Goal: Information Seeking & Learning: Learn about a topic

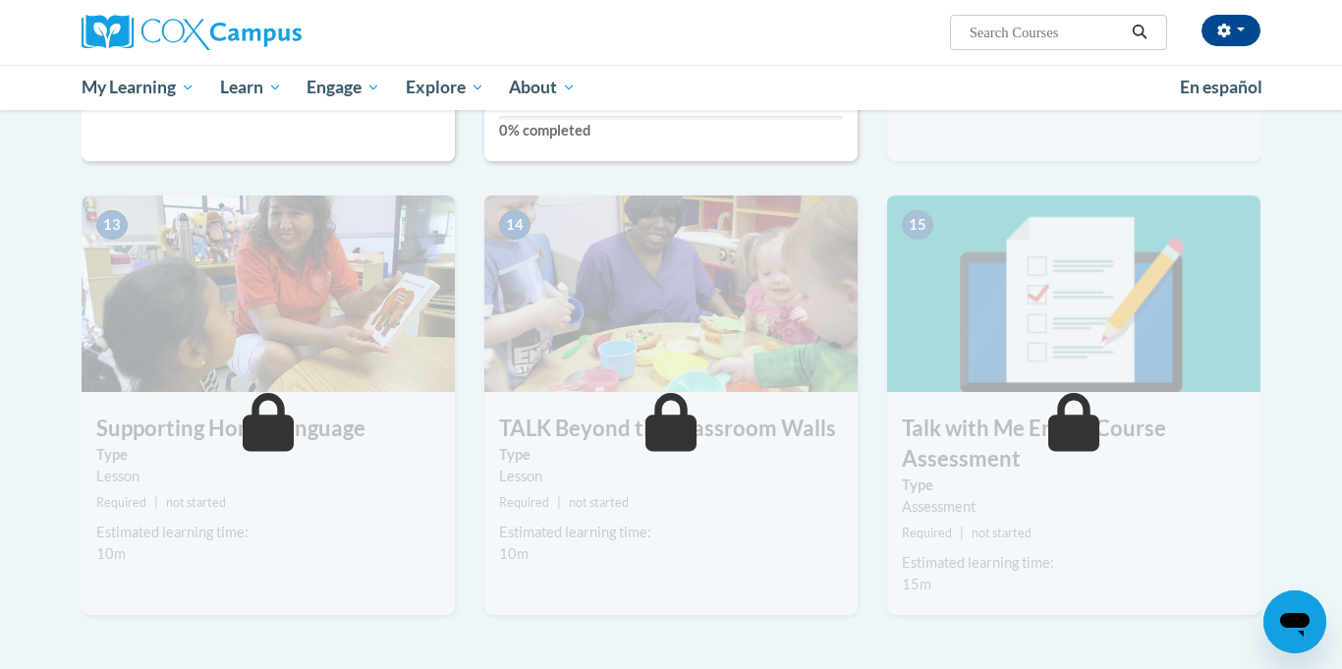
scroll to position [2149, 0]
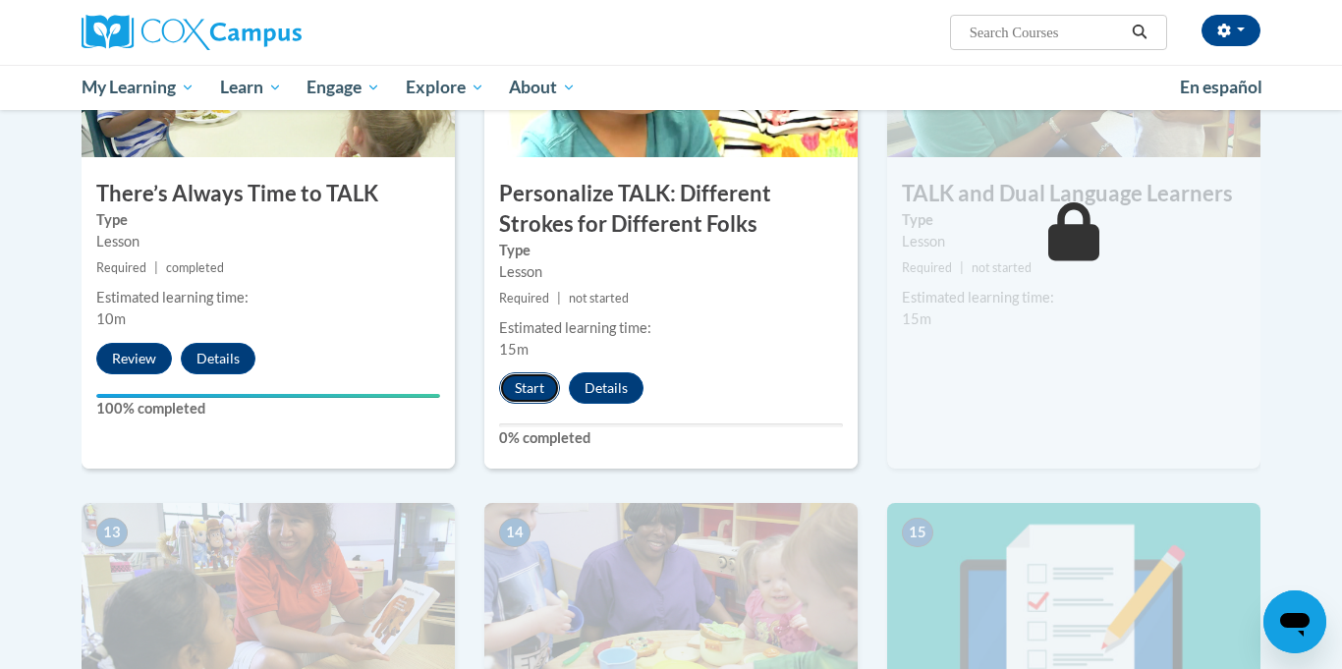
click at [535, 380] on button "Start" at bounding box center [529, 387] width 61 height 31
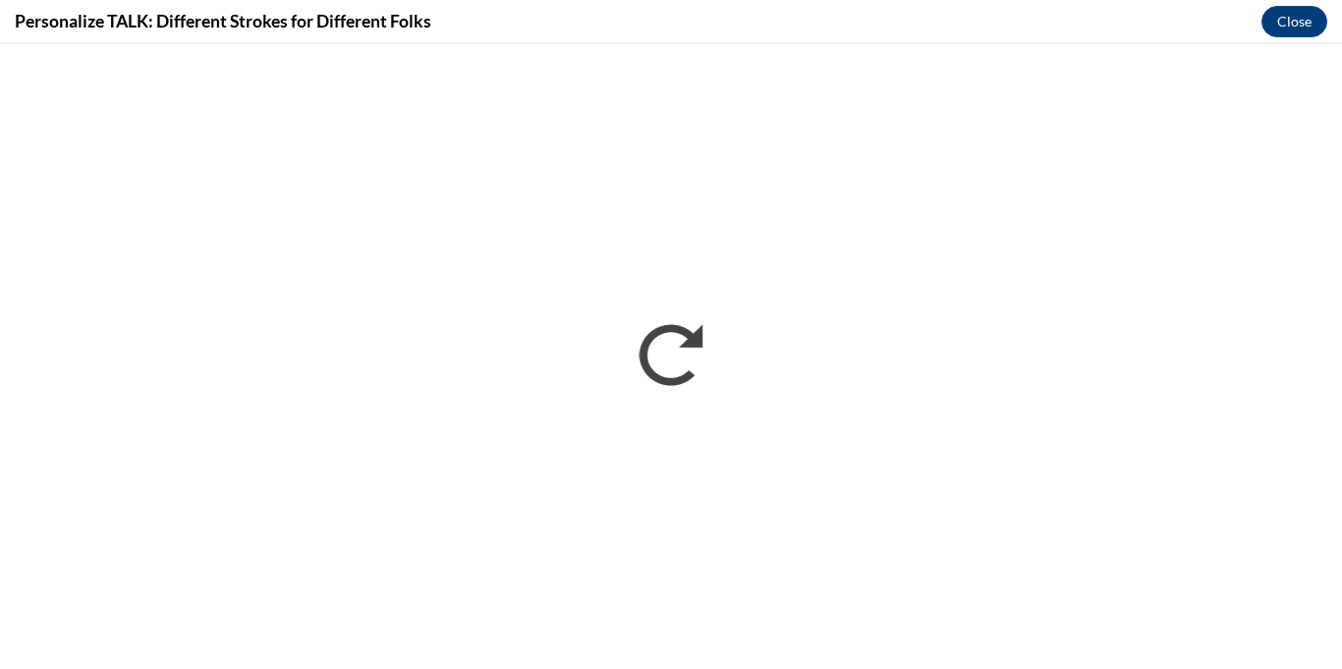
scroll to position [0, 0]
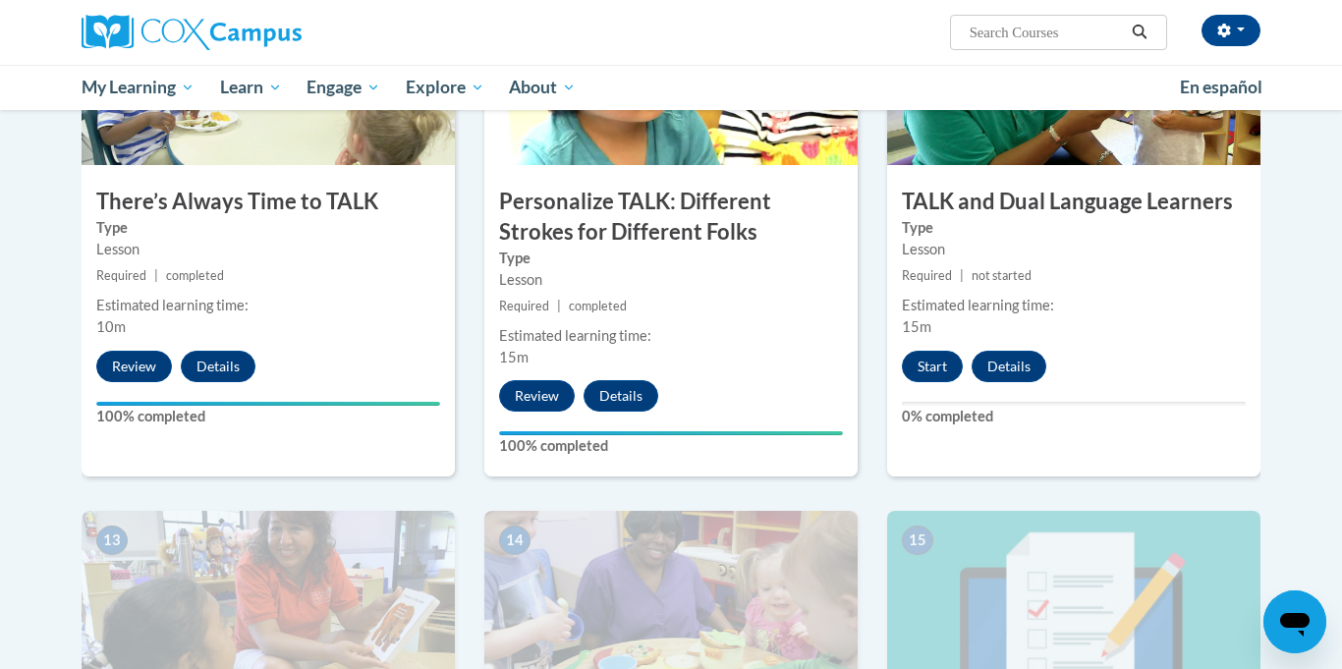
scroll to position [2142, 0]
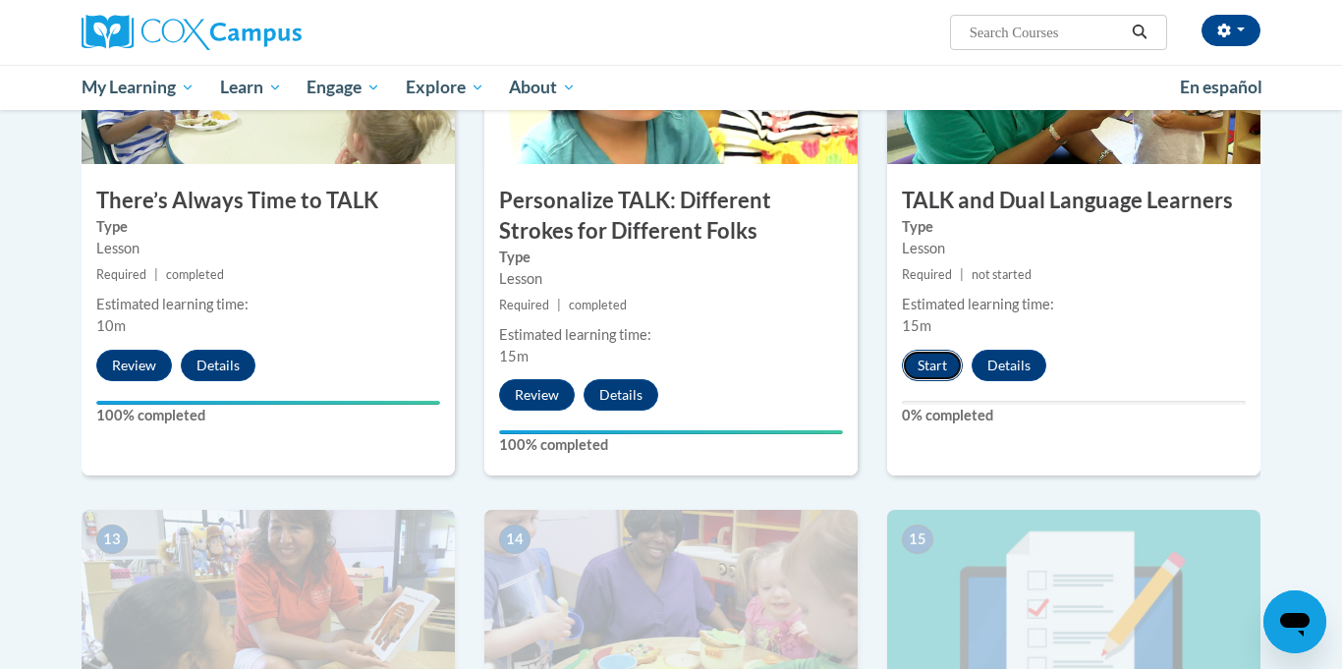
click at [936, 363] on button "Start" at bounding box center [932, 365] width 61 height 31
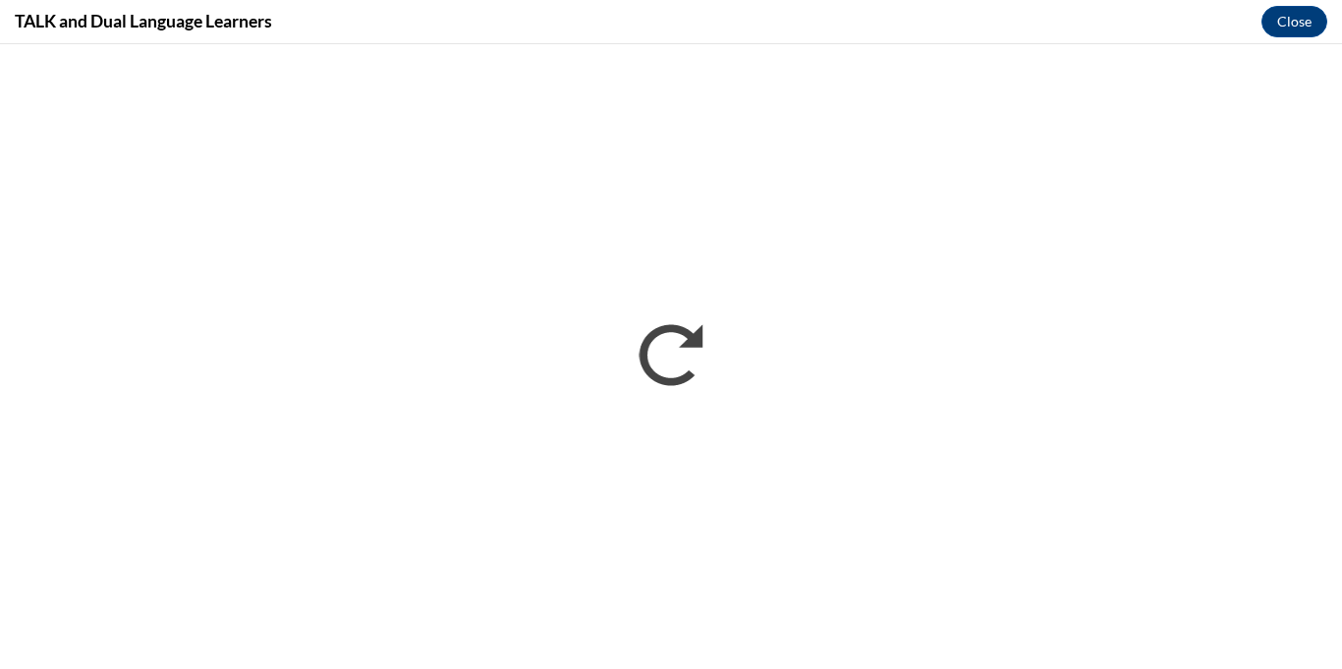
scroll to position [0, 0]
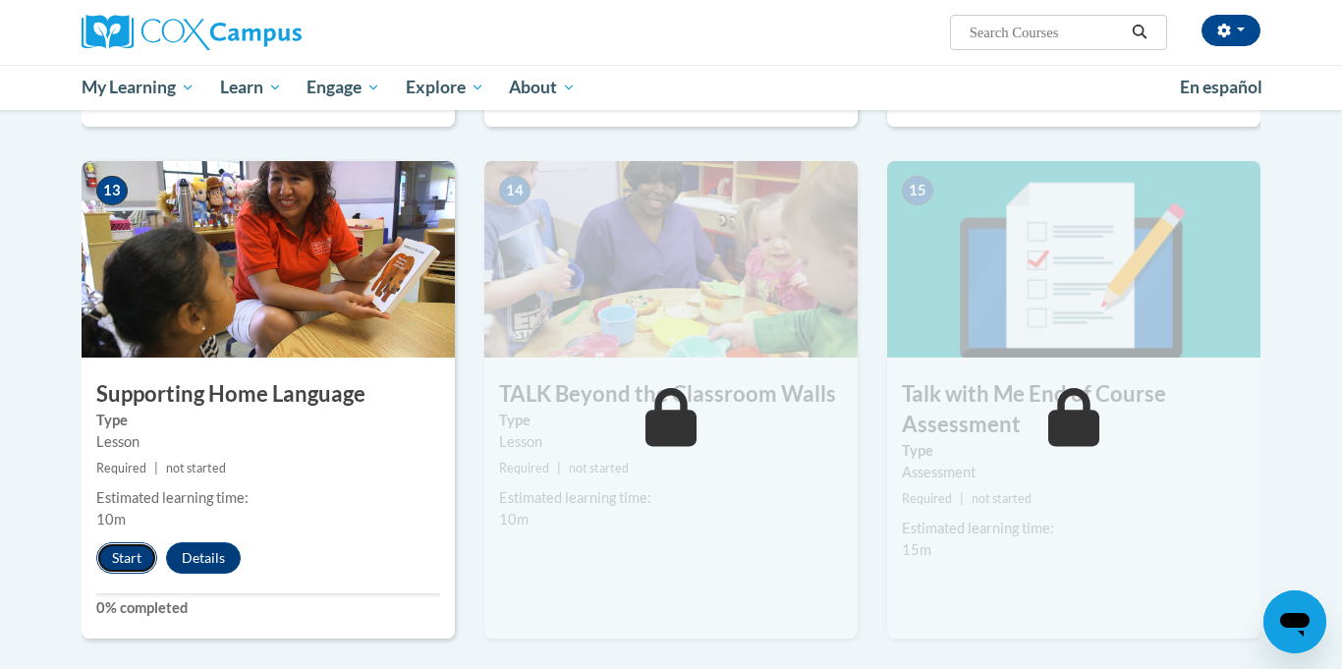
click at [139, 555] on button "Start" at bounding box center [126, 557] width 61 height 31
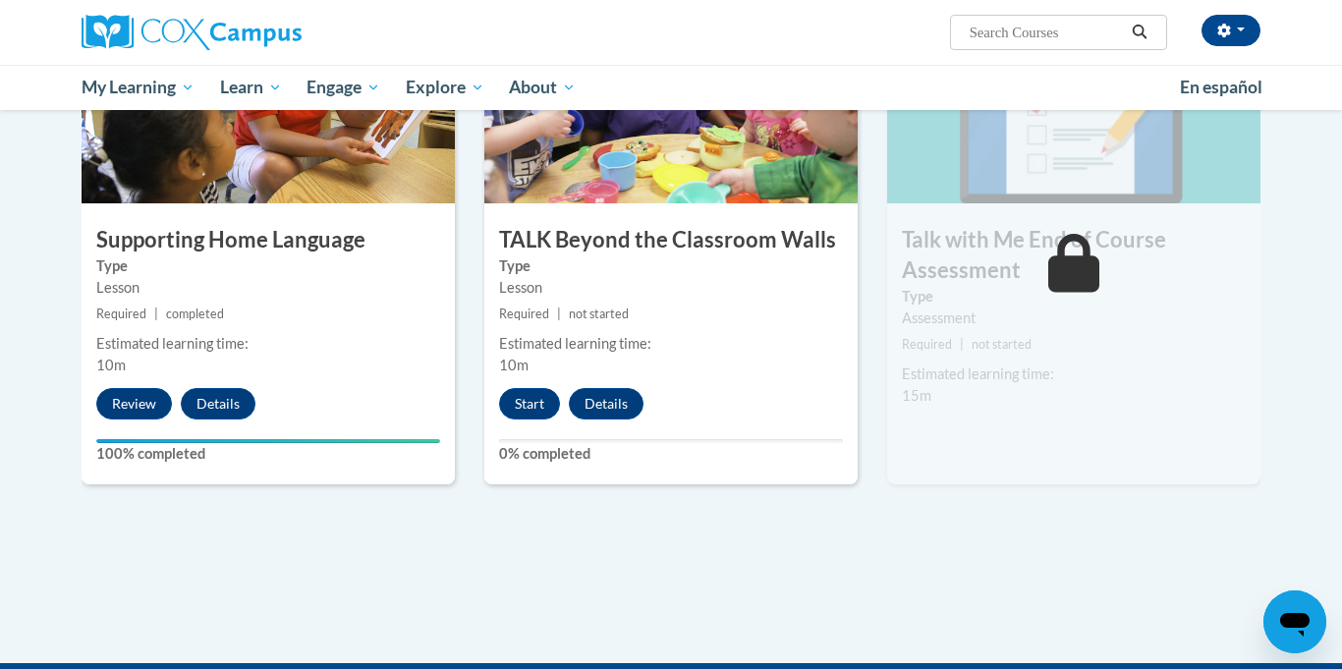
scroll to position [2668, 0]
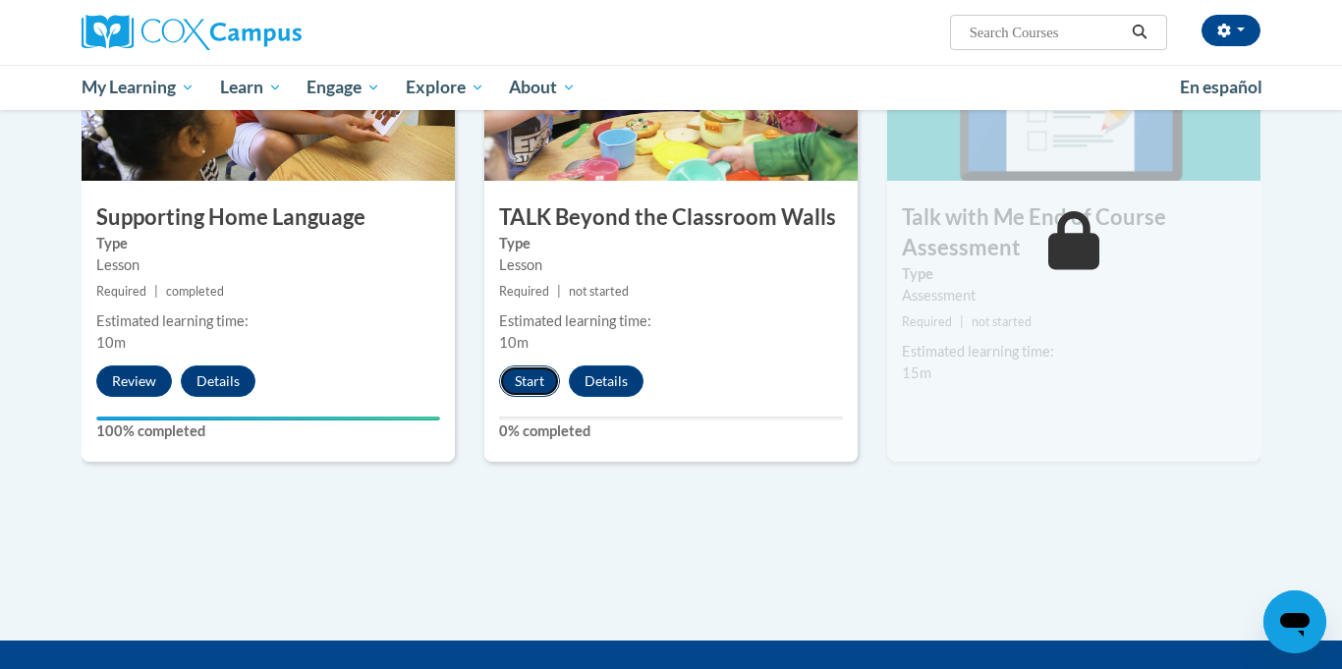
click at [537, 372] on button "Start" at bounding box center [529, 380] width 61 height 31
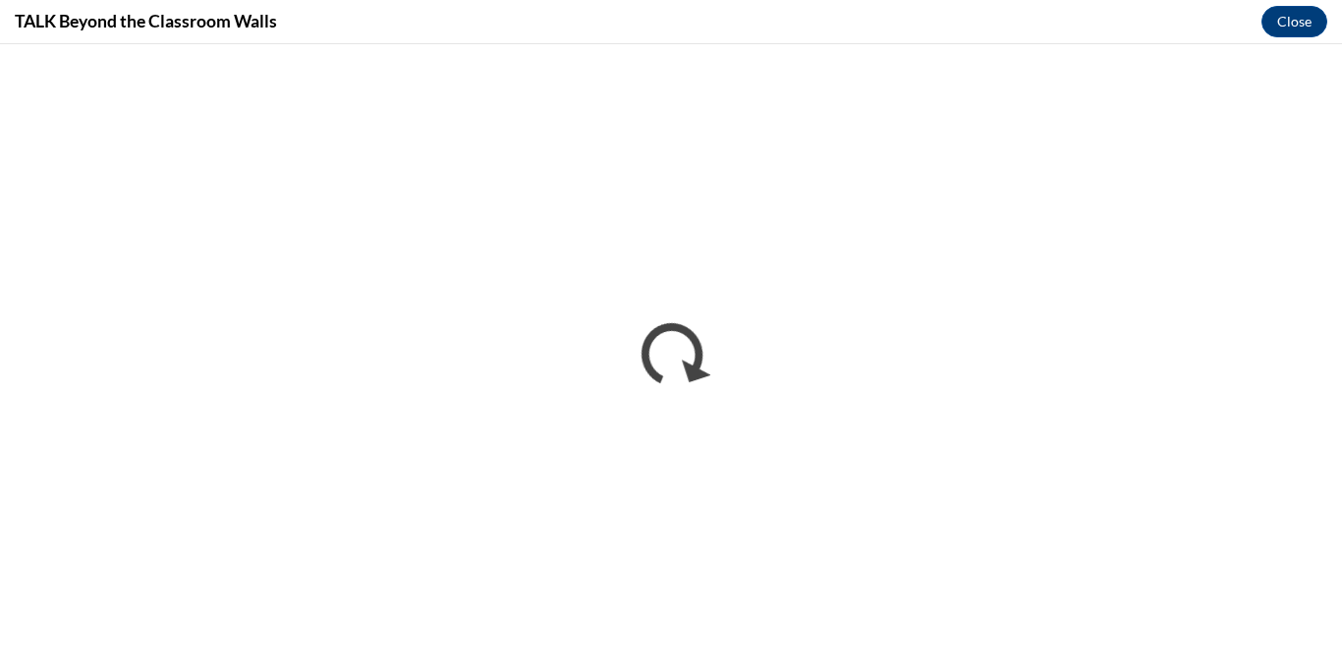
scroll to position [0, 0]
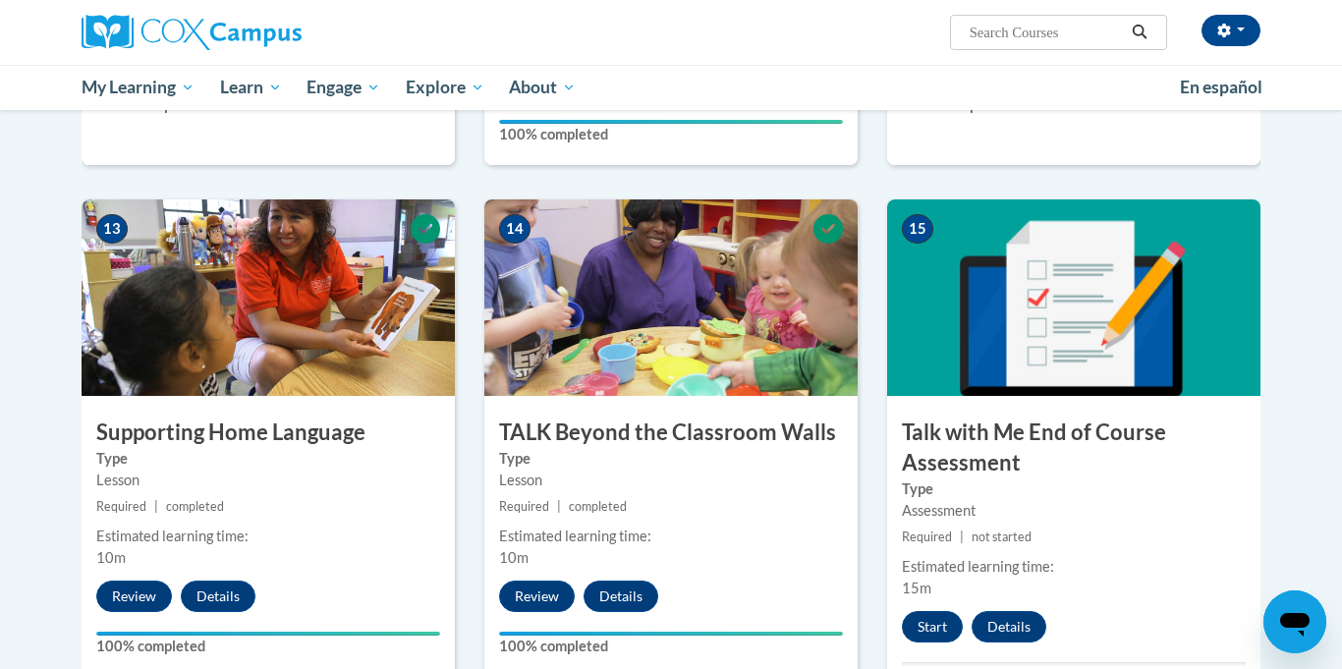
scroll to position [2542, 0]
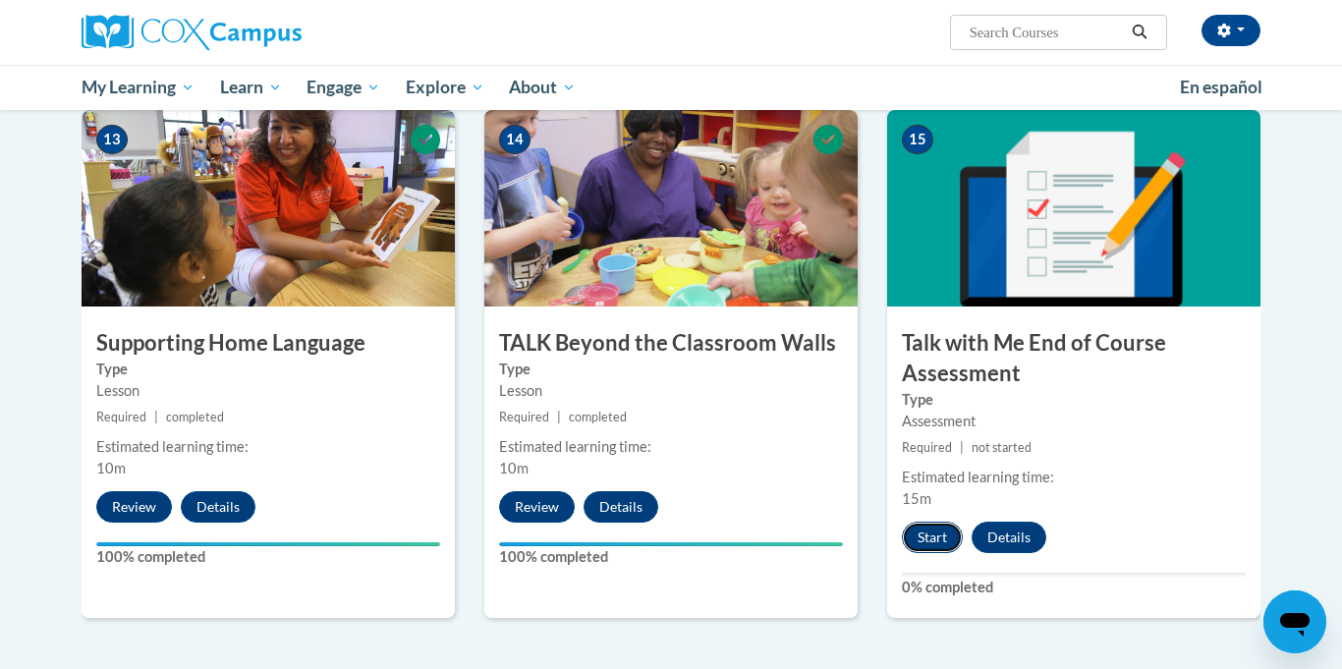
click at [930, 527] on button "Start" at bounding box center [932, 537] width 61 height 31
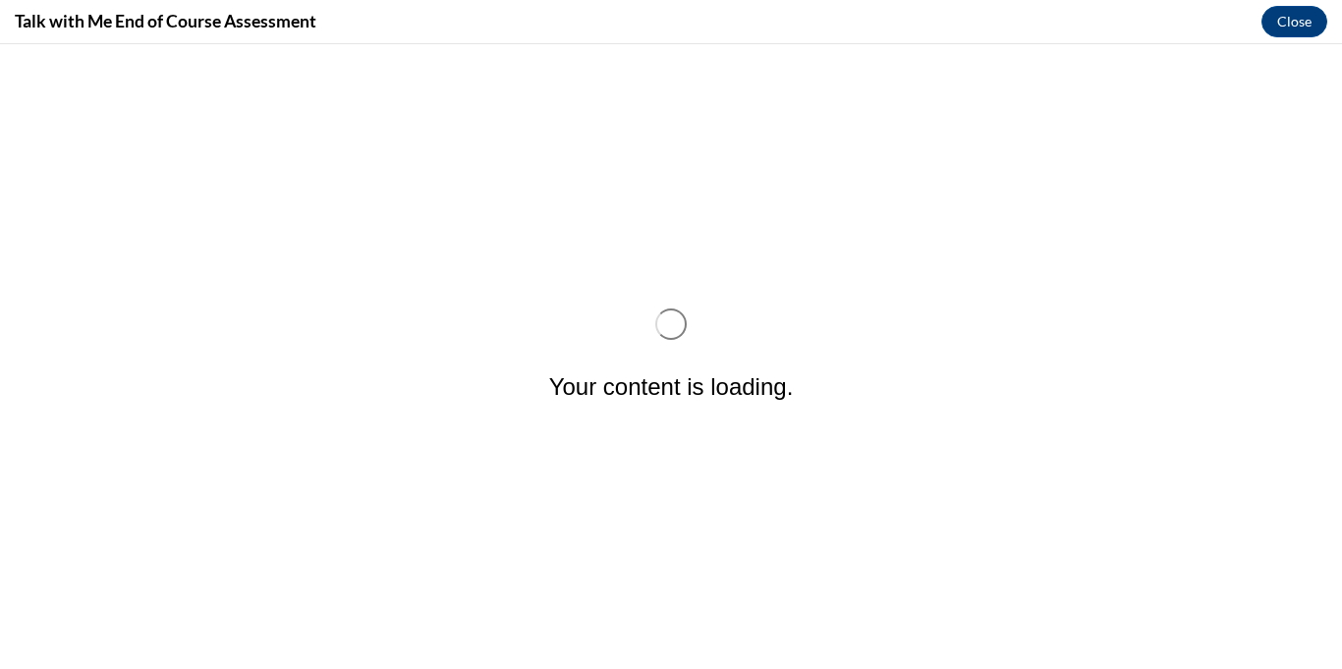
scroll to position [0, 0]
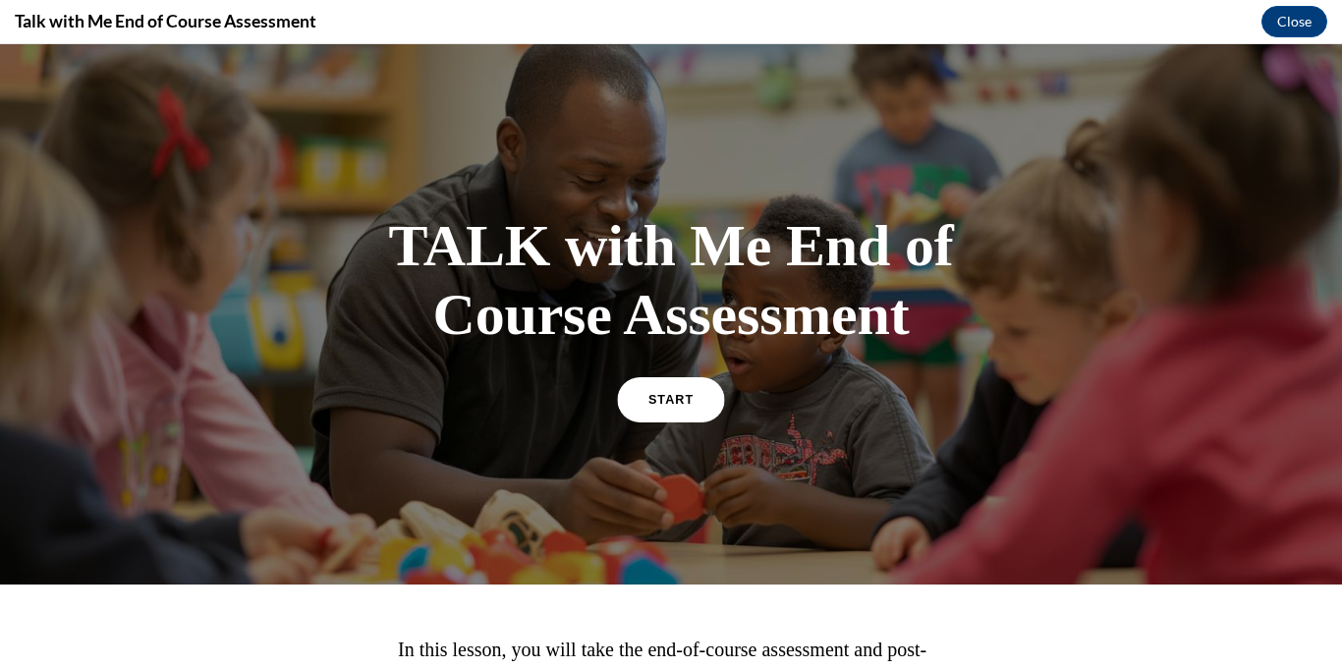
click at [663, 380] on link "START" at bounding box center [670, 398] width 107 height 45
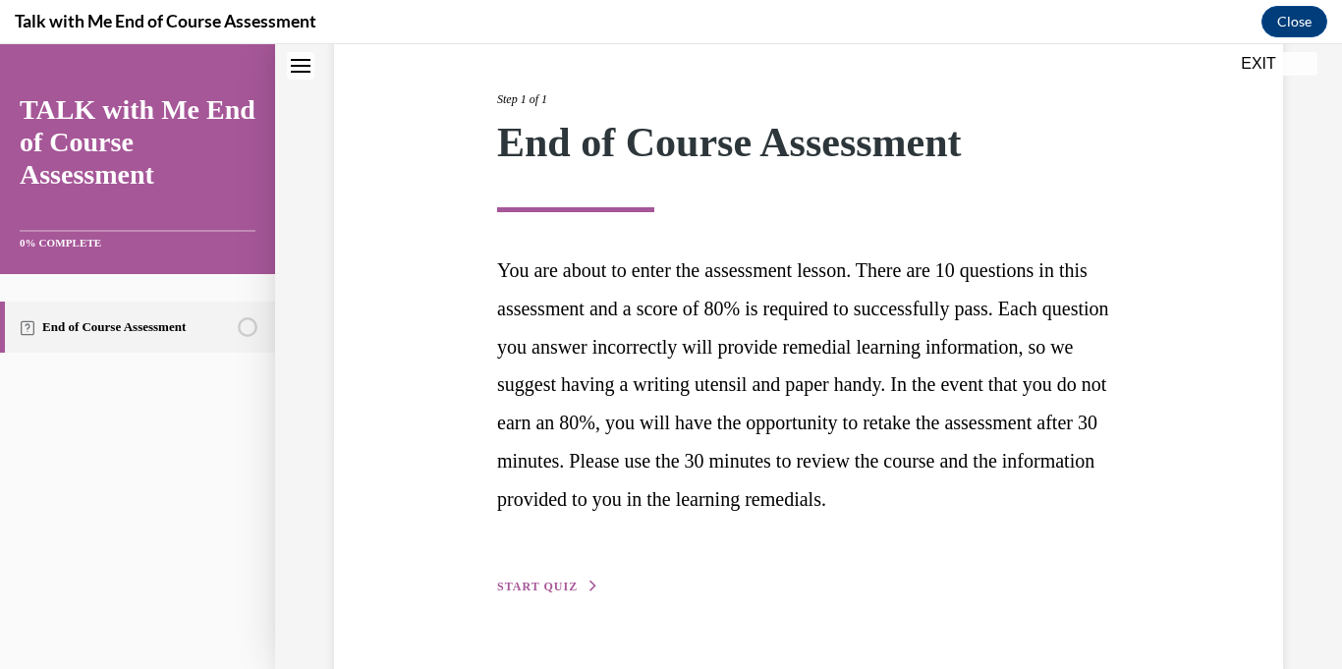
scroll to position [312, 0]
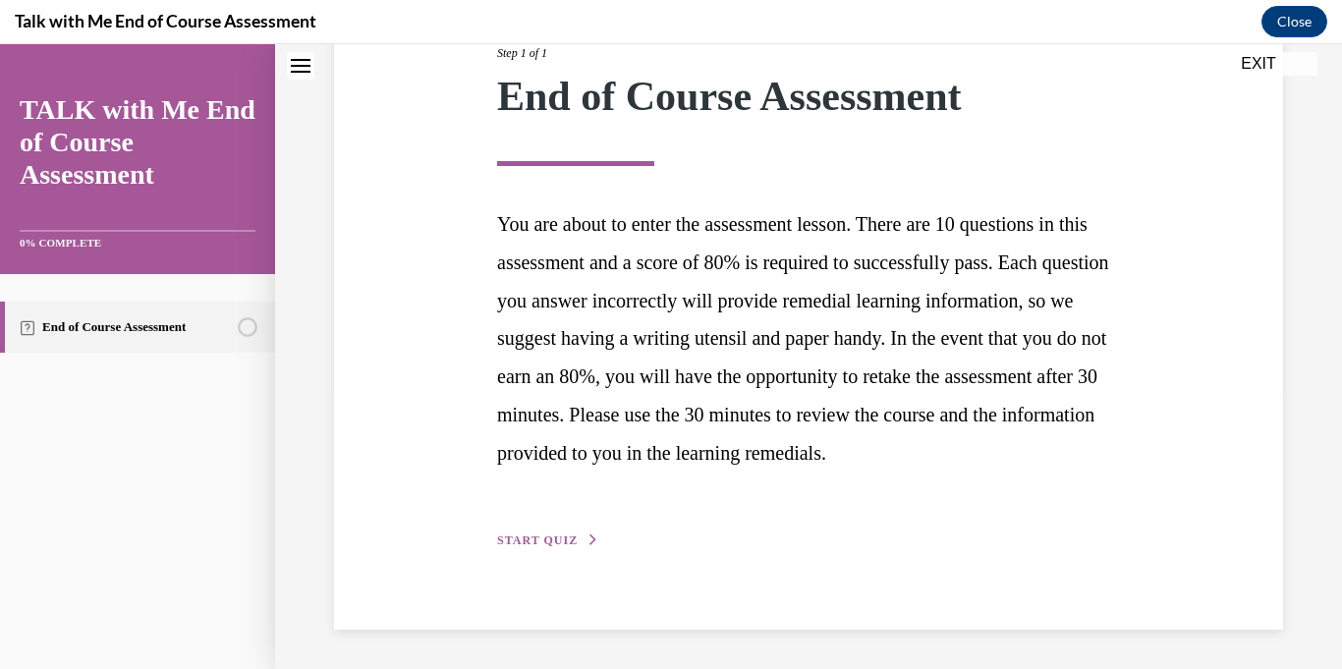
click at [539, 537] on span "START QUIZ" at bounding box center [537, 541] width 81 height 14
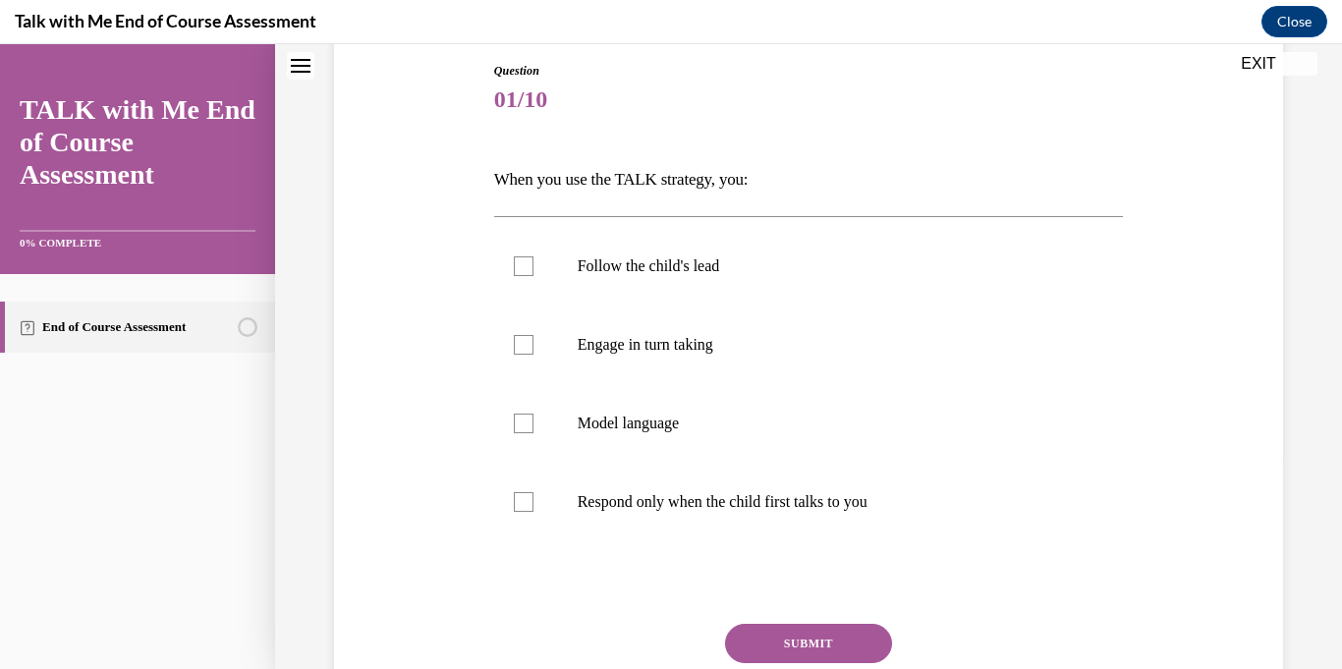
scroll to position [216, 0]
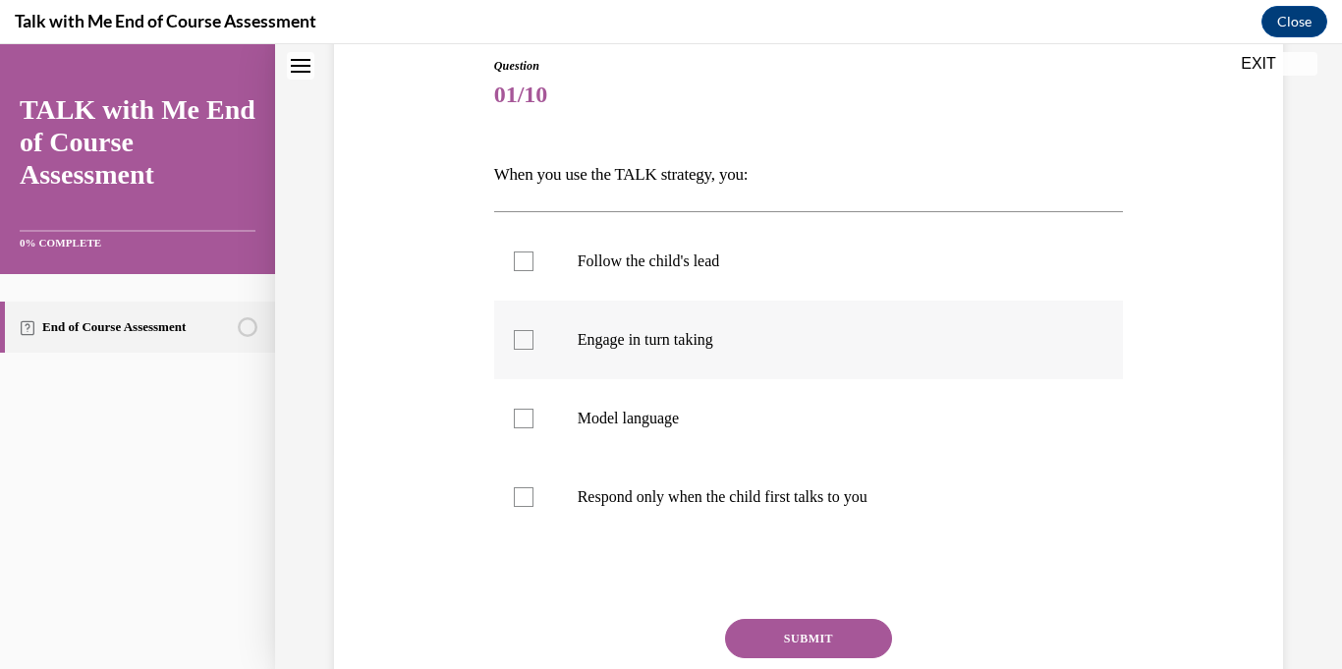
click at [511, 324] on label "Engage in turn taking" at bounding box center [809, 340] width 630 height 79
click at [514, 330] on input "Engage in turn taking" at bounding box center [524, 340] width 20 height 20
checkbox input "true"
click at [574, 266] on label "Follow the child's lead" at bounding box center [809, 261] width 630 height 79
click at [534, 266] on input "Follow the child's lead" at bounding box center [524, 262] width 20 height 20
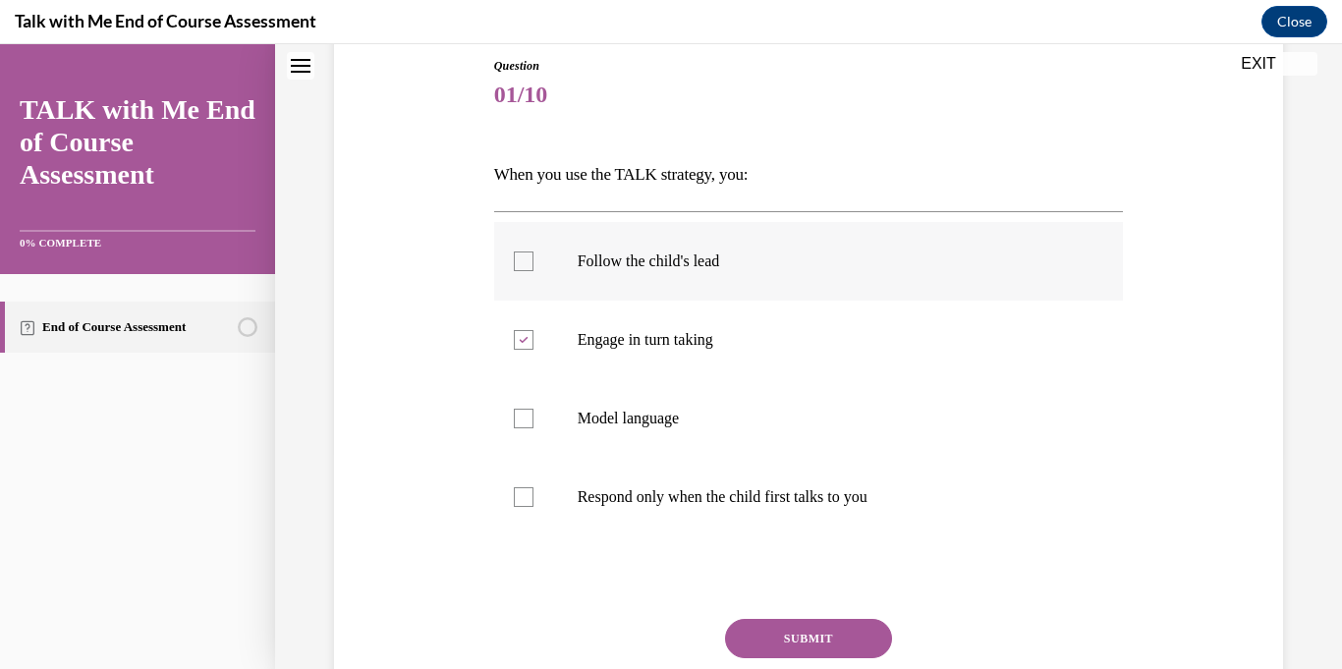
checkbox input "true"
click at [579, 447] on label "Model language" at bounding box center [809, 418] width 630 height 79
click at [534, 428] on input "Model language" at bounding box center [524, 419] width 20 height 20
checkbox input "true"
click at [784, 644] on button "SUBMIT" at bounding box center [808, 638] width 167 height 39
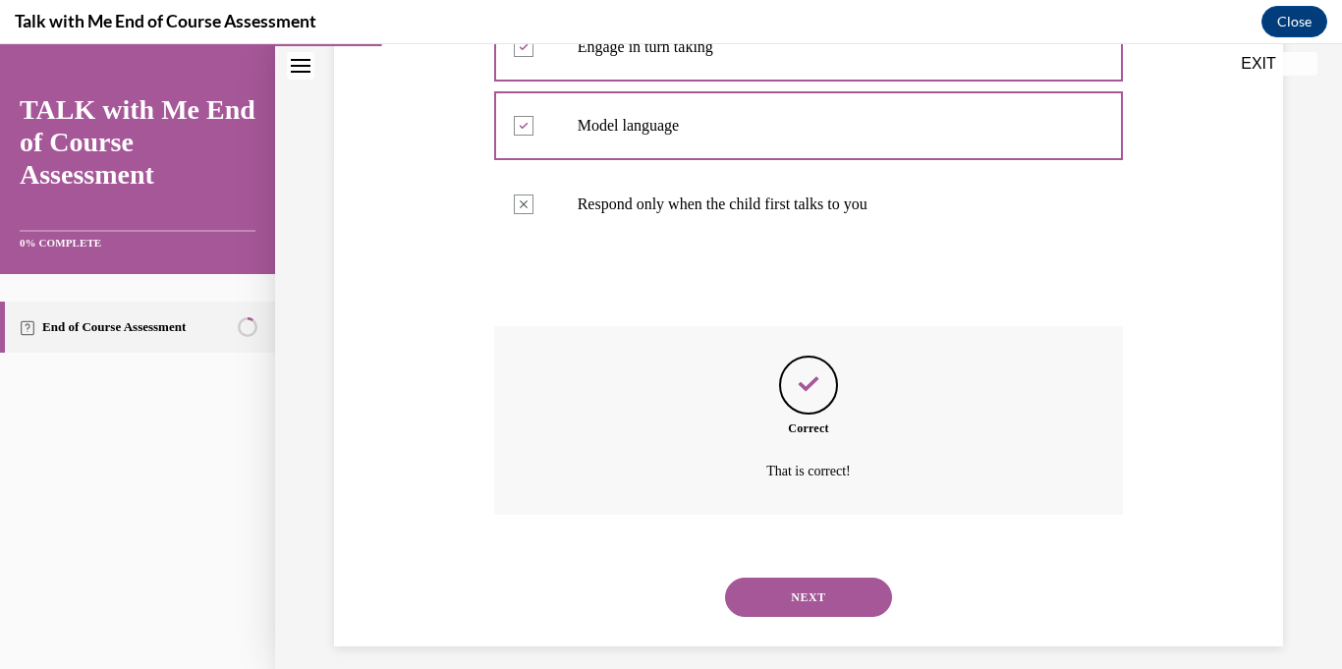
scroll to position [526, 0]
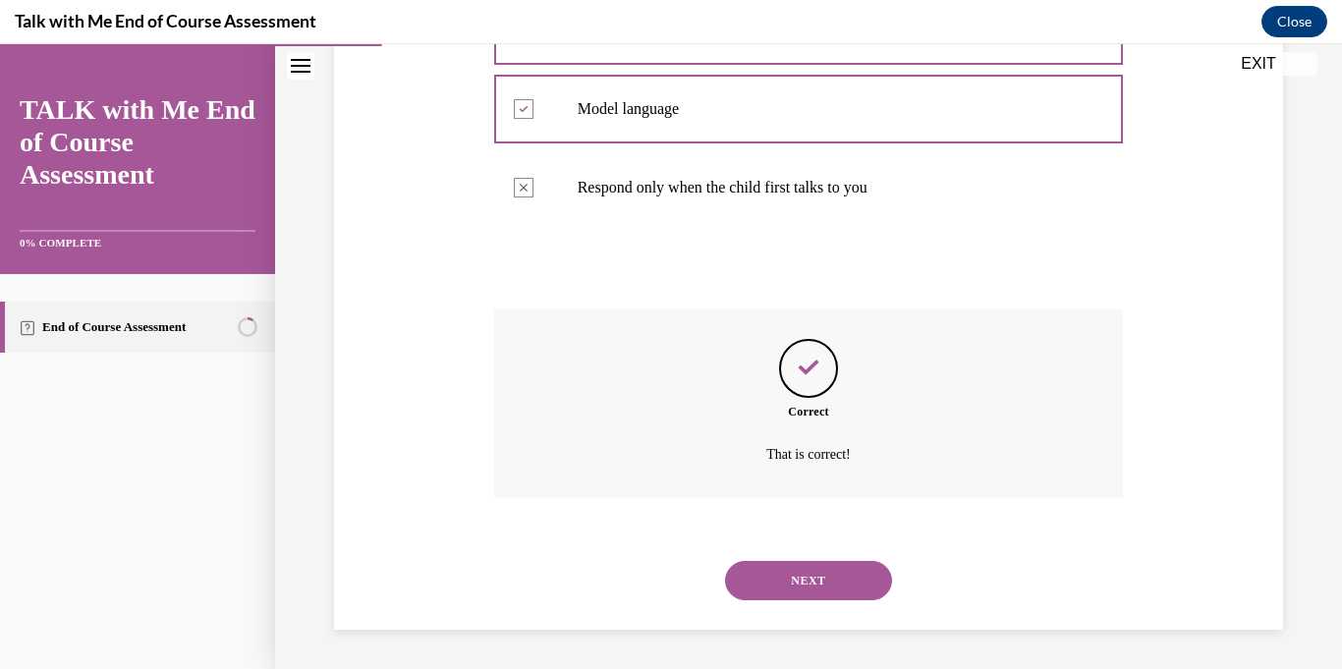
click at [773, 580] on button "NEXT" at bounding box center [808, 580] width 167 height 39
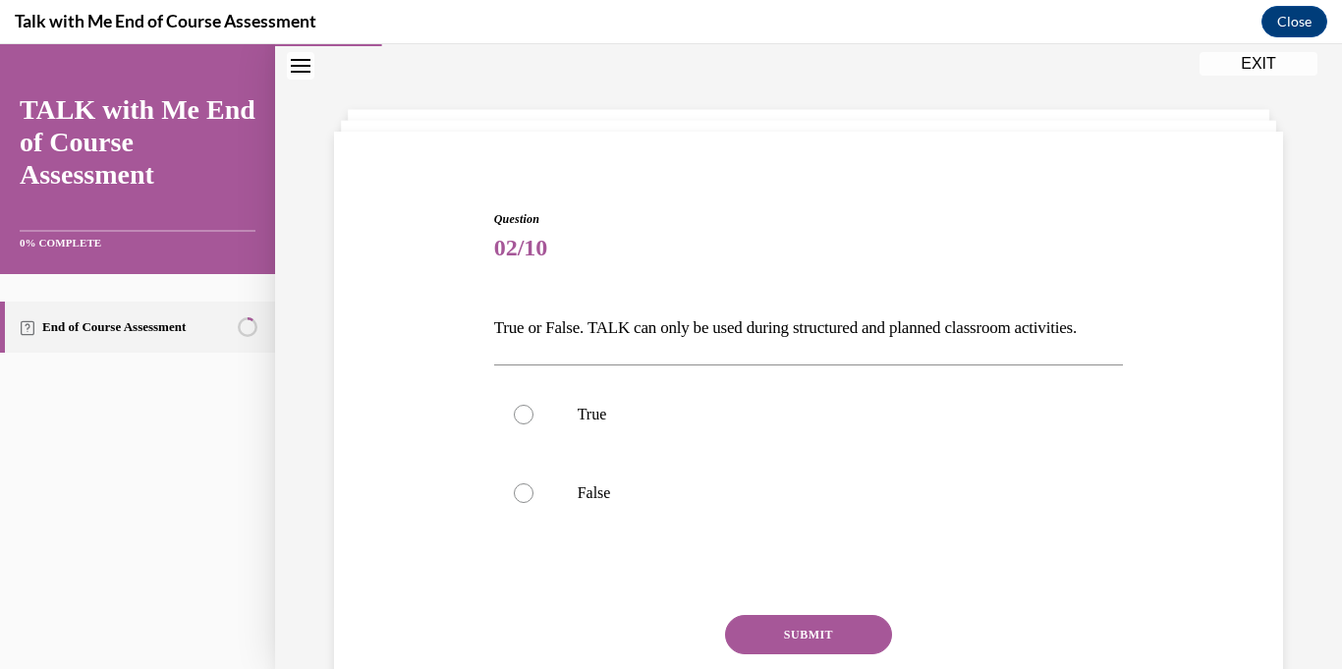
scroll to position [60, 0]
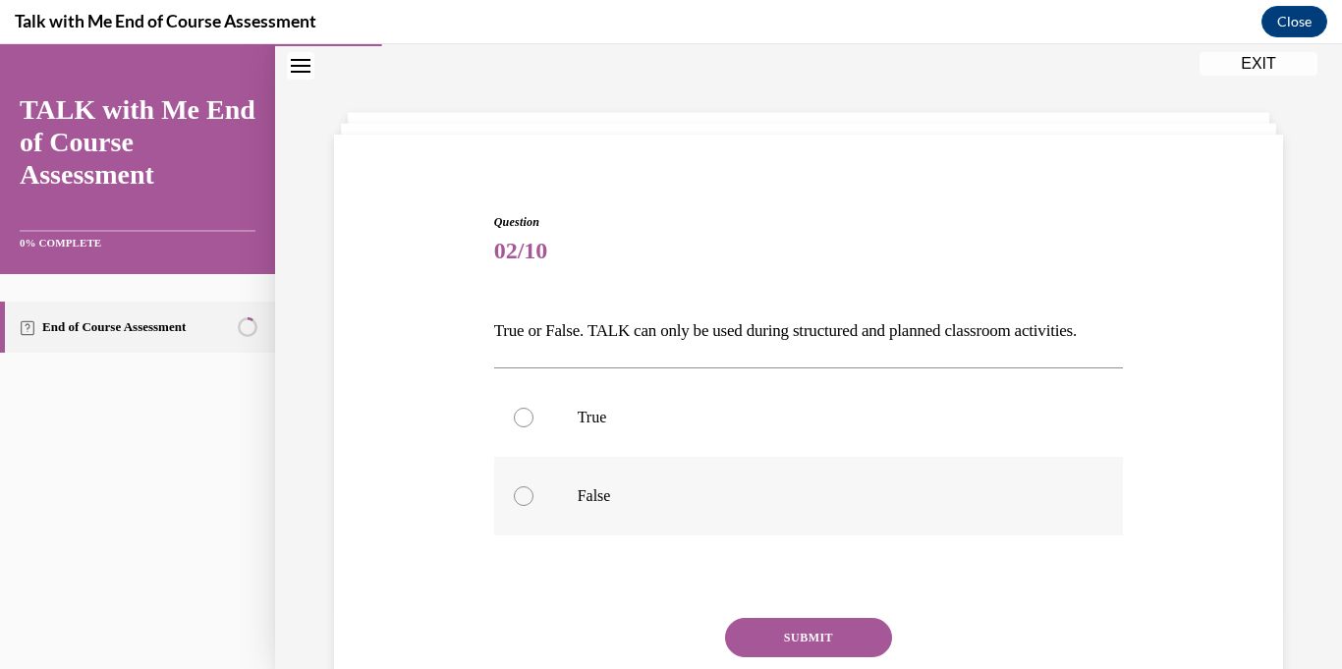
click at [575, 482] on label "False" at bounding box center [809, 496] width 630 height 79
click at [534, 486] on input "False" at bounding box center [524, 496] width 20 height 20
radio input "true"
click at [757, 629] on button "SUBMIT" at bounding box center [808, 637] width 167 height 39
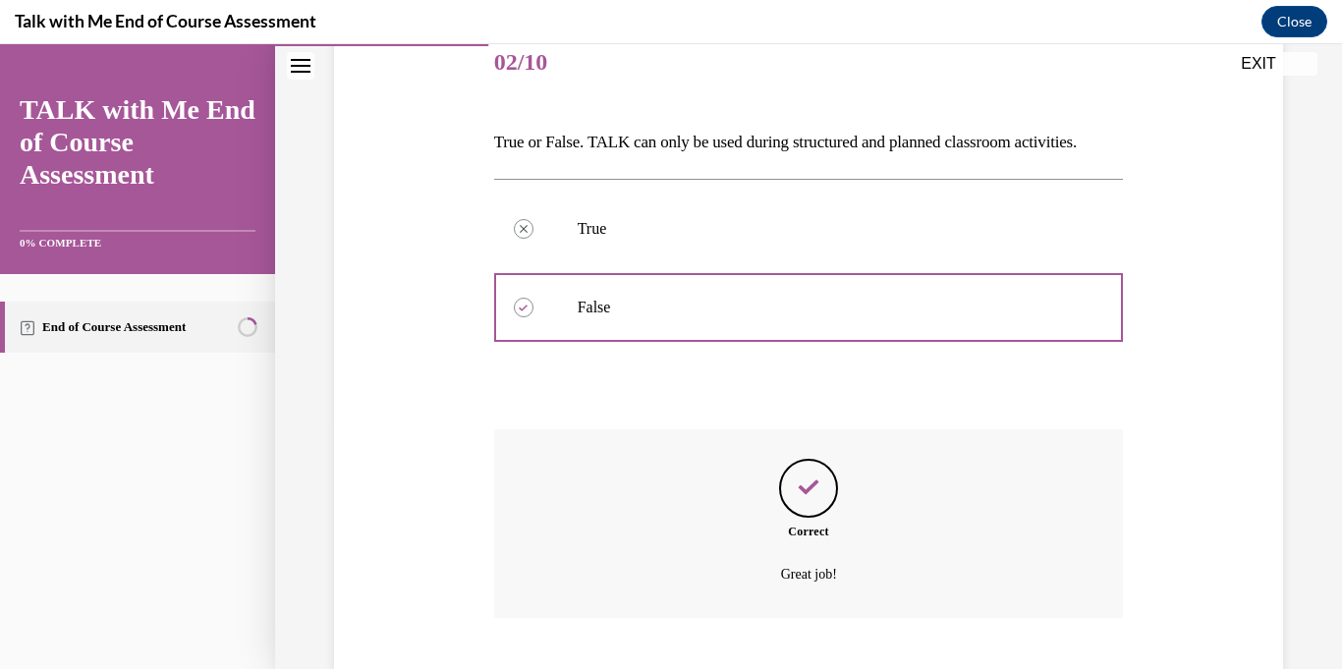
scroll to position [368, 0]
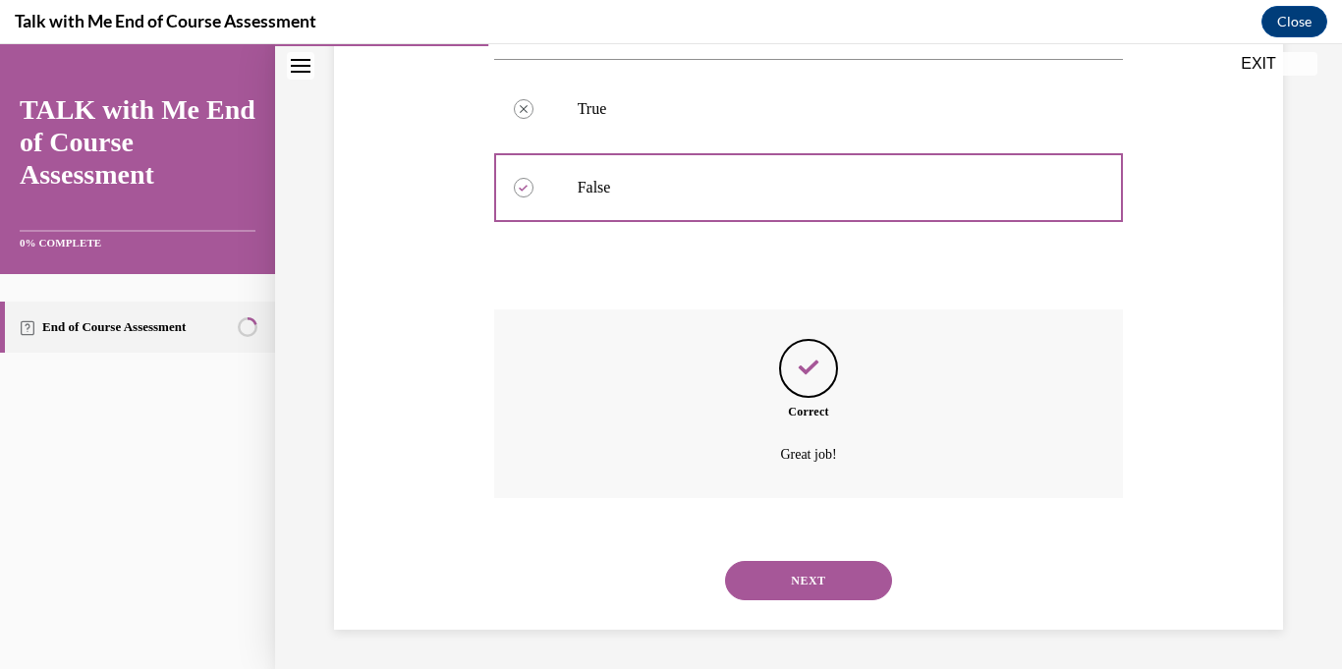
click at [770, 600] on div "NEXT" at bounding box center [809, 580] width 630 height 79
click at [774, 586] on button "NEXT" at bounding box center [808, 580] width 167 height 39
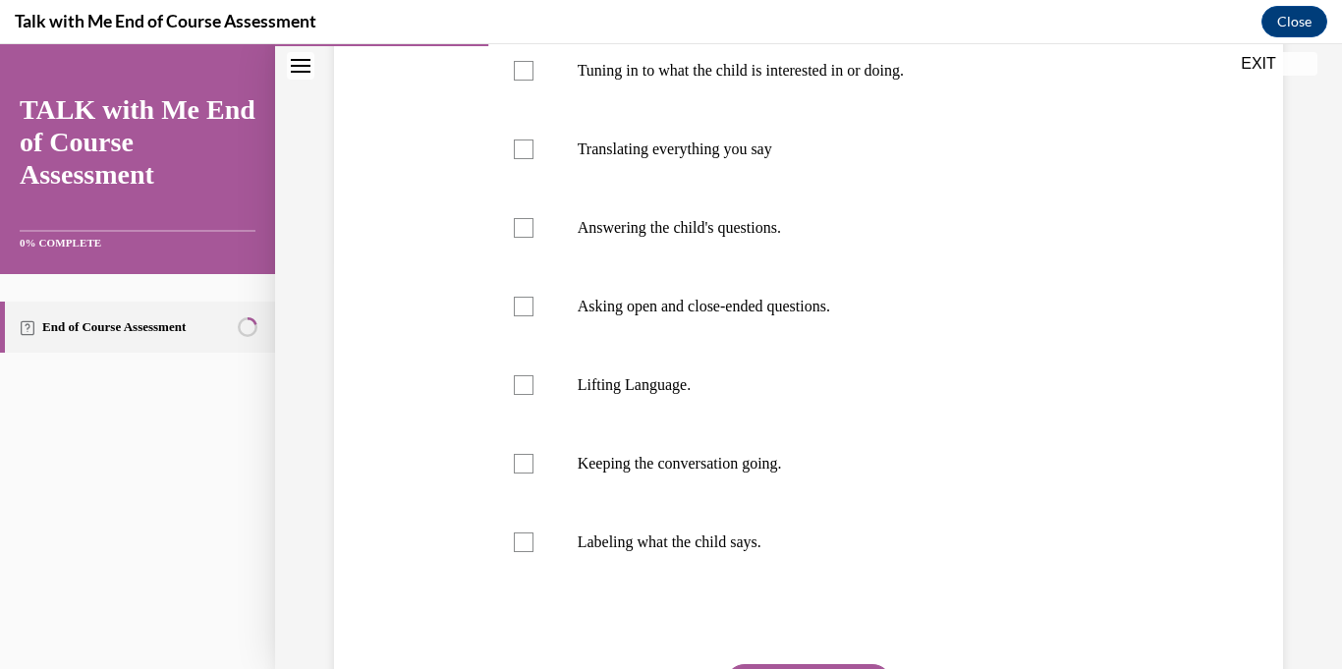
scroll to position [251, 0]
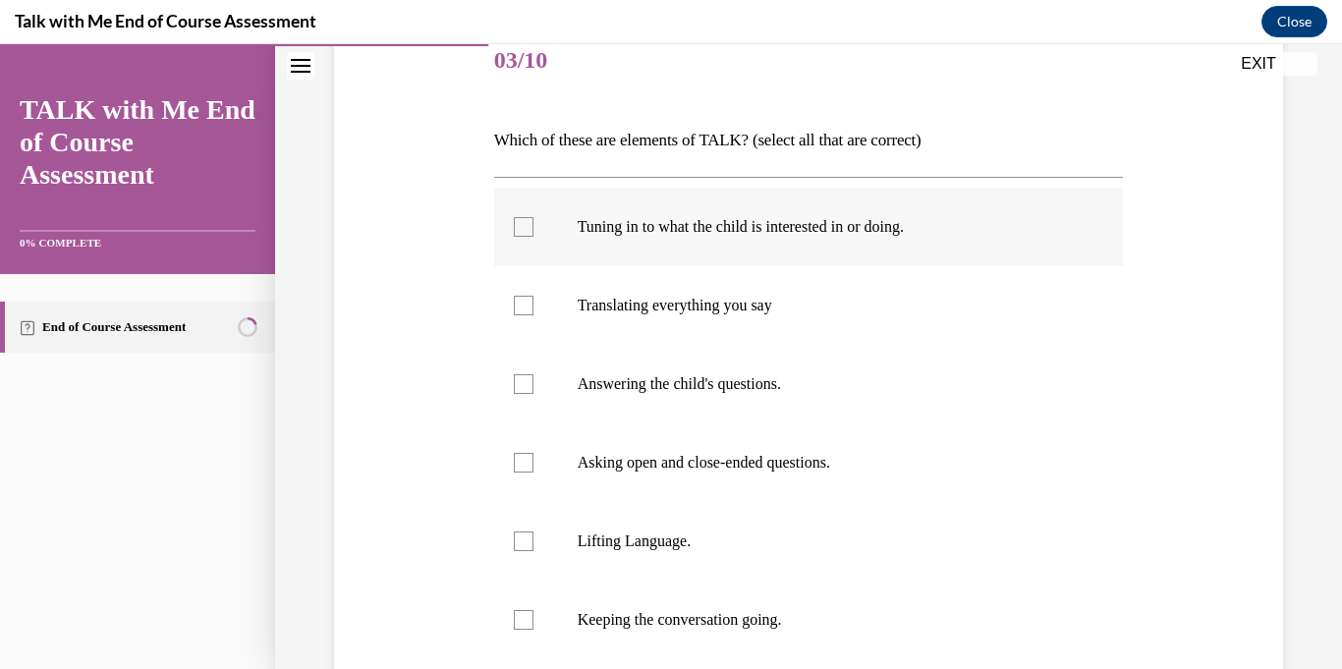
click at [522, 217] on div at bounding box center [524, 227] width 20 height 20
click at [522, 217] on input "Tuning in to what the child is interested in or doing." at bounding box center [524, 227] width 20 height 20
checkbox input "true"
click at [522, 430] on label "Asking open and close-ended questions." at bounding box center [809, 462] width 630 height 79
click at [522, 453] on input "Asking open and close-ended questions." at bounding box center [524, 463] width 20 height 20
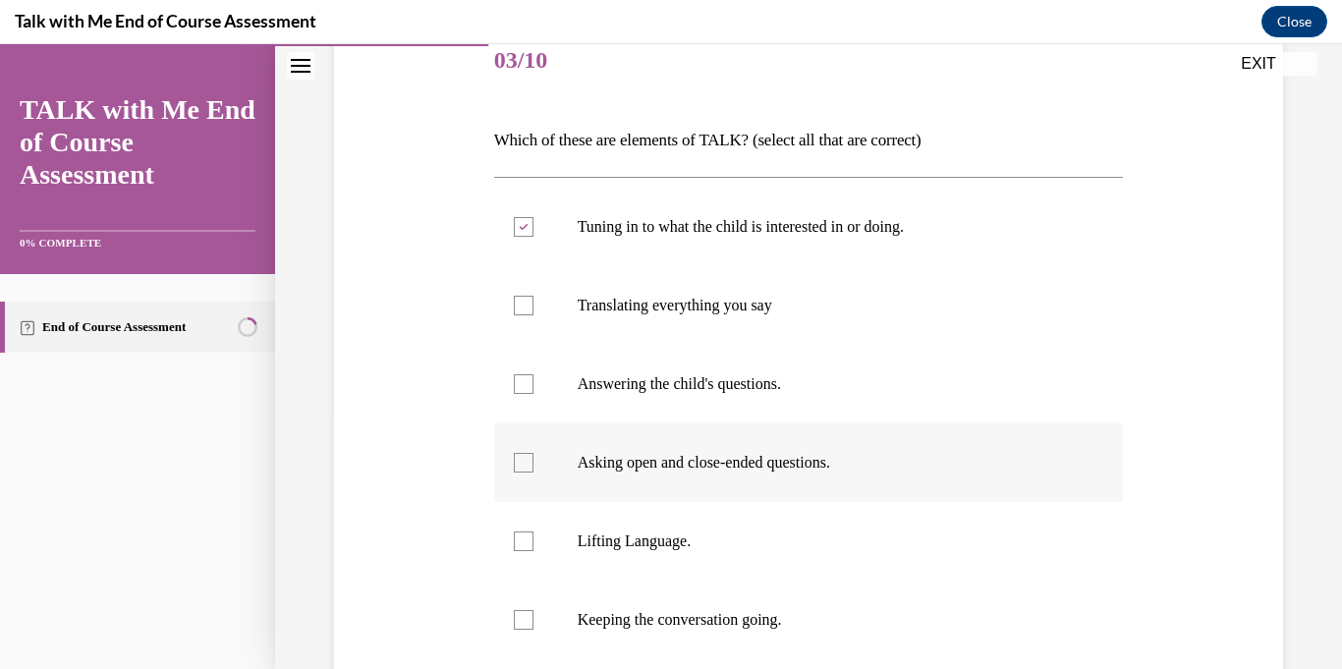
checkbox input "true"
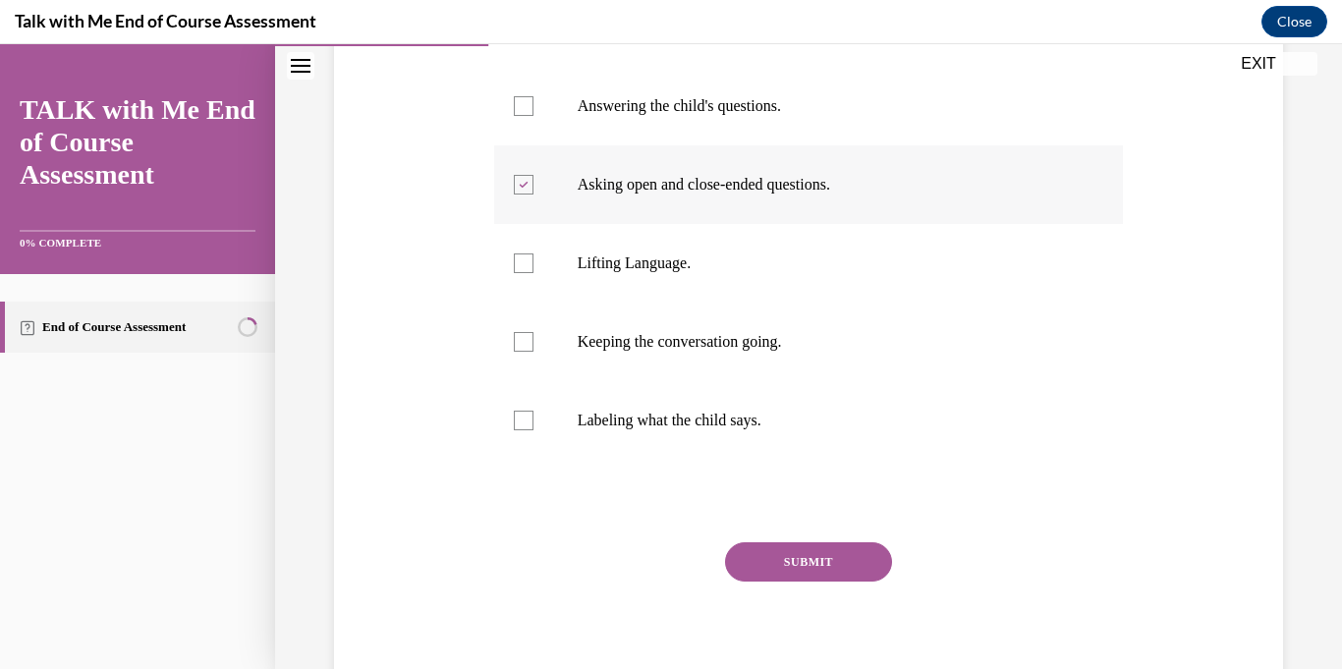
scroll to position [533, 0]
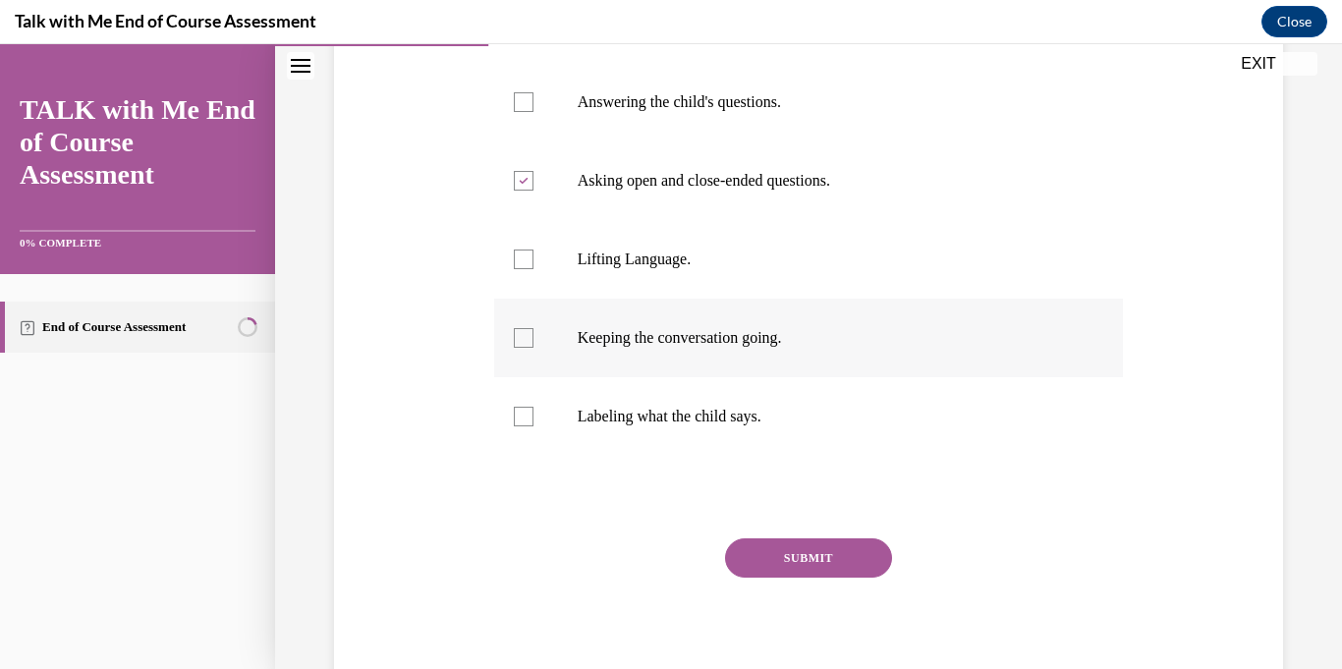
click at [534, 361] on label "Keeping the conversation going." at bounding box center [809, 338] width 630 height 79
click at [534, 348] on input "Keeping the conversation going." at bounding box center [524, 338] width 20 height 20
checkbox input "true"
click at [541, 274] on label "Lifting Language." at bounding box center [809, 259] width 630 height 79
click at [534, 269] on input "Lifting Language." at bounding box center [524, 260] width 20 height 20
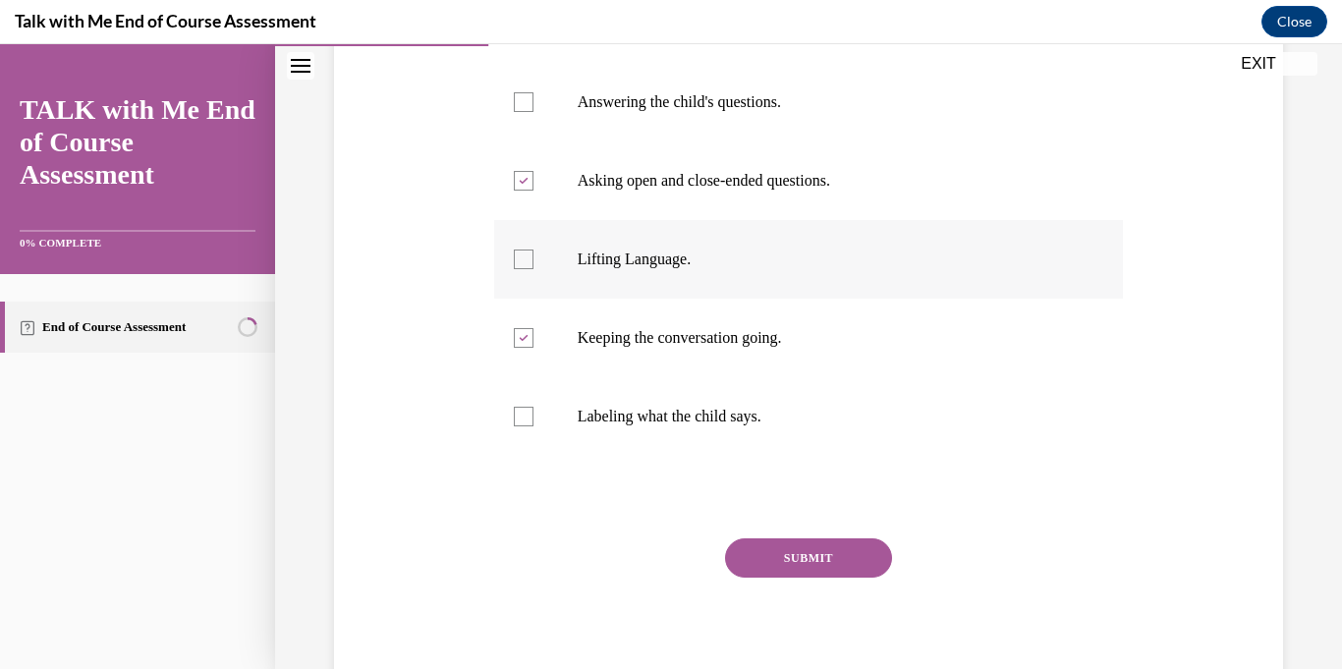
checkbox input "true"
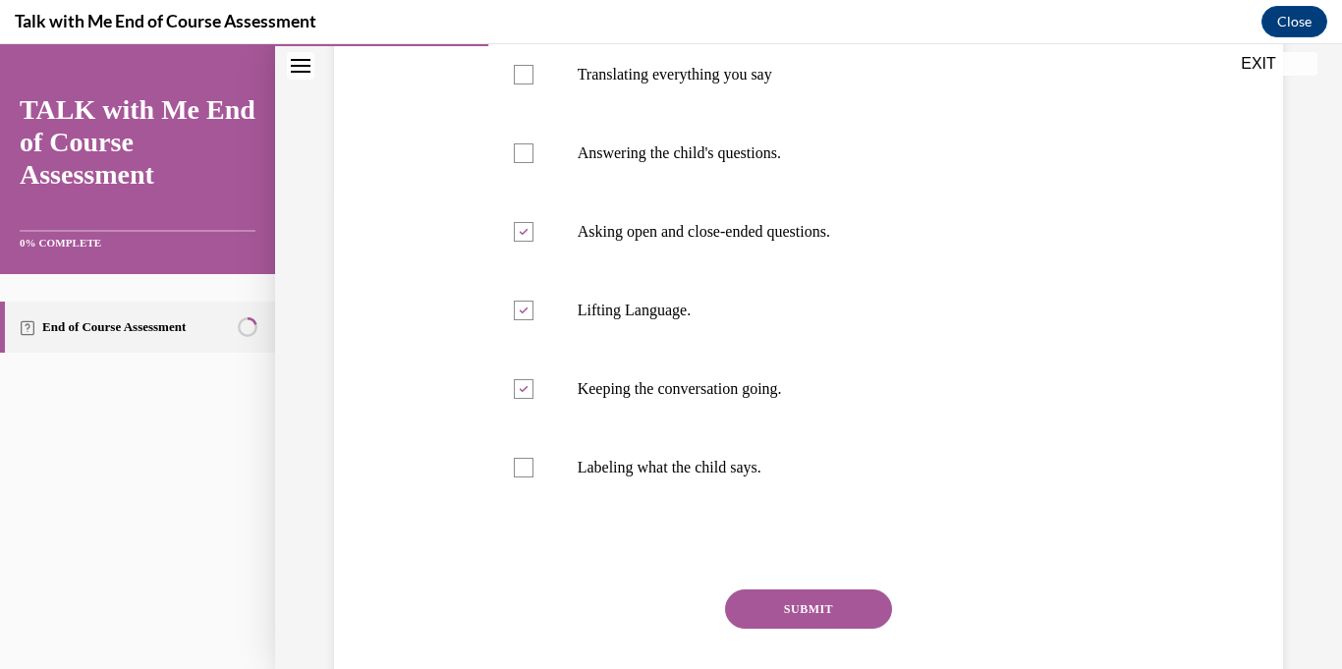
scroll to position [486, 0]
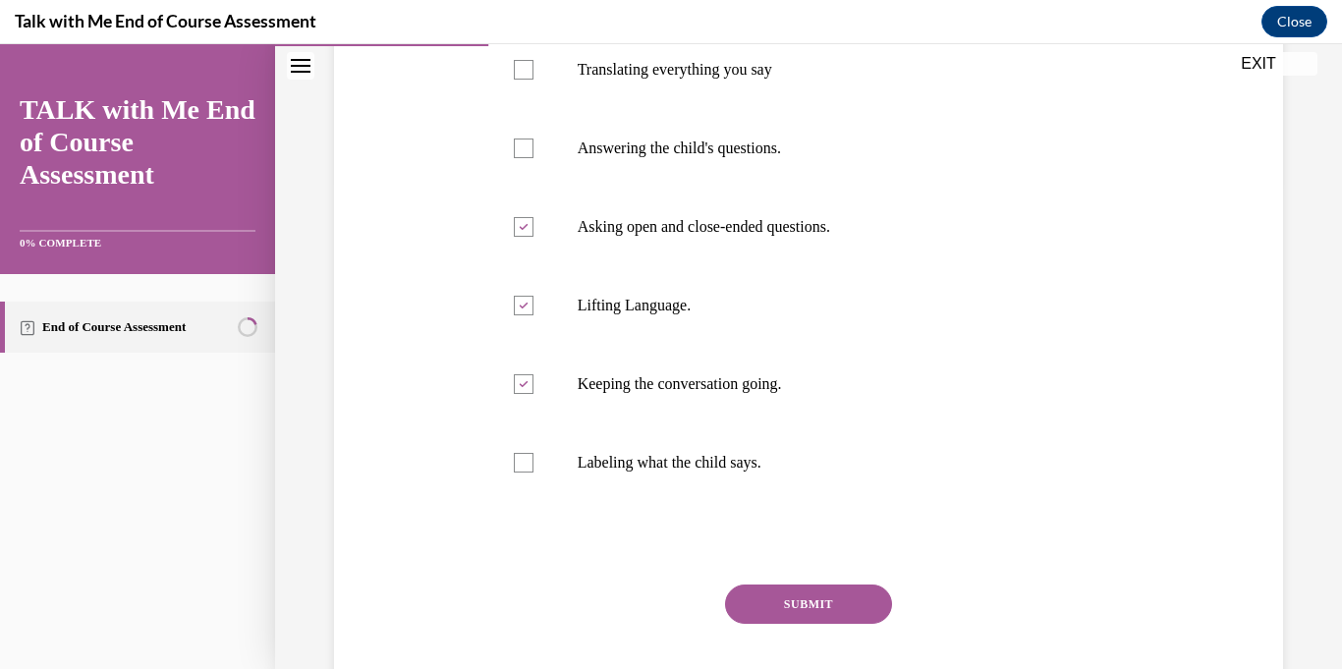
click at [829, 611] on button "SUBMIT" at bounding box center [808, 604] width 167 height 39
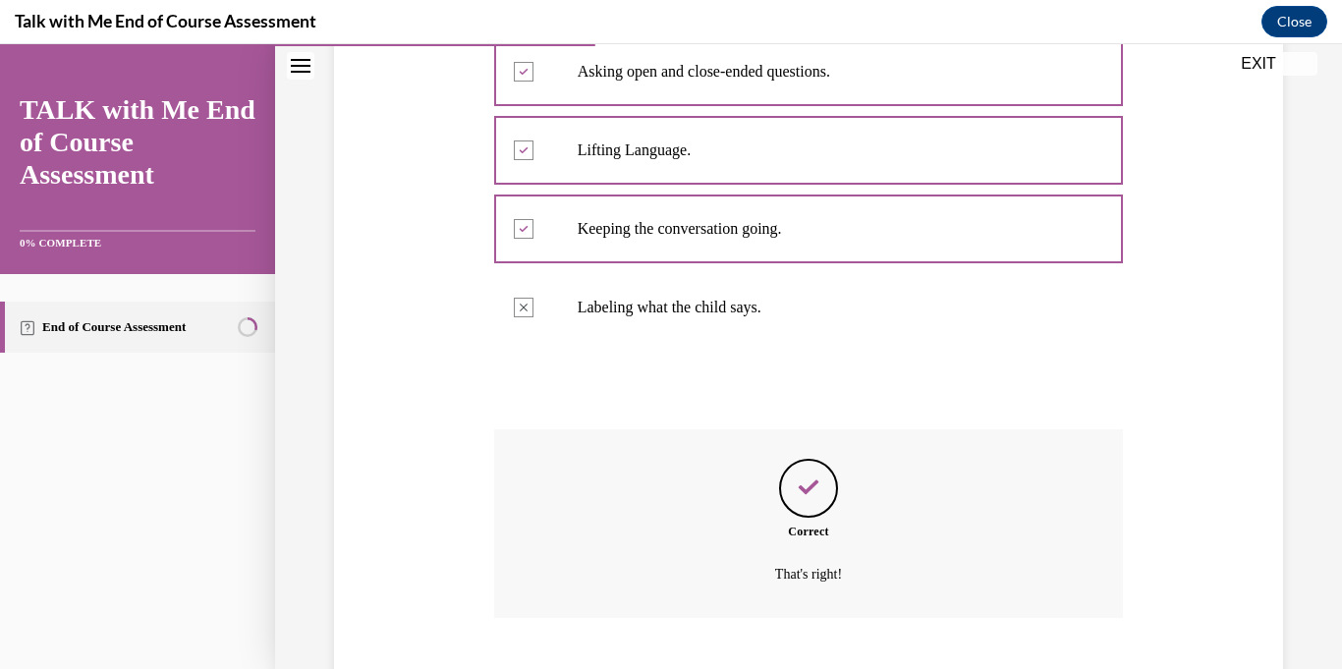
scroll to position [761, 0]
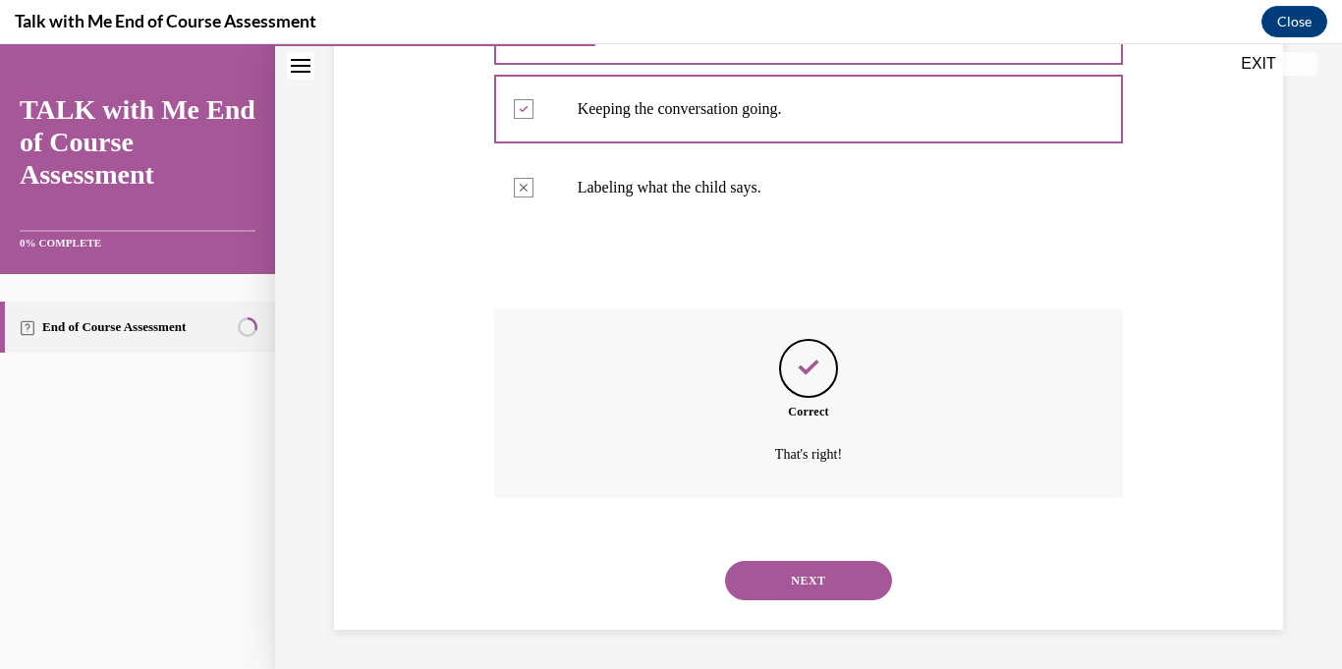
click at [825, 597] on button "NEXT" at bounding box center [808, 580] width 167 height 39
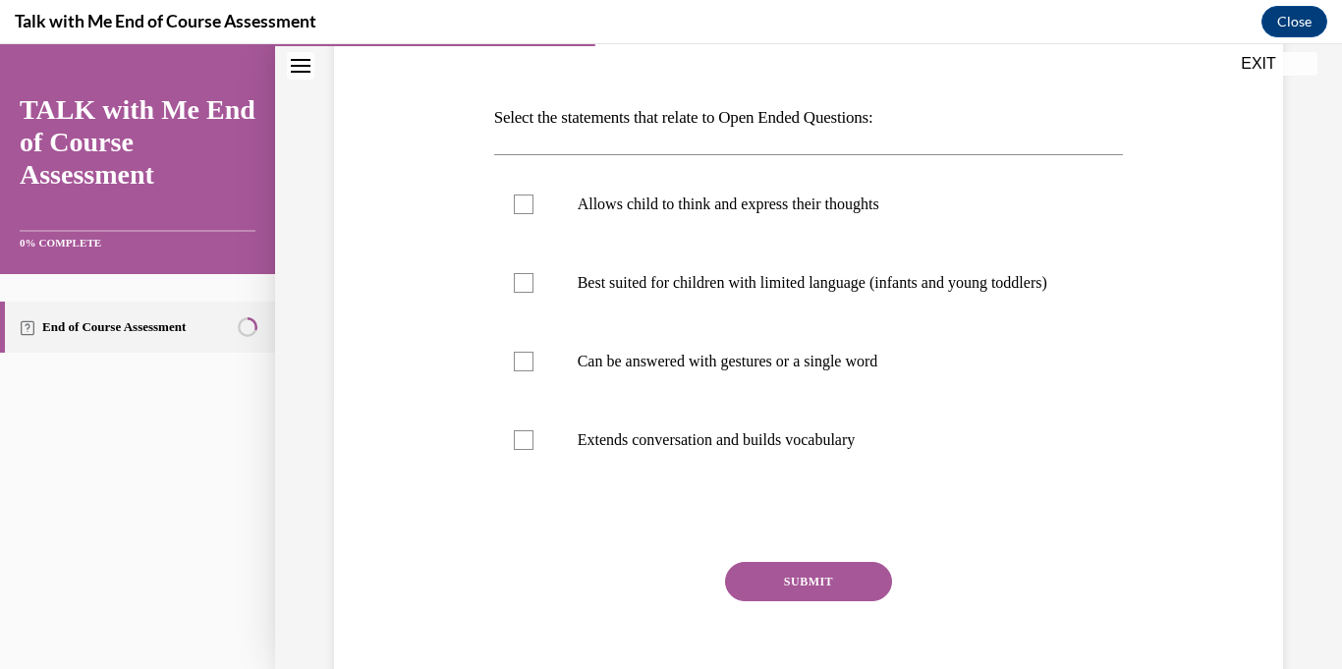
scroll to position [279, 0]
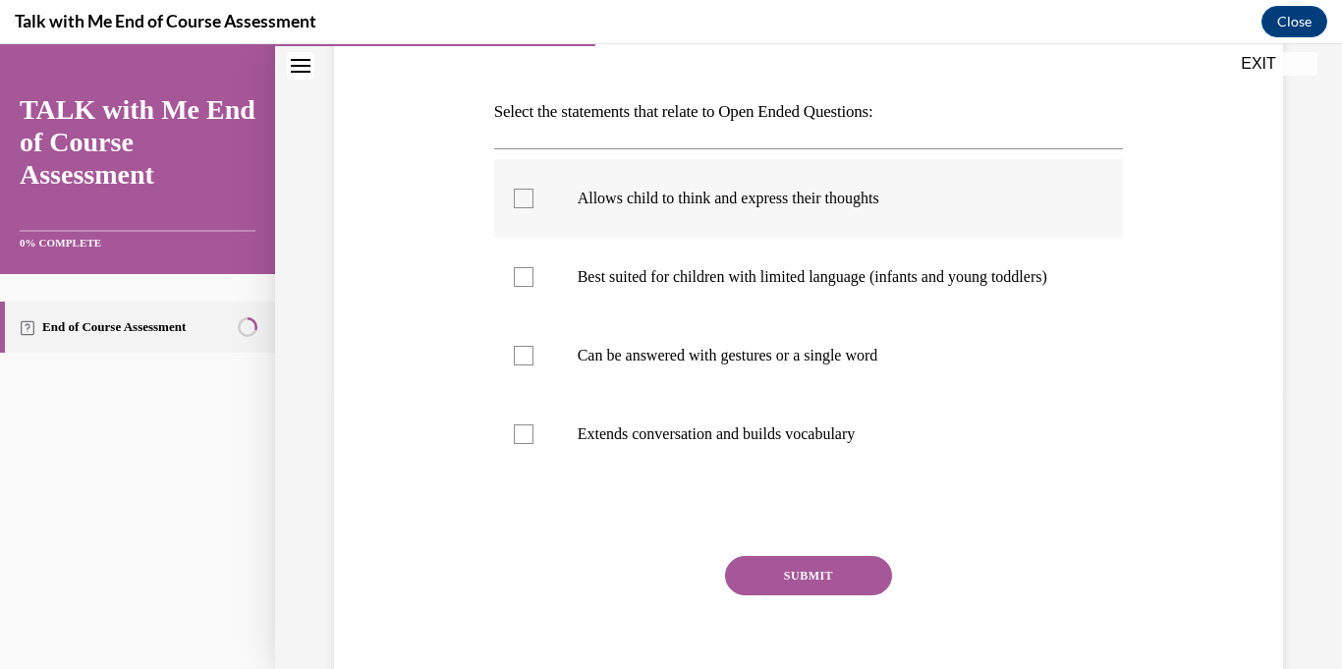
click at [977, 192] on p "Allows child to think and express their thoughts" at bounding box center [826, 199] width 497 height 20
click at [534, 192] on input "Allows child to think and express their thoughts" at bounding box center [524, 199] width 20 height 20
checkbox input "true"
click at [722, 444] on p "Extends conversation and builds vocabulary" at bounding box center [826, 434] width 497 height 20
click at [534, 444] on input "Extends conversation and builds vocabulary" at bounding box center [524, 434] width 20 height 20
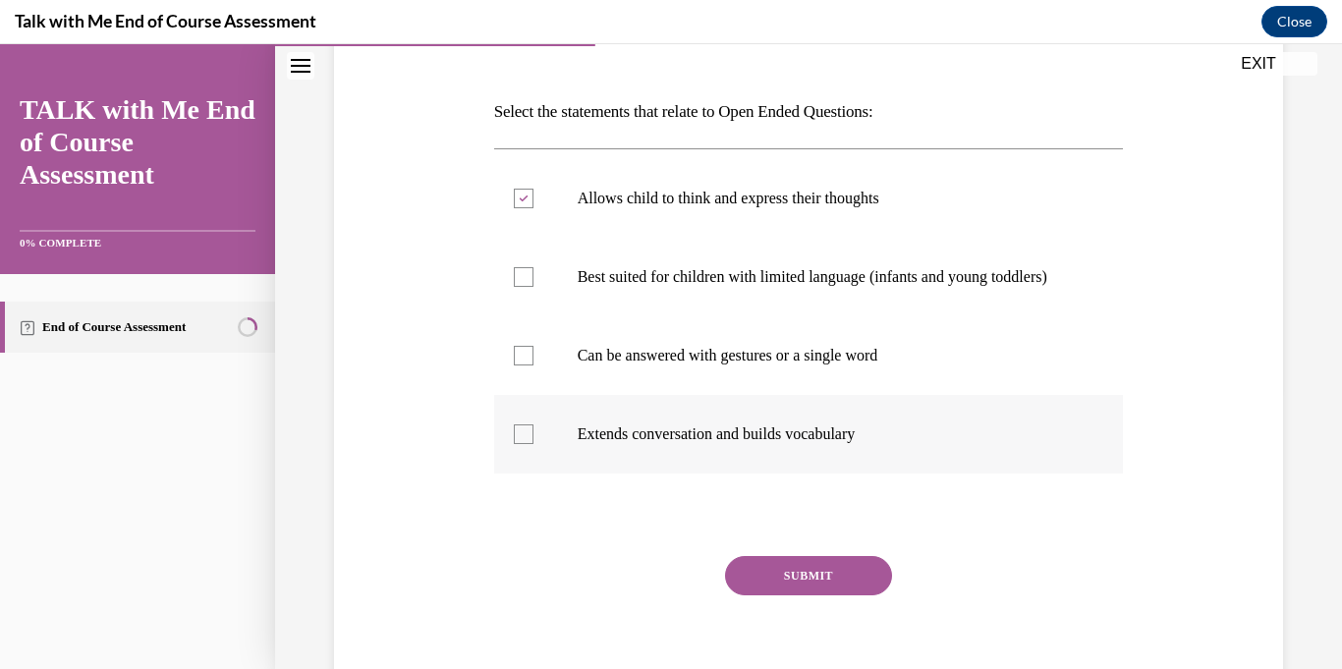
checkbox input "true"
click at [807, 594] on button "SUBMIT" at bounding box center [808, 575] width 167 height 39
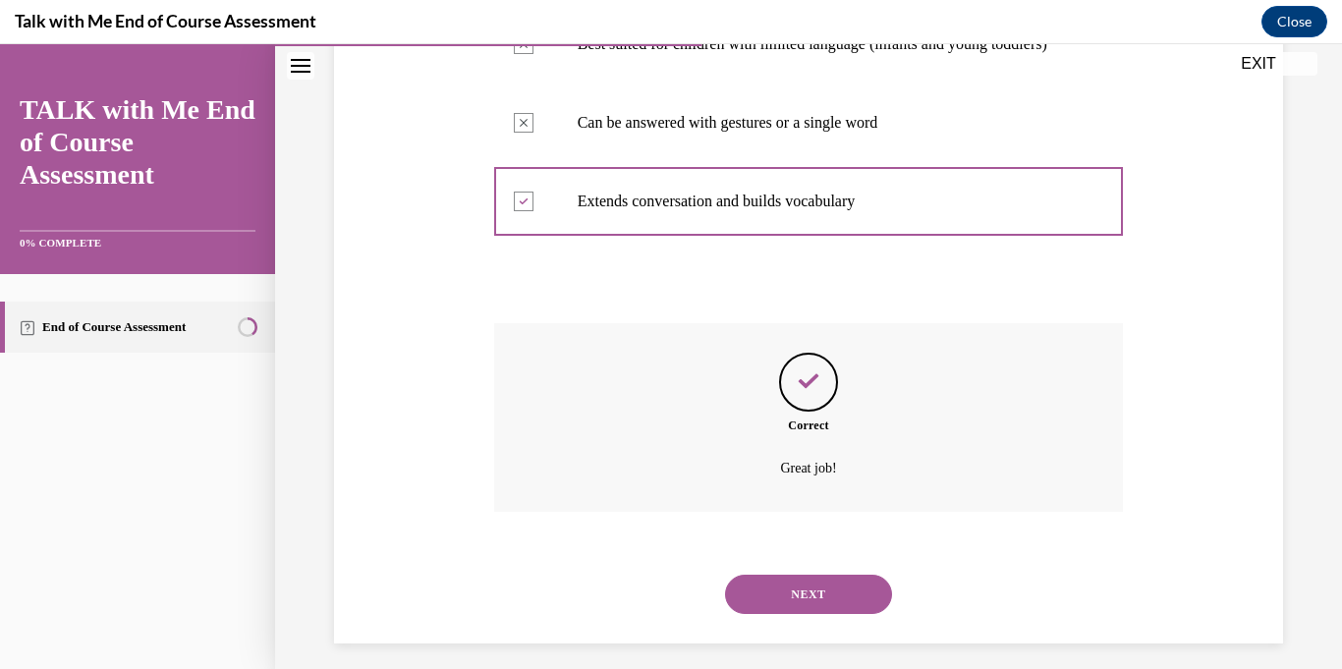
scroll to position [545, 0]
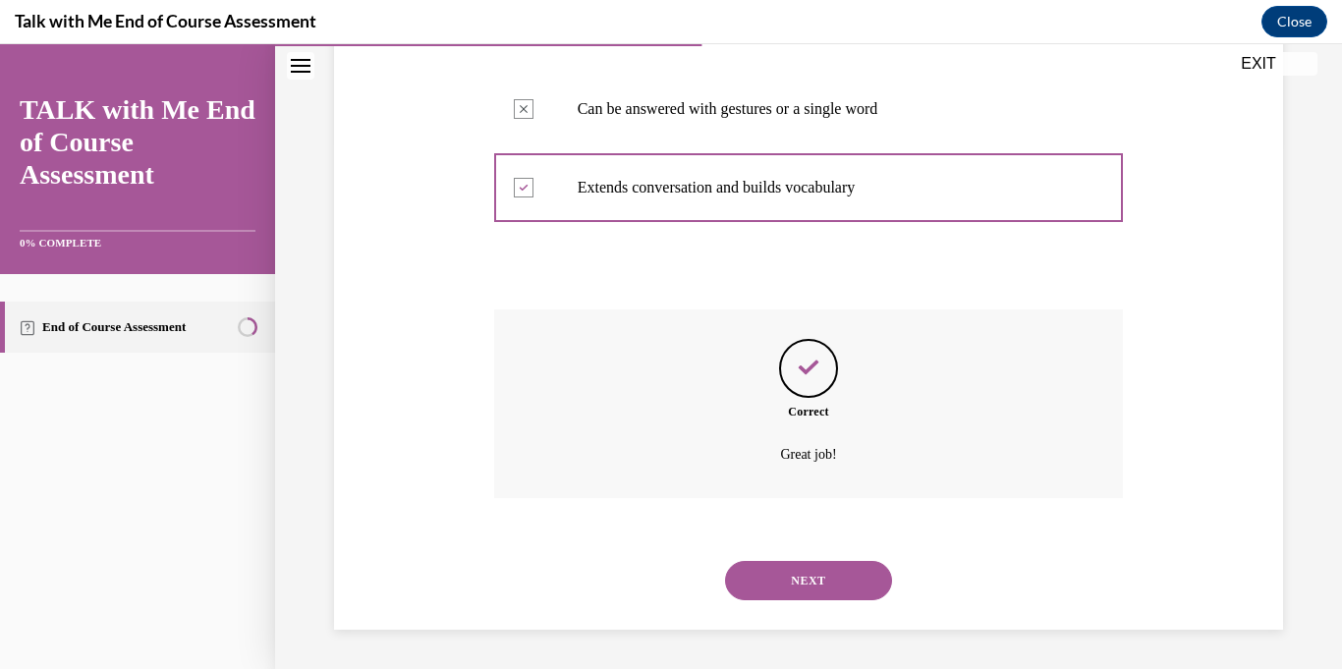
click at [820, 562] on button "NEXT" at bounding box center [808, 580] width 167 height 39
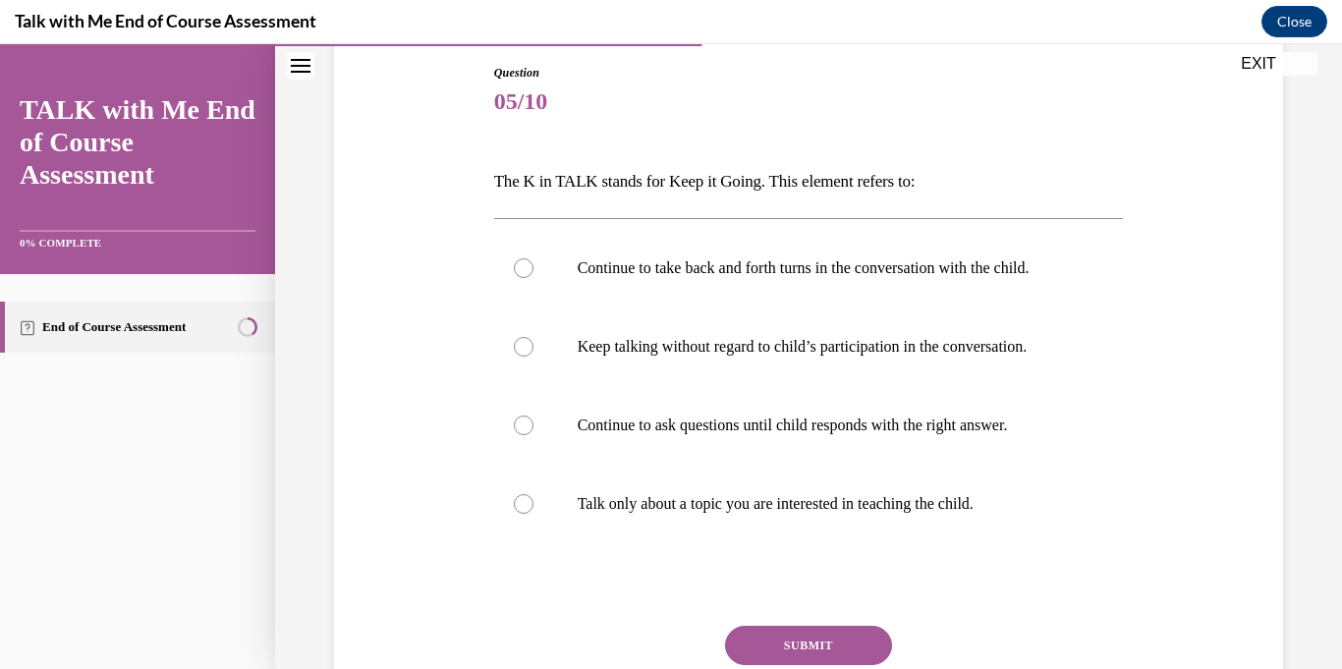
scroll to position [215, 0]
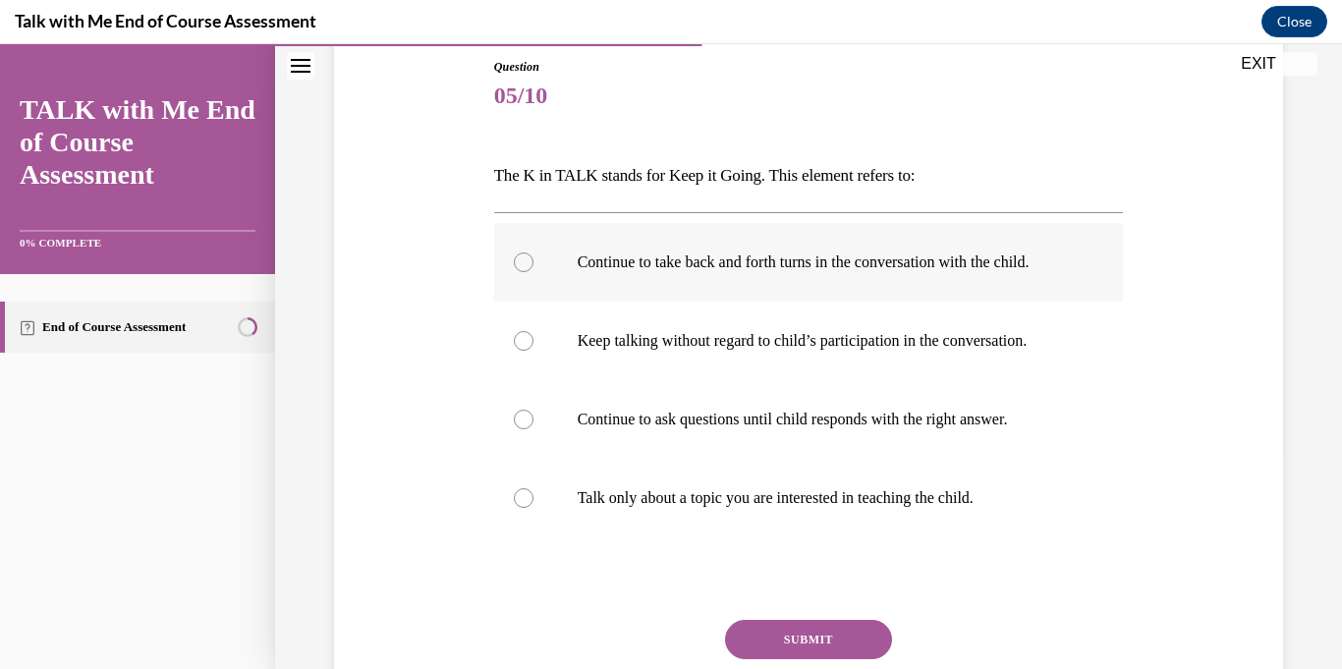
click at [570, 286] on label "Continue to take back and forth turns in the conversation with the child." at bounding box center [809, 262] width 630 height 79
click at [534, 272] on input "Continue to take back and forth turns in the conversation with the child." at bounding box center [524, 263] width 20 height 20
radio input "true"
click at [761, 625] on button "SUBMIT" at bounding box center [808, 639] width 167 height 39
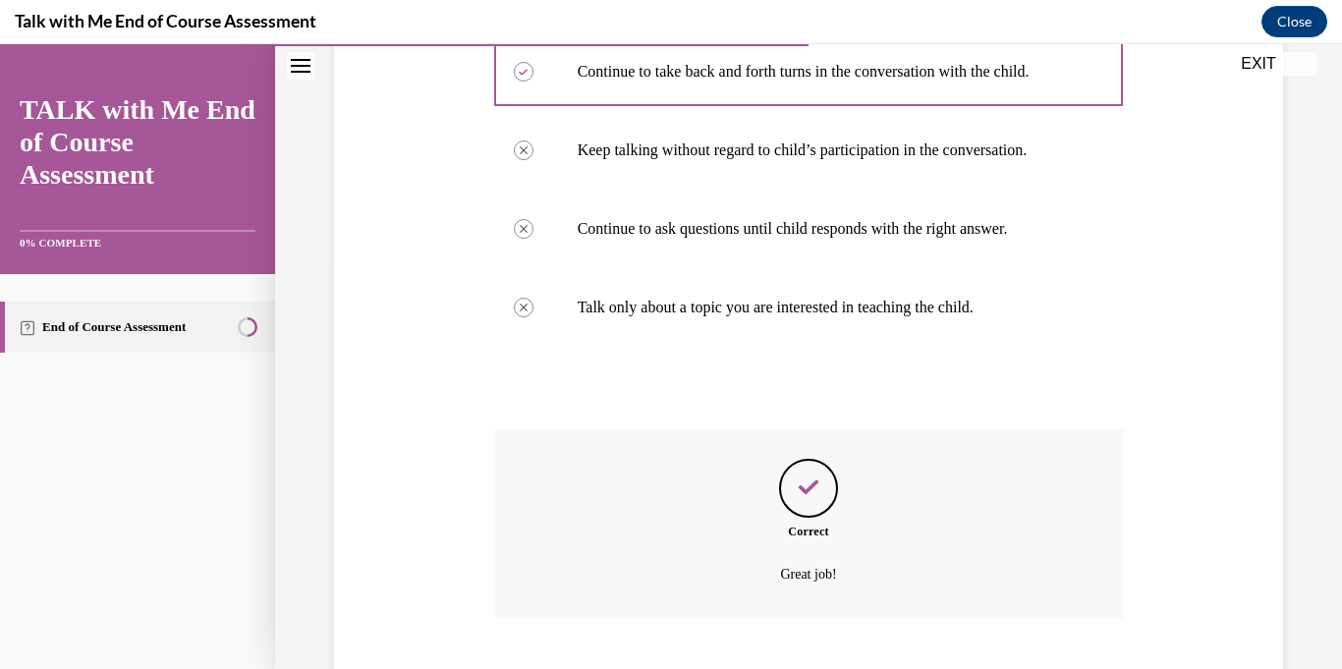
scroll to position [526, 0]
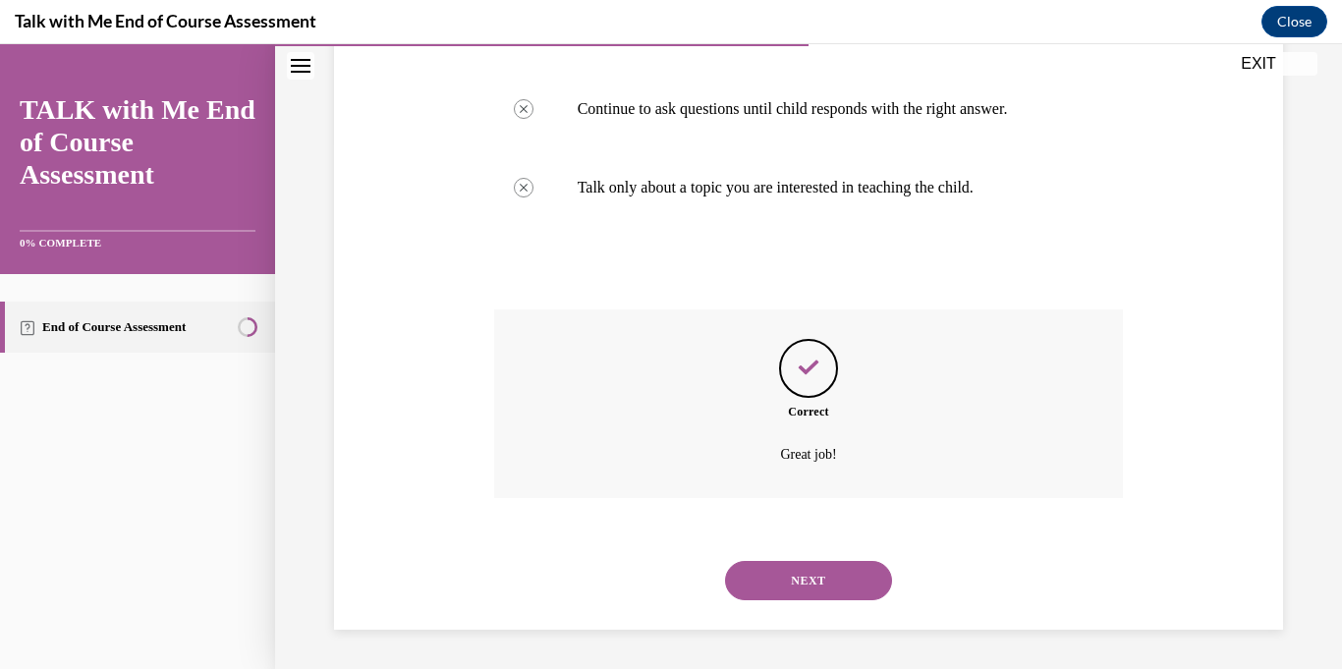
click at [811, 597] on button "NEXT" at bounding box center [808, 580] width 167 height 39
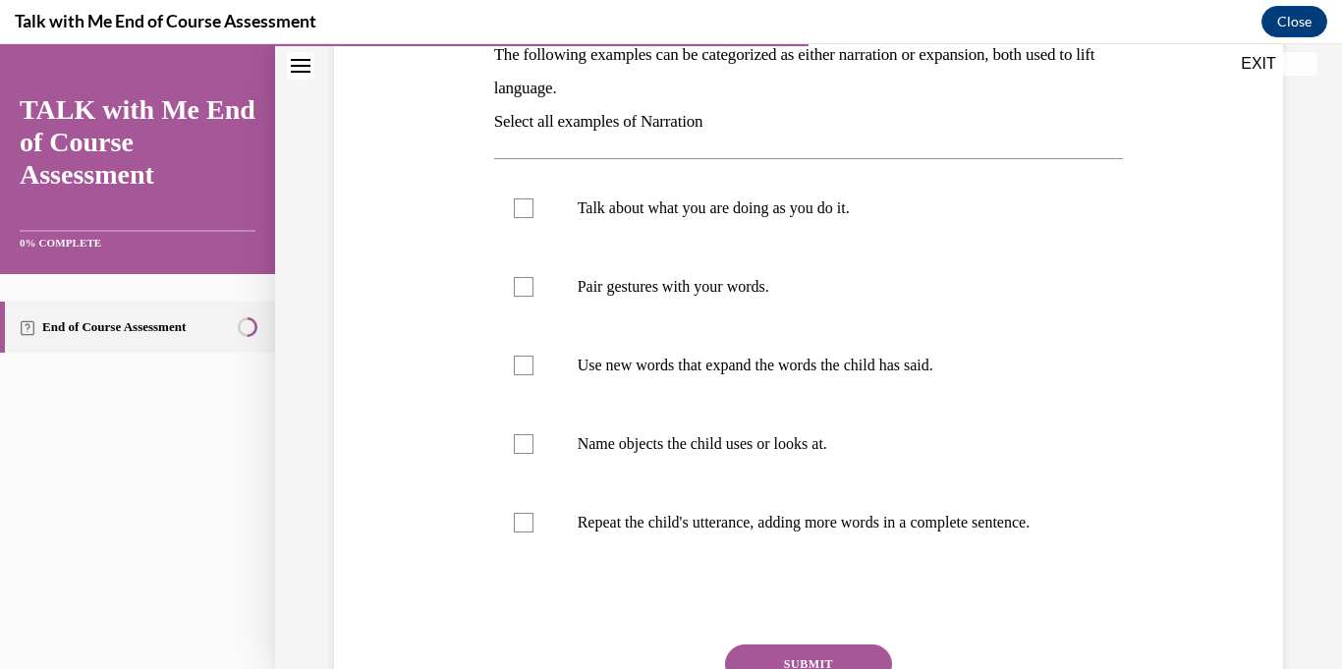
scroll to position [340, 0]
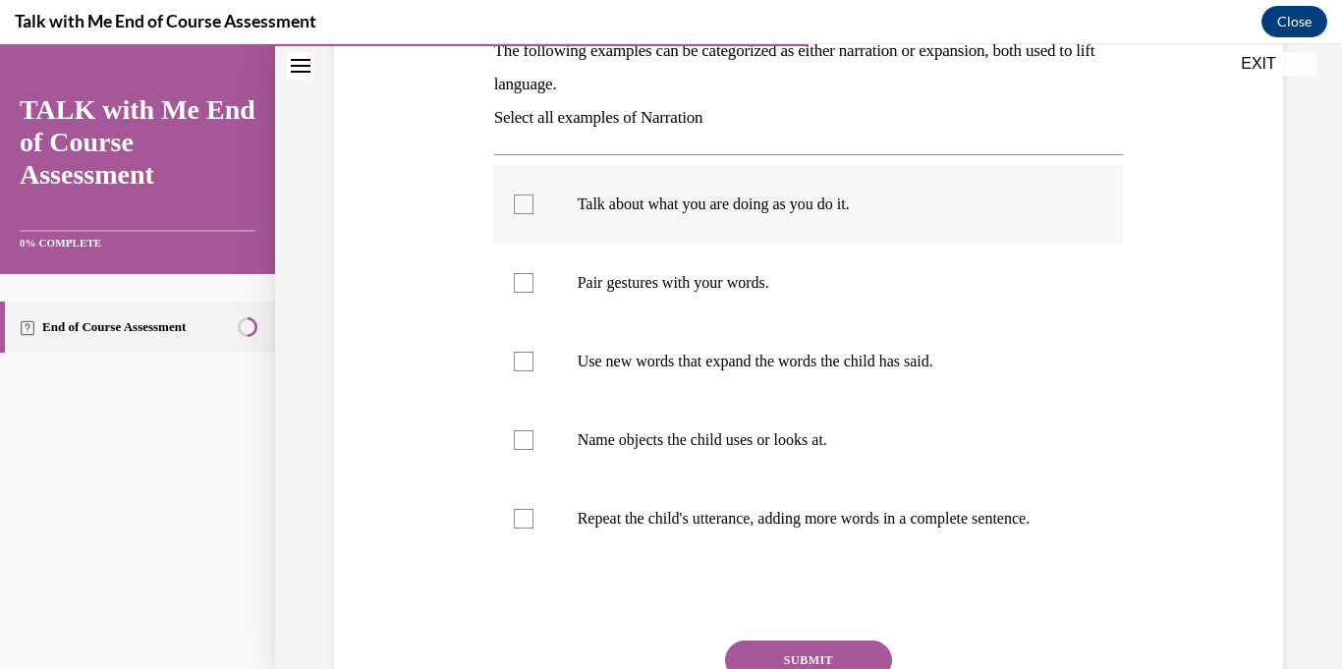
click at [933, 183] on label "Talk about what you are doing as you do it." at bounding box center [809, 204] width 630 height 79
click at [534, 195] on input "Talk about what you are doing as you do it." at bounding box center [524, 205] width 20 height 20
checkbox input "true"
click at [688, 301] on label "Pair gestures with your words." at bounding box center [809, 283] width 630 height 79
click at [534, 293] on input "Pair gestures with your words." at bounding box center [524, 283] width 20 height 20
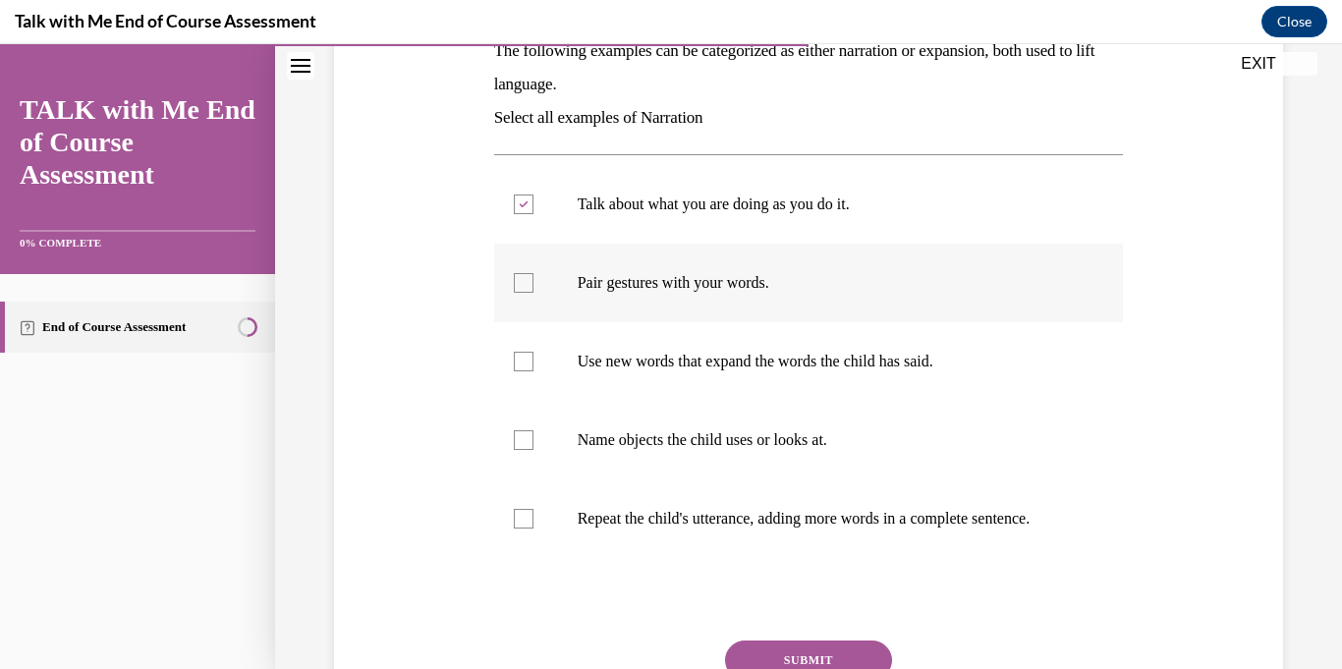
checkbox input "true"
click at [684, 431] on p "Name objects the child uses or looks at." at bounding box center [826, 440] width 497 height 20
click at [534, 431] on input "Name objects the child uses or looks at." at bounding box center [524, 440] width 20 height 20
checkbox input "true"
click at [724, 380] on label "Use new words that expand the words the child has said." at bounding box center [809, 361] width 630 height 79
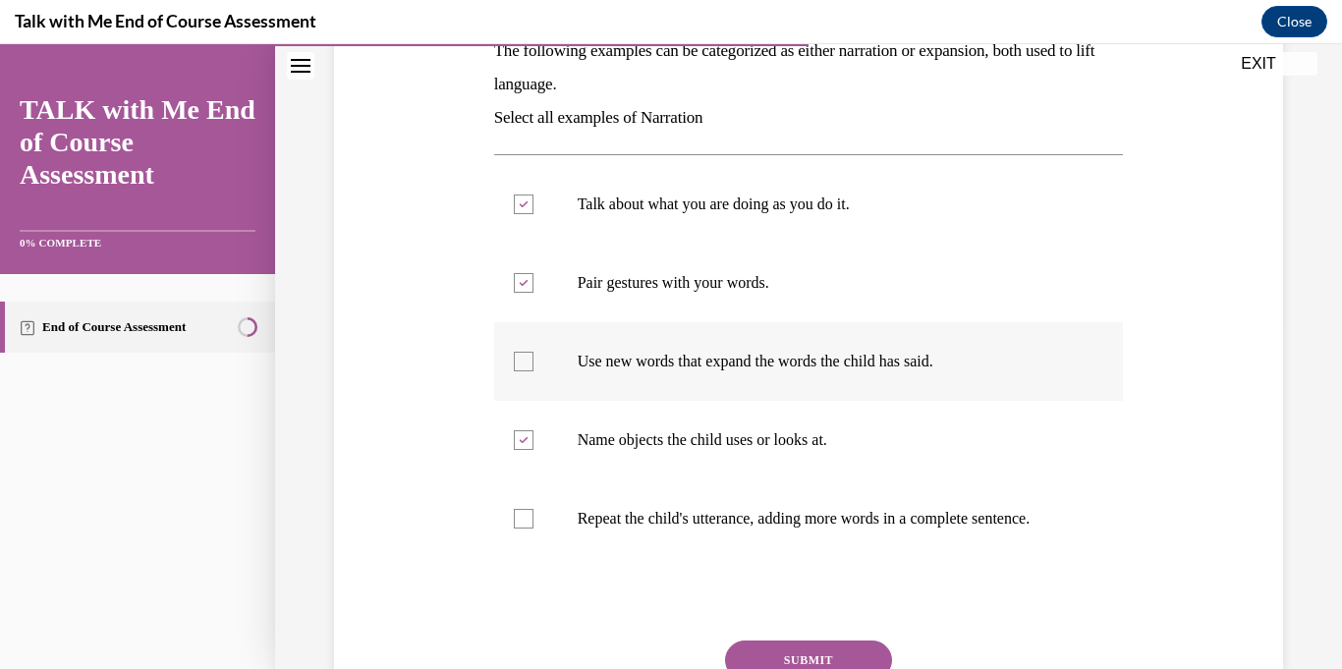
click at [534, 371] on input "Use new words that expand the words the child has said." at bounding box center [524, 362] width 20 height 20
checkbox input "true"
click at [674, 520] on p "Repeat the child's utterance, adding more words in a complete sentence." at bounding box center [826, 519] width 497 height 20
click at [534, 520] on input "Repeat the child's utterance, adding more words in a complete sentence." at bounding box center [524, 519] width 20 height 20
checkbox input "true"
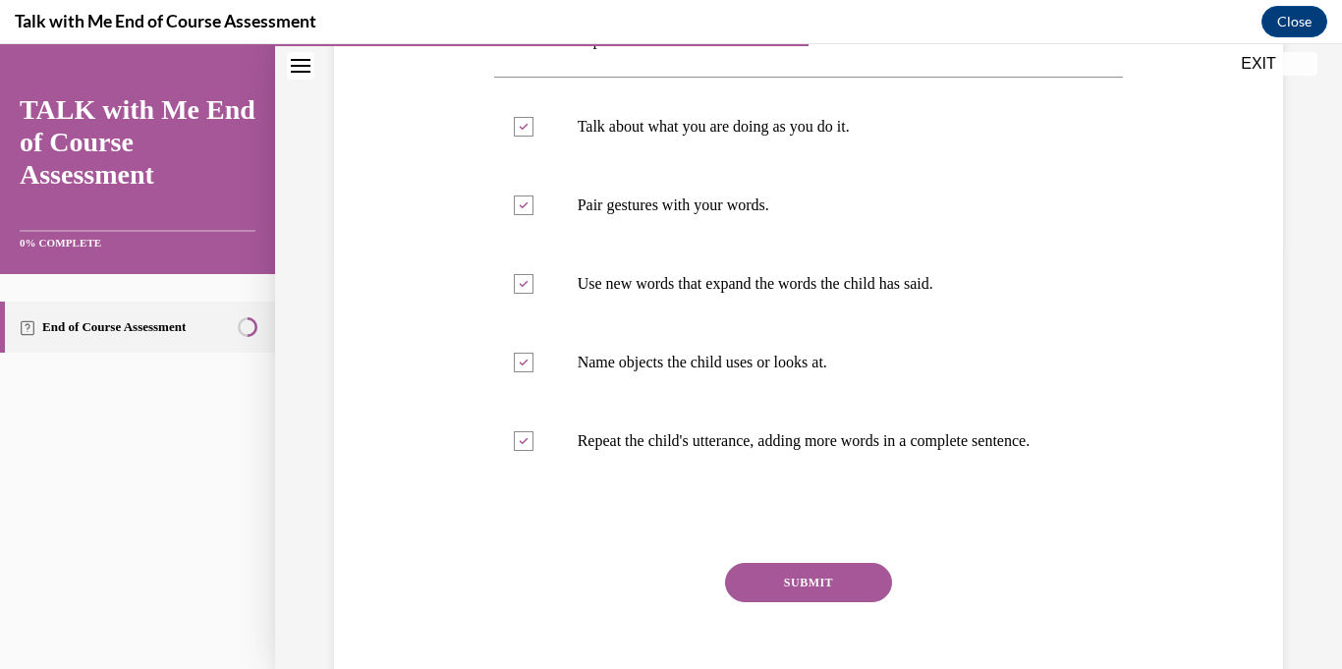
scroll to position [422, 0]
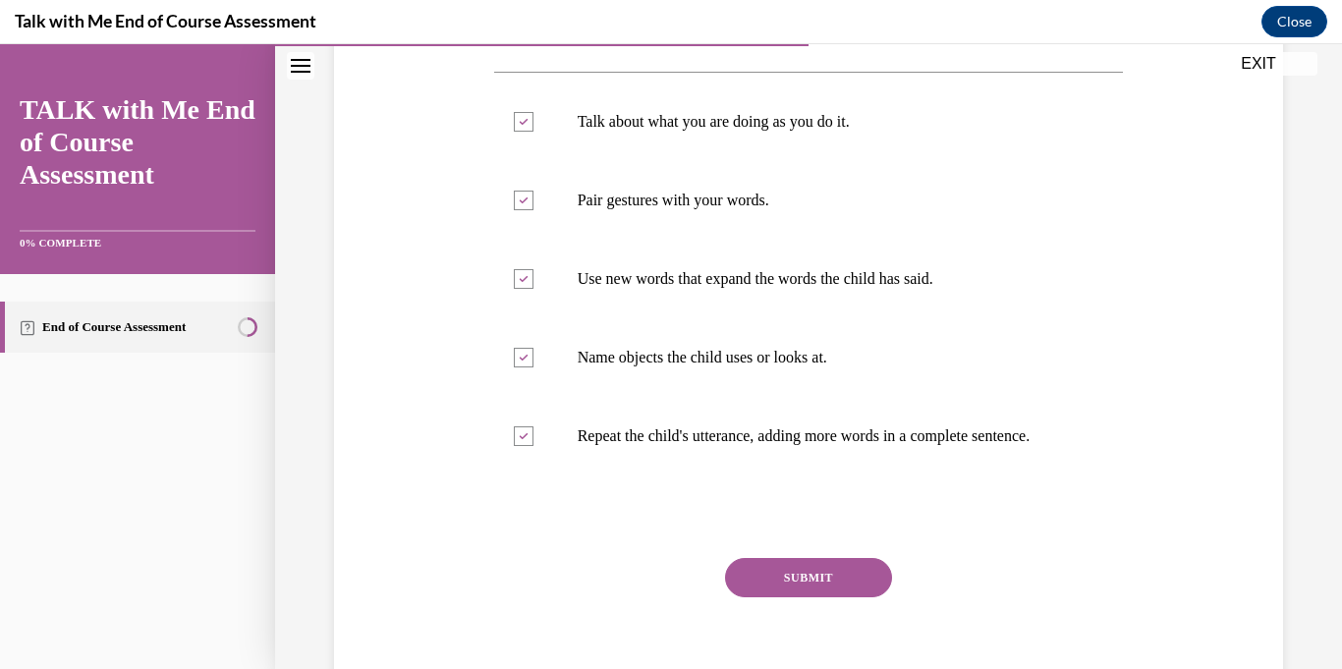
click at [765, 570] on button "SUBMIT" at bounding box center [808, 577] width 167 height 39
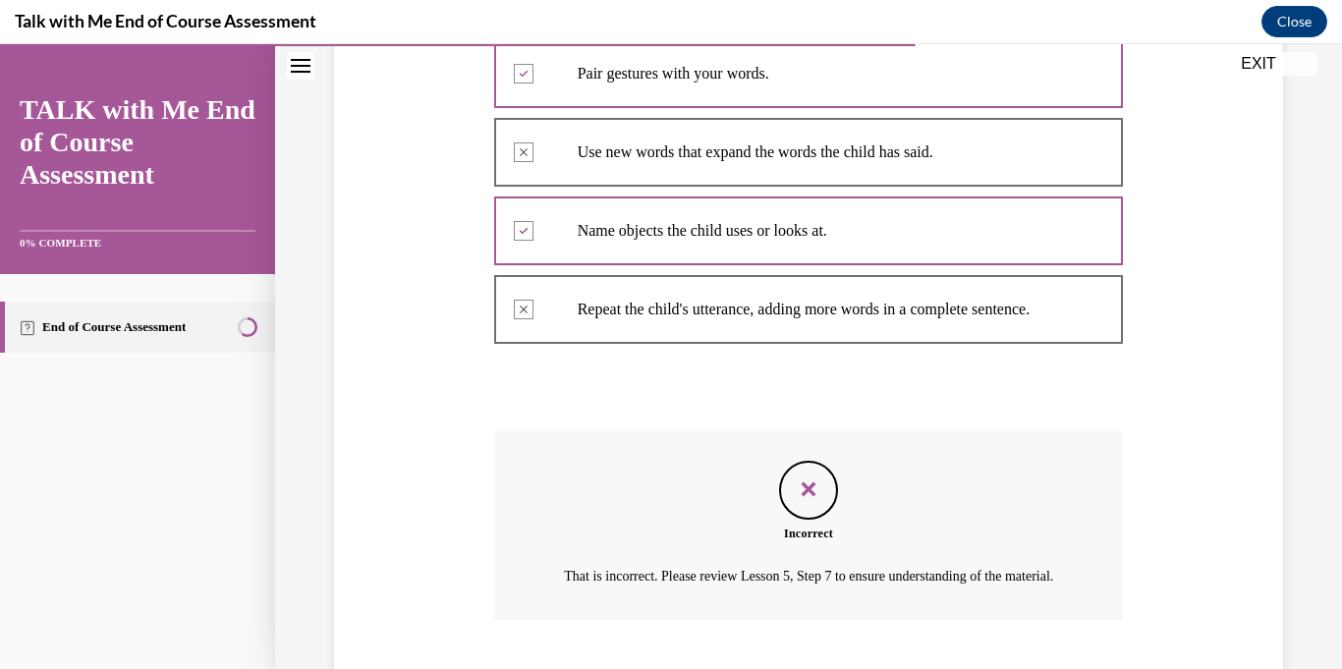
scroll to position [695, 0]
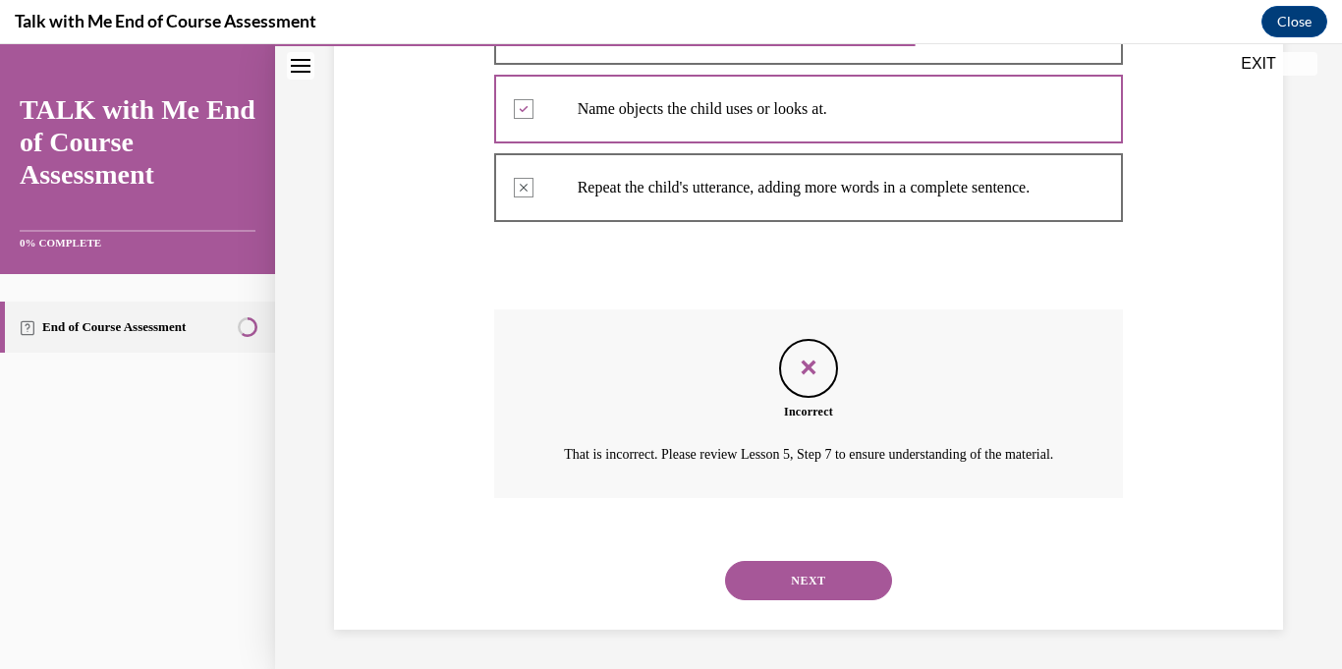
click at [776, 564] on button "NEXT" at bounding box center [808, 580] width 167 height 39
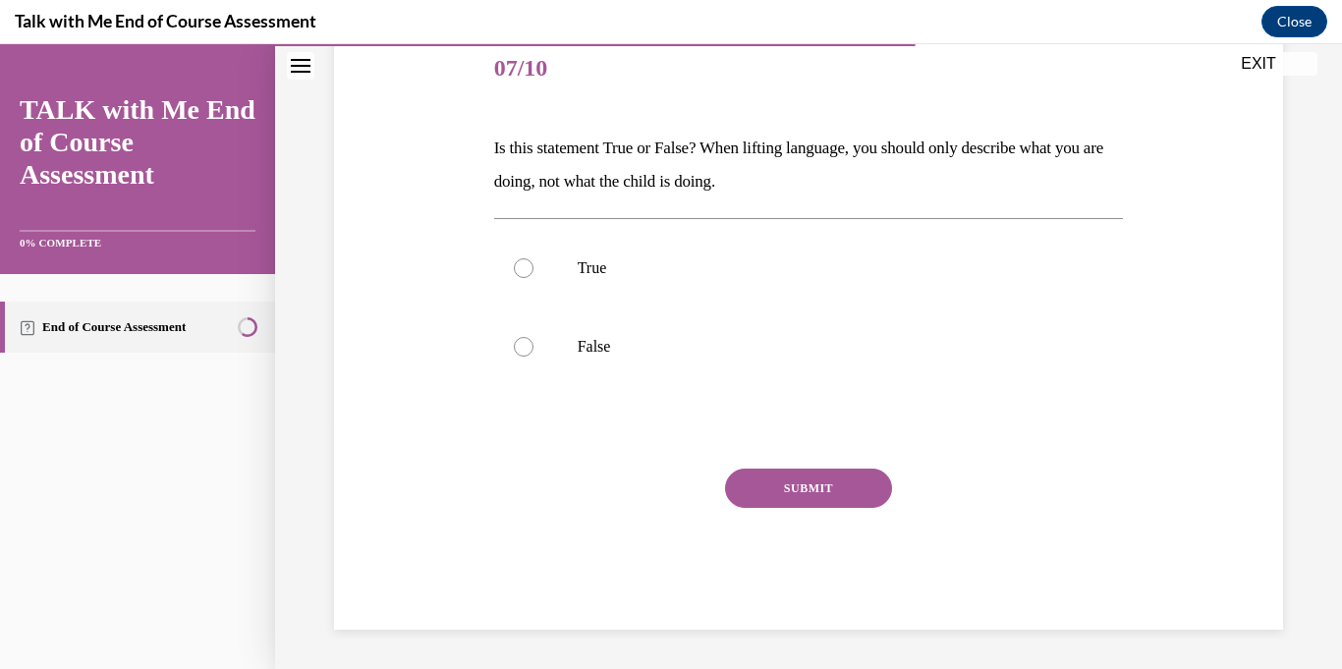
scroll to position [218, 0]
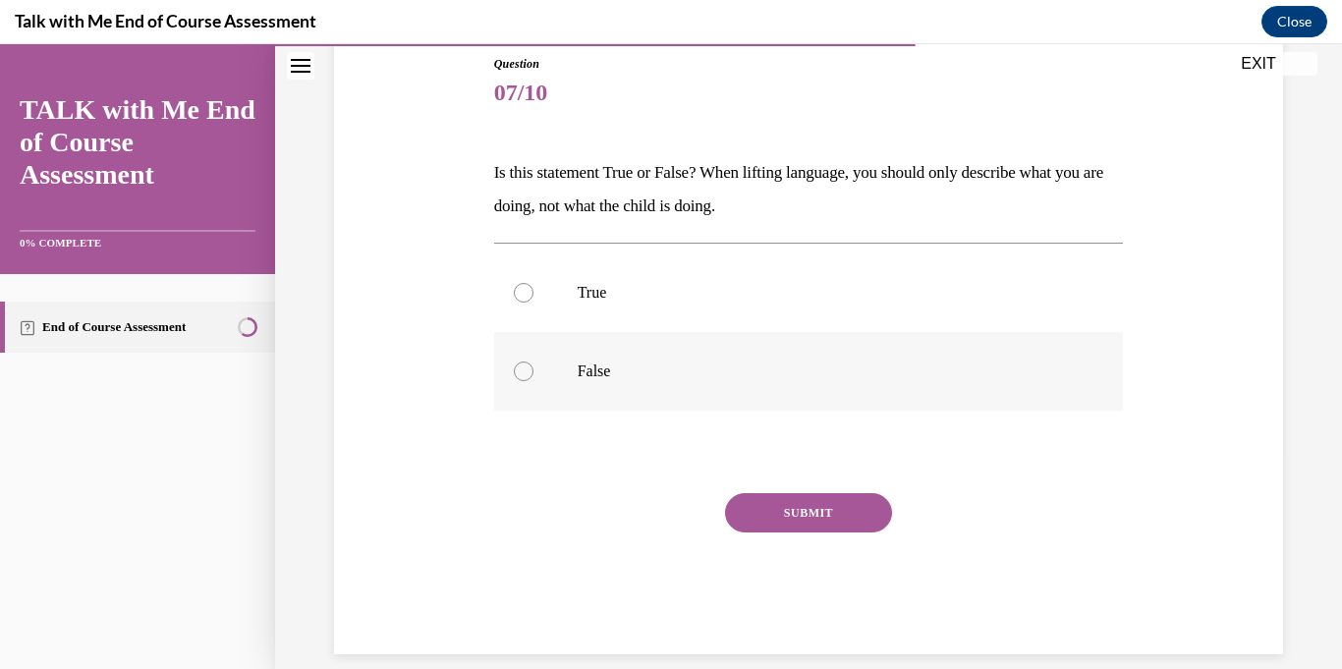
click at [706, 350] on label "False" at bounding box center [809, 371] width 630 height 79
click at [534, 362] on input "False" at bounding box center [524, 372] width 20 height 20
radio input "true"
click at [778, 521] on button "SUBMIT" at bounding box center [808, 512] width 167 height 39
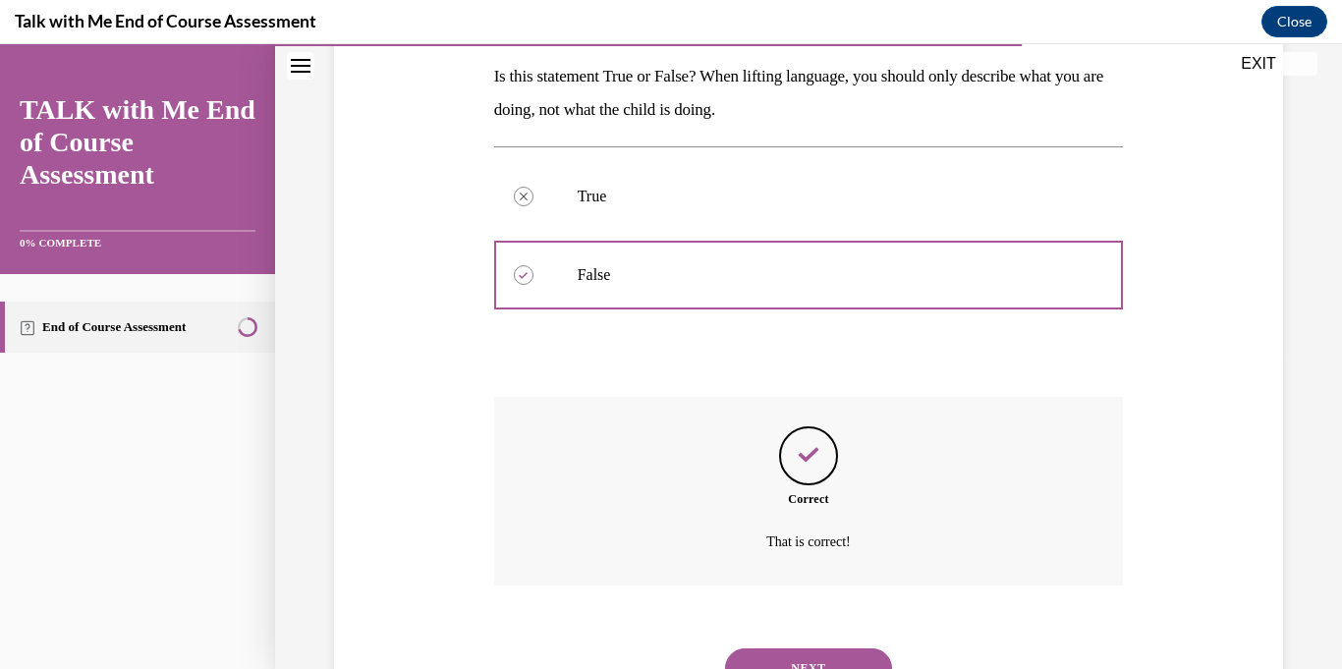
scroll to position [402, 0]
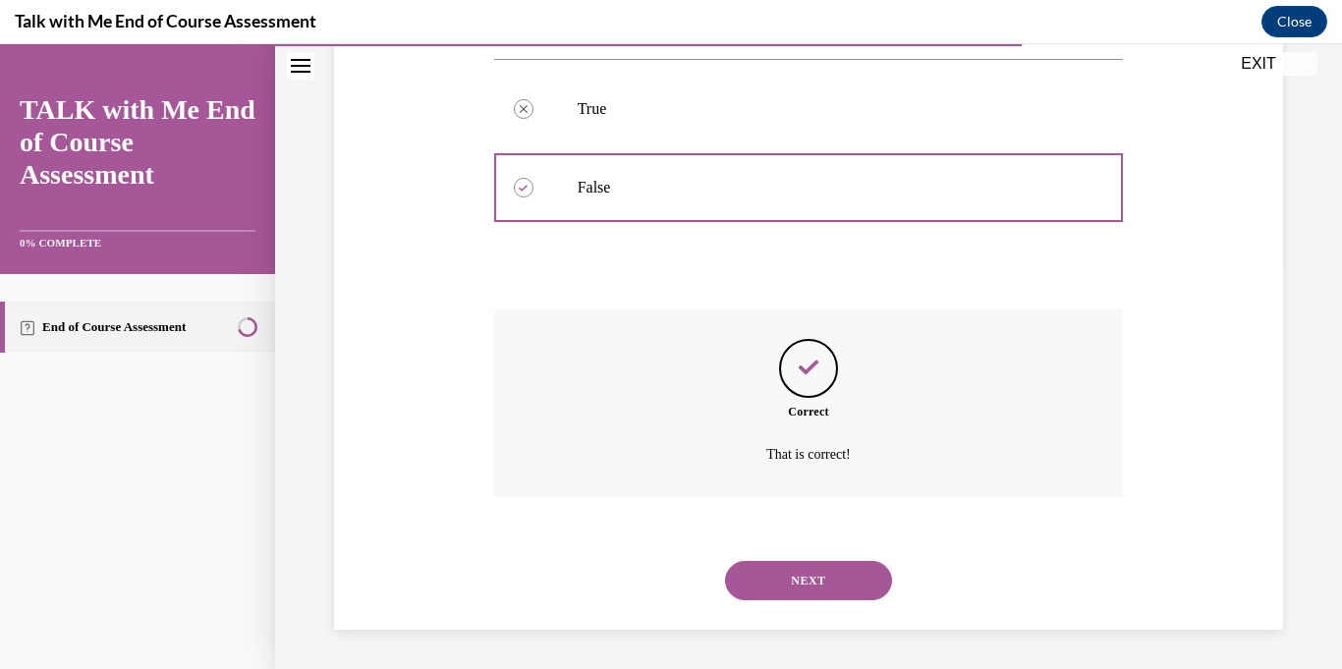
click at [782, 561] on button "NEXT" at bounding box center [808, 580] width 167 height 39
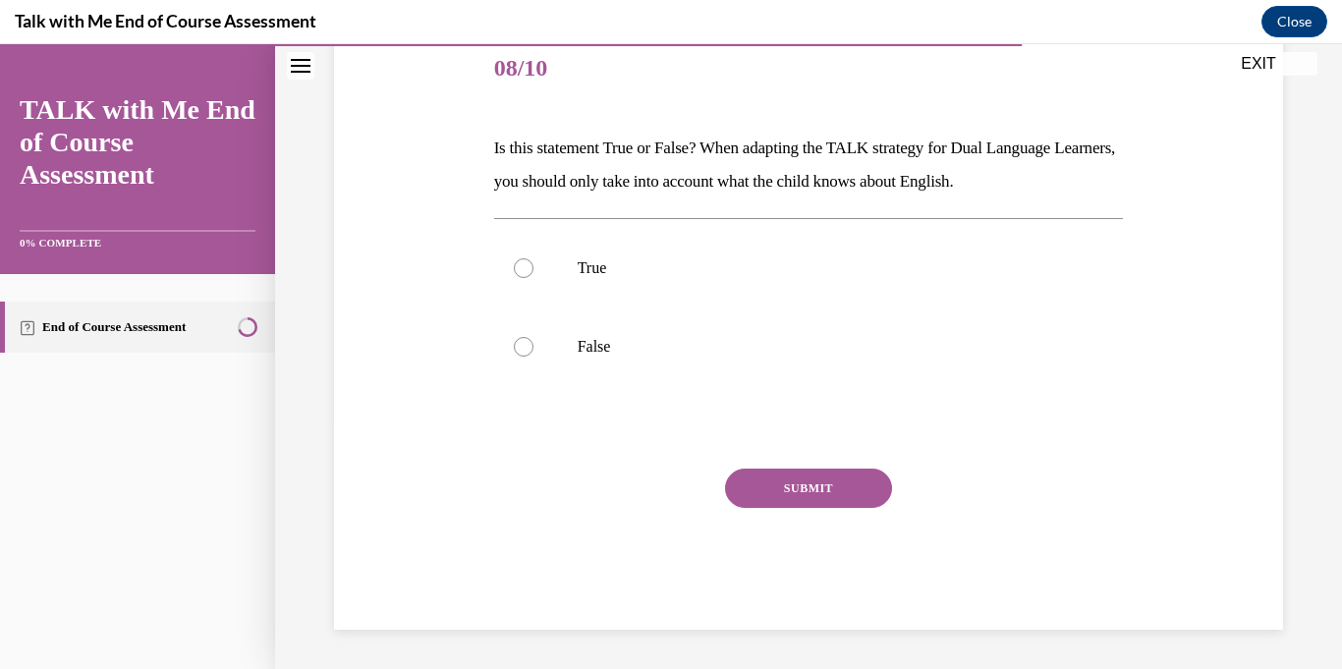
scroll to position [218, 0]
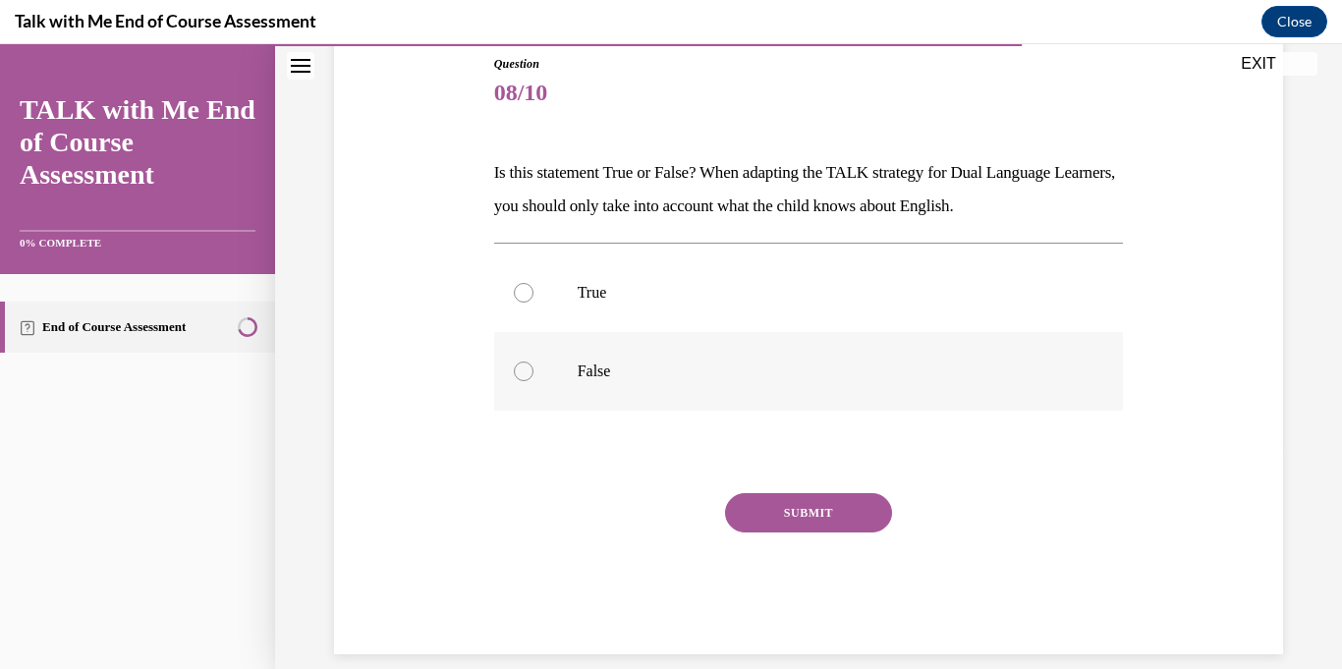
click at [633, 369] on p "False" at bounding box center [826, 372] width 497 height 20
click at [534, 369] on input "False" at bounding box center [524, 372] width 20 height 20
radio input "true"
click at [801, 502] on button "SUBMIT" at bounding box center [808, 512] width 167 height 39
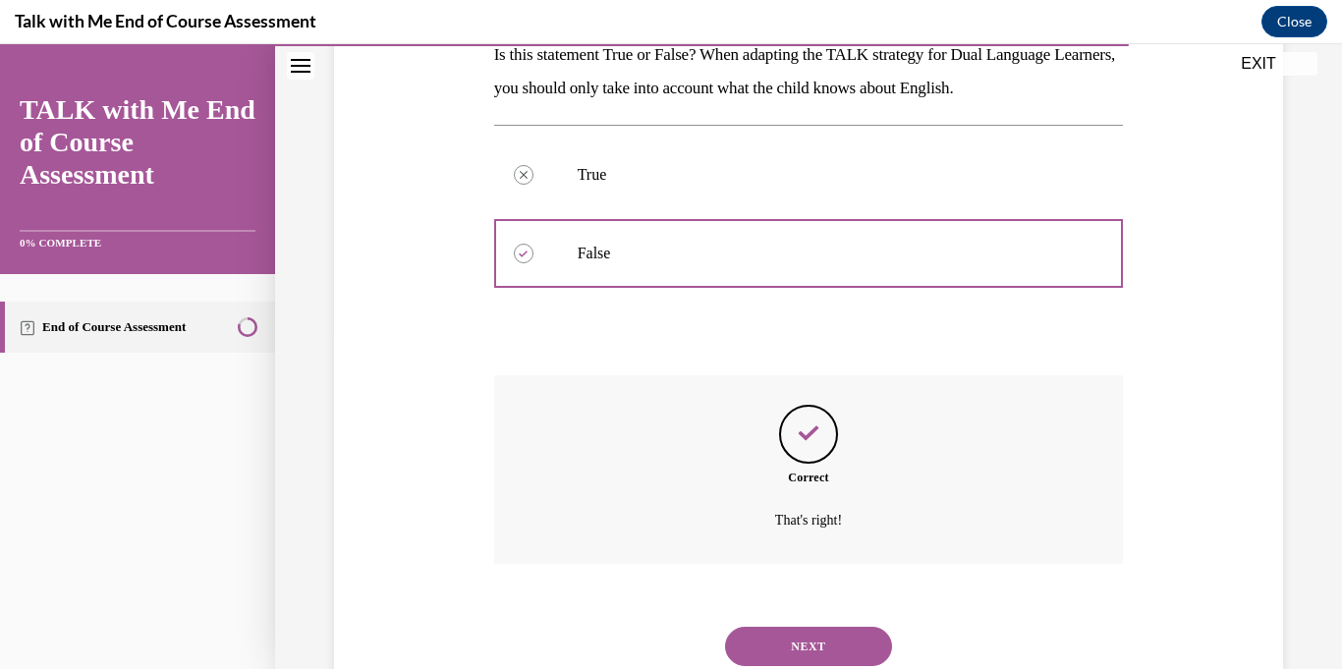
scroll to position [402, 0]
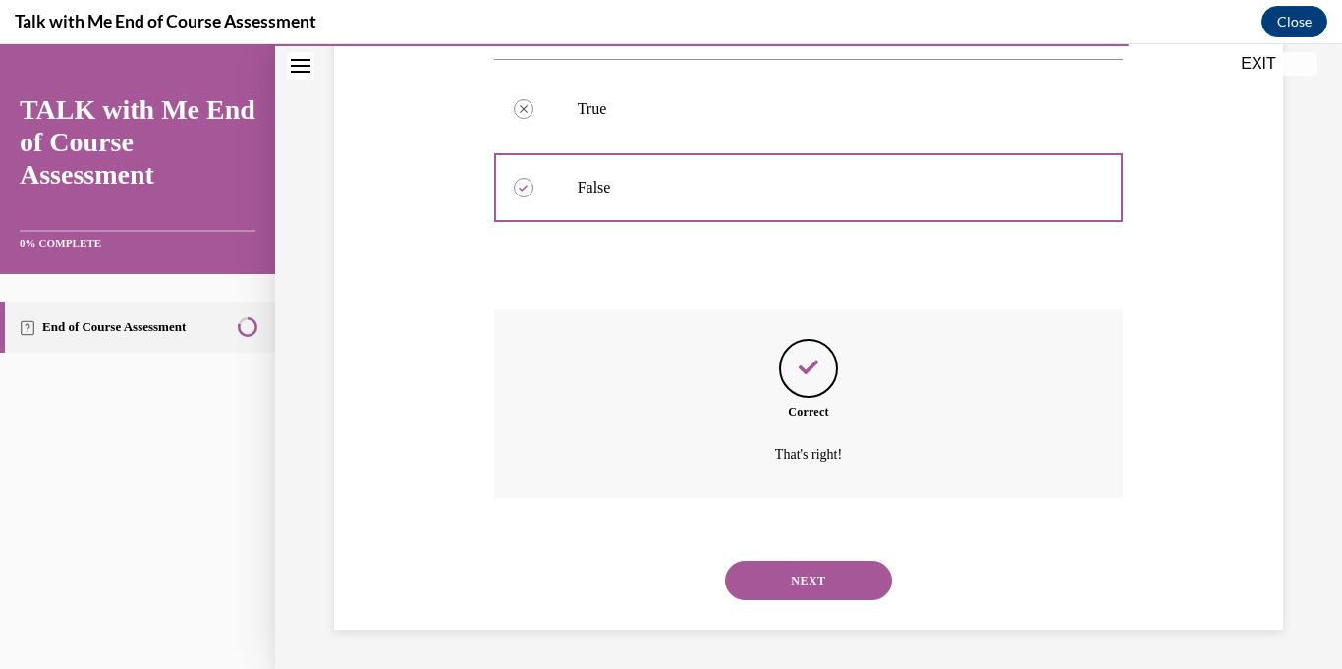
click at [789, 578] on button "NEXT" at bounding box center [808, 580] width 167 height 39
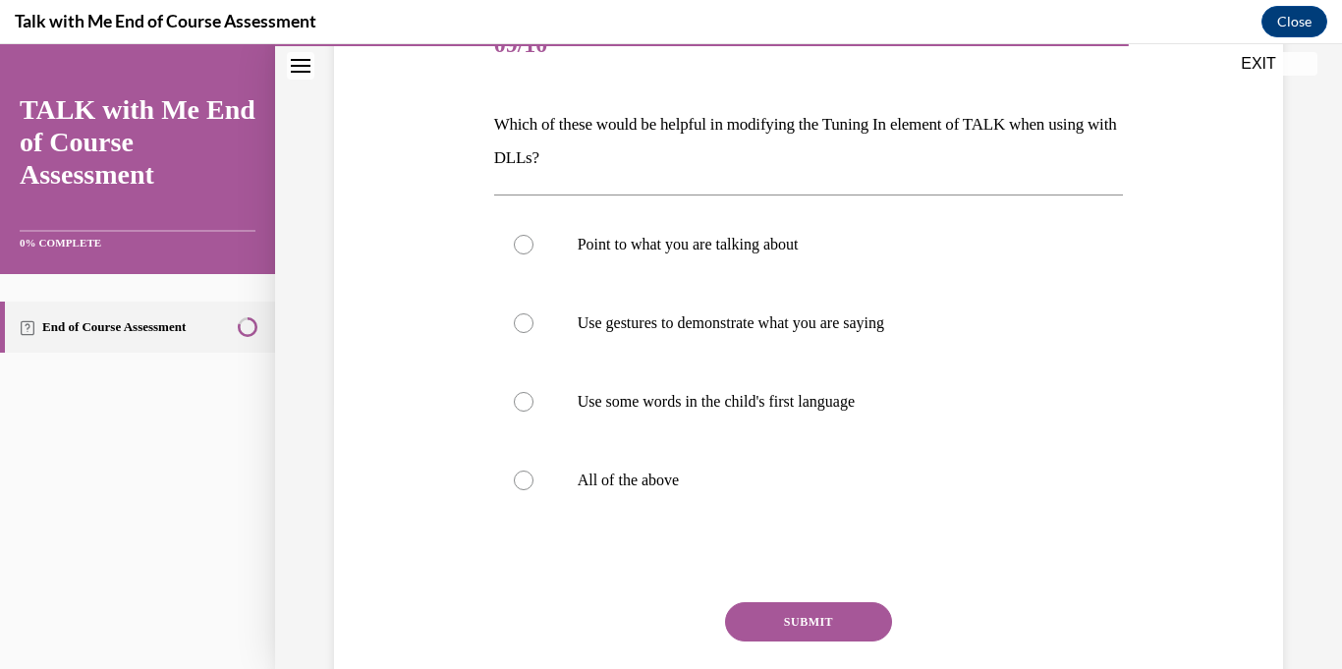
scroll to position [270, 0]
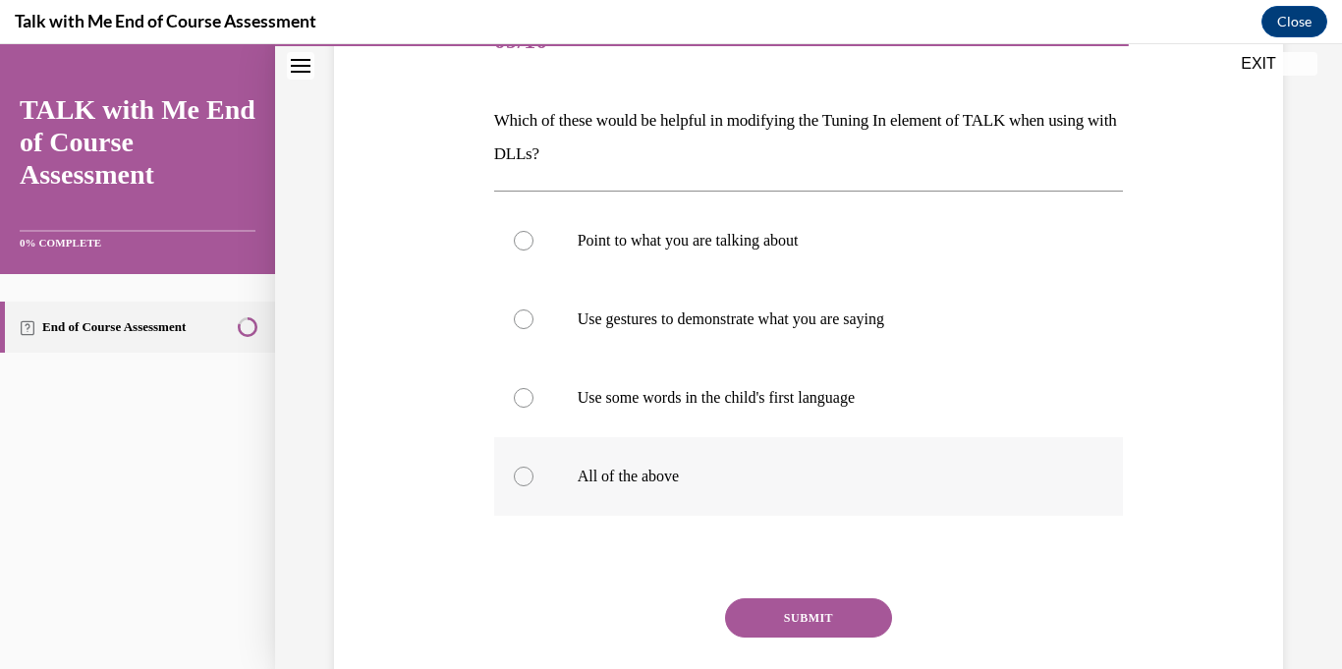
click at [743, 459] on label "All of the above" at bounding box center [809, 476] width 630 height 79
click at [534, 467] on input "All of the above" at bounding box center [524, 477] width 20 height 20
radio input "true"
click at [777, 604] on button "SUBMIT" at bounding box center [808, 617] width 167 height 39
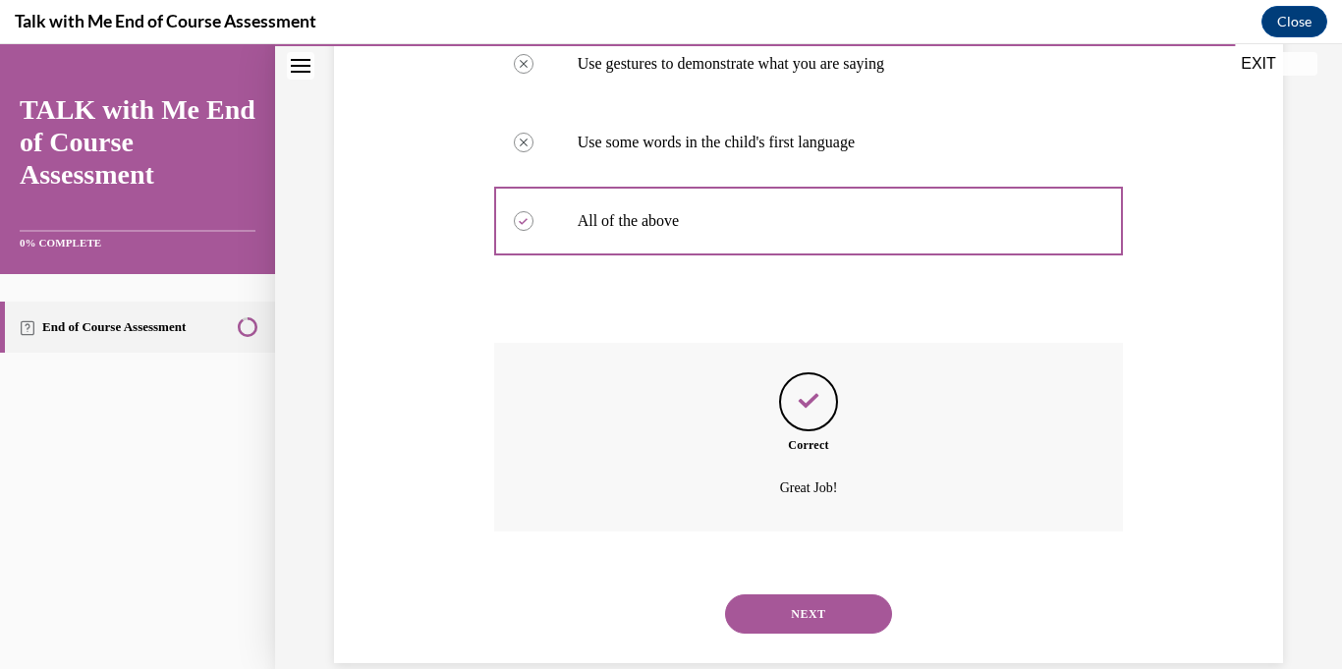
scroll to position [559, 0]
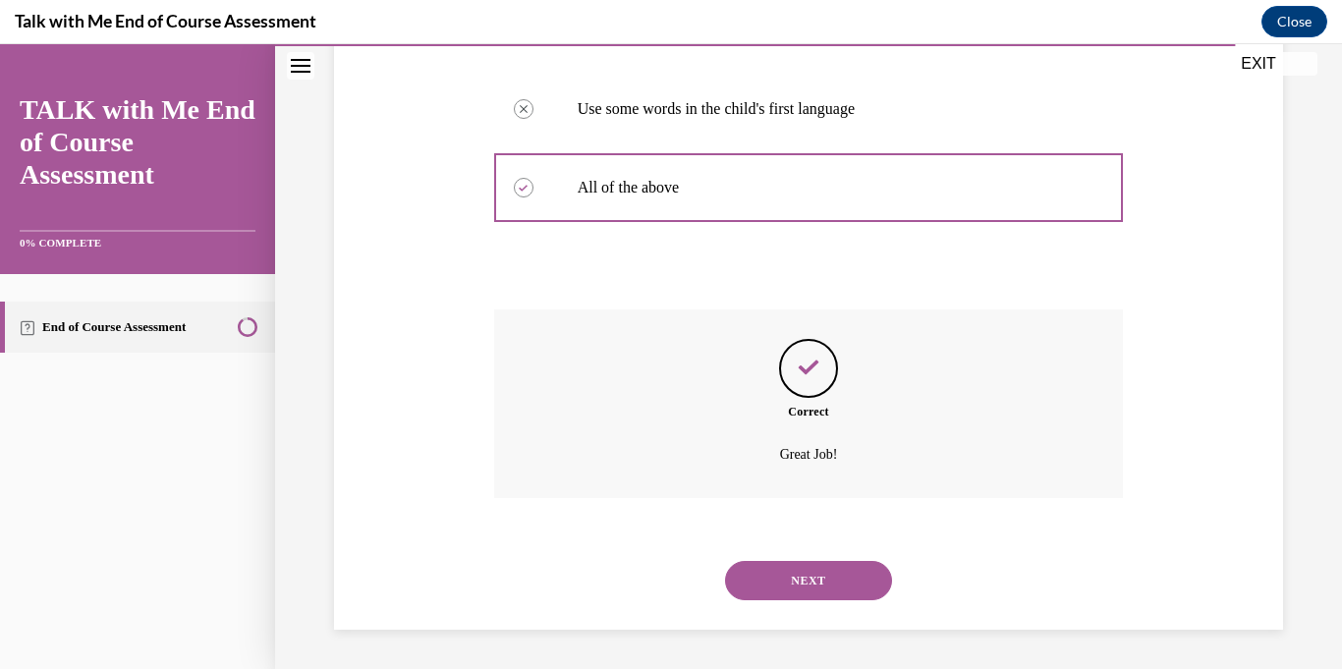
click at [780, 591] on button "NEXT" at bounding box center [808, 580] width 167 height 39
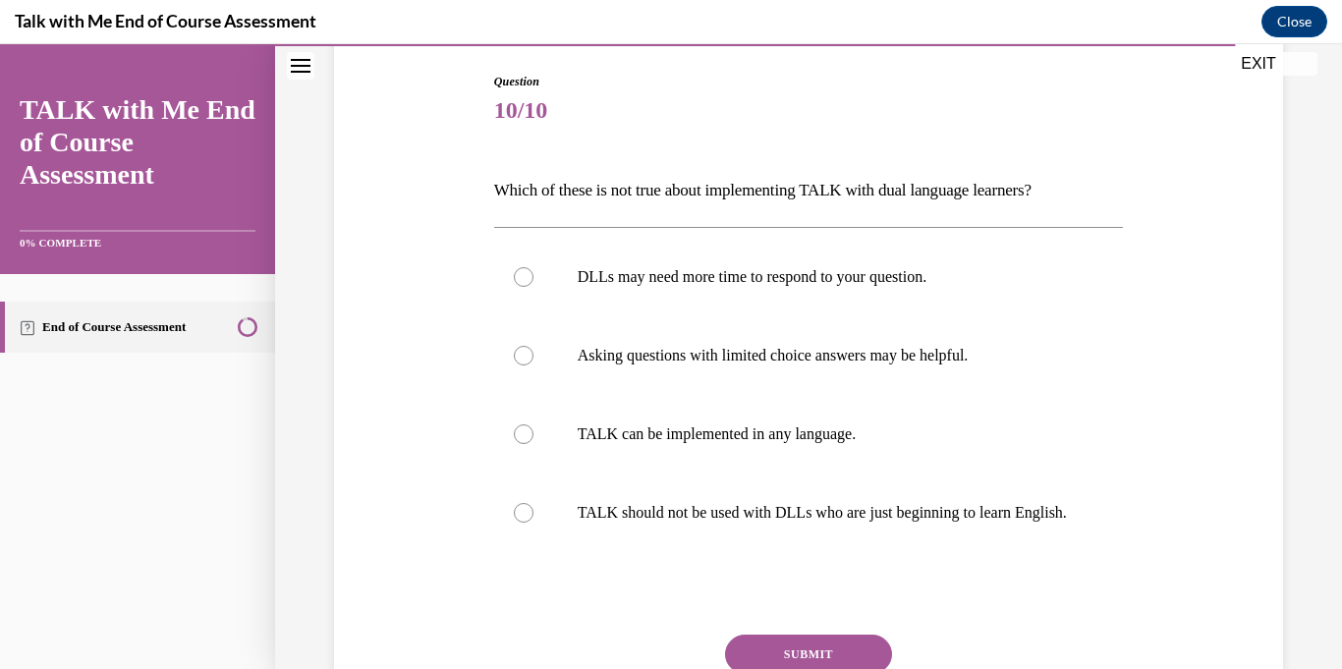
scroll to position [202, 0]
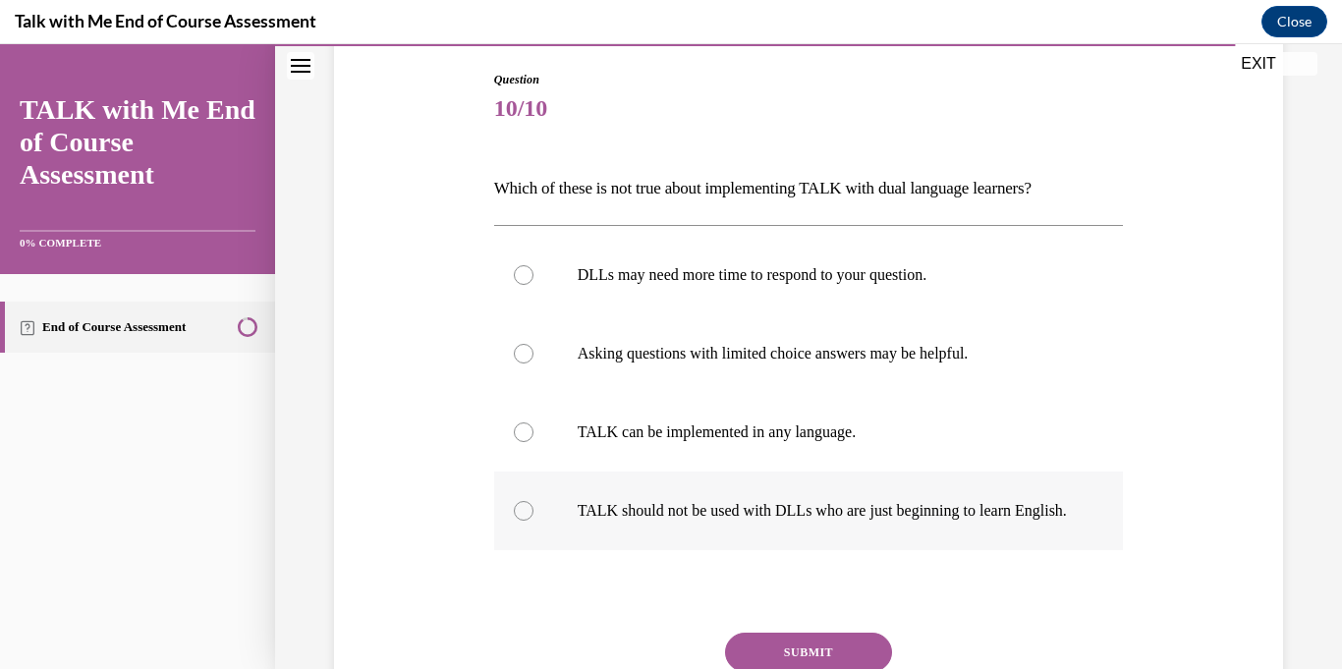
click at [634, 521] on p "TALK should not be used with DLLs who are just beginning to learn English." at bounding box center [826, 511] width 497 height 20
click at [534, 521] on input "TALK should not be used with DLLs who are just beginning to learn English." at bounding box center [524, 511] width 20 height 20
radio input "true"
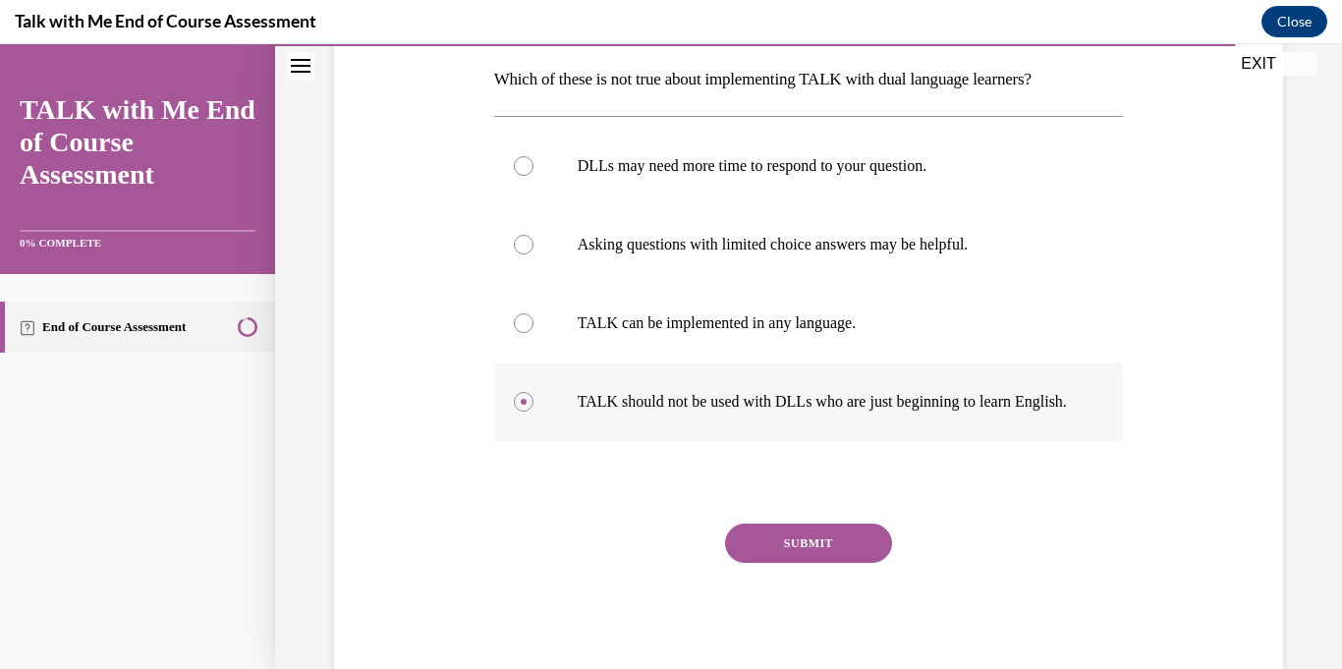
scroll to position [314, 0]
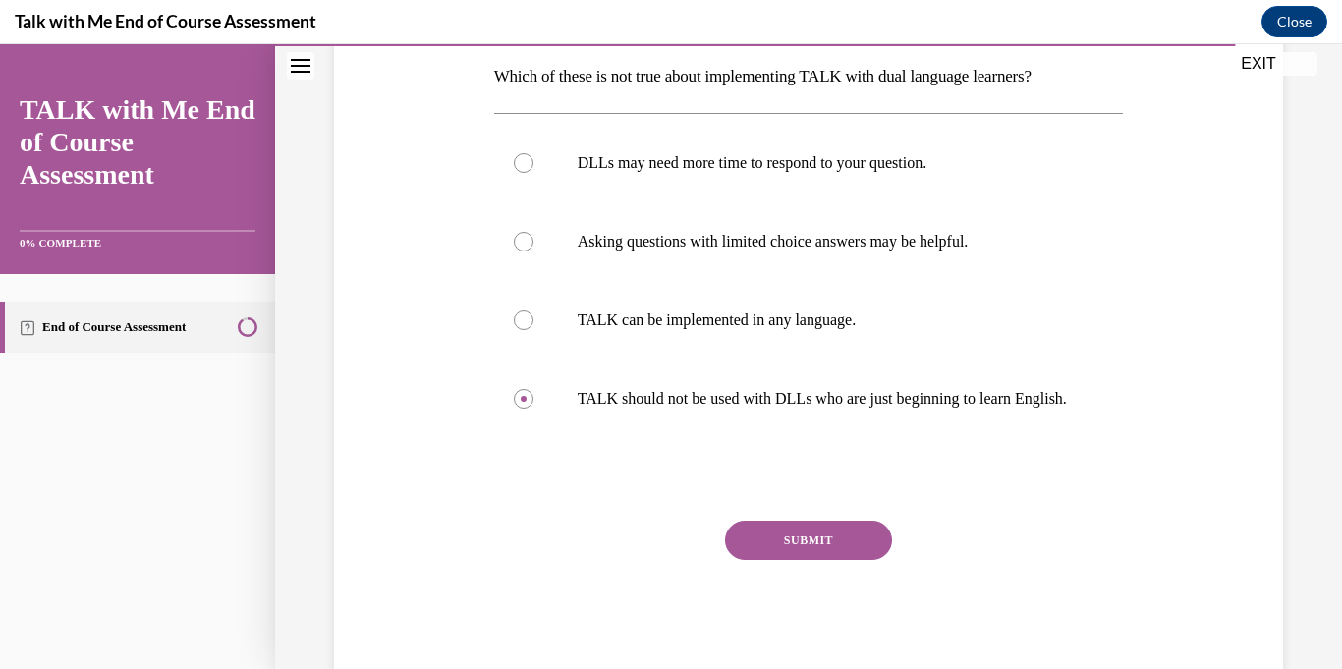
click at [771, 556] on button "SUBMIT" at bounding box center [808, 540] width 167 height 39
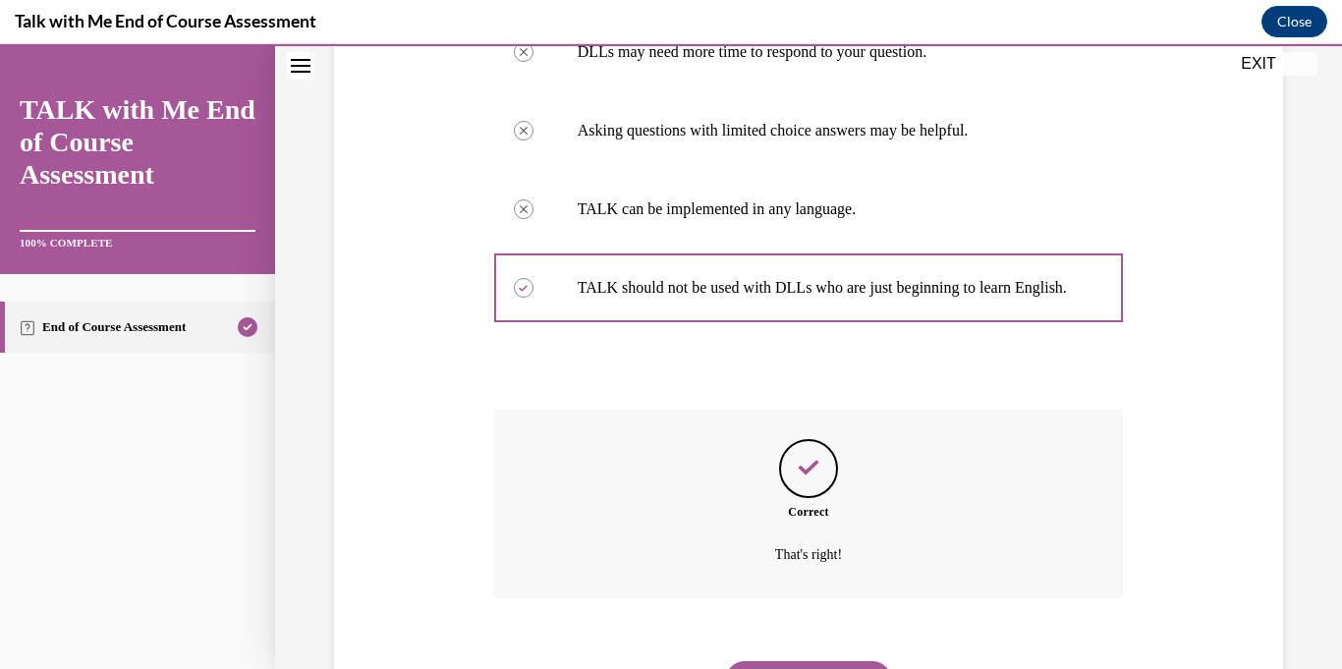
scroll to position [545, 0]
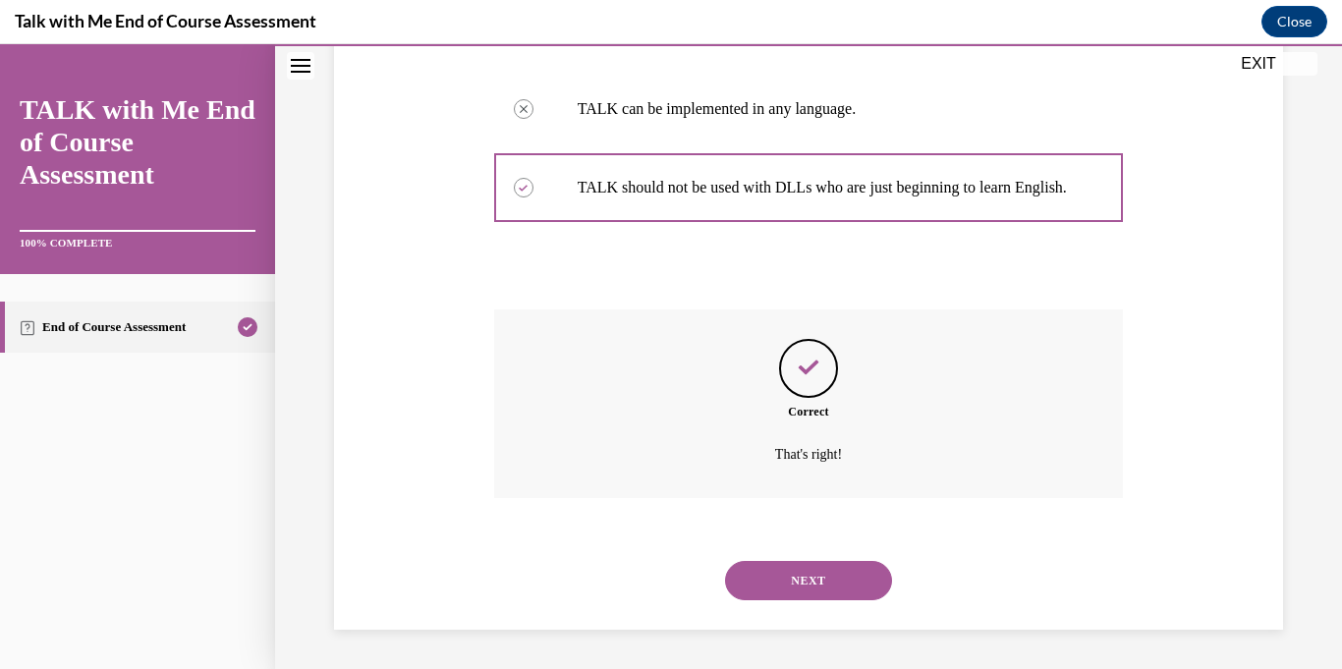
click at [779, 578] on button "NEXT" at bounding box center [808, 580] width 167 height 39
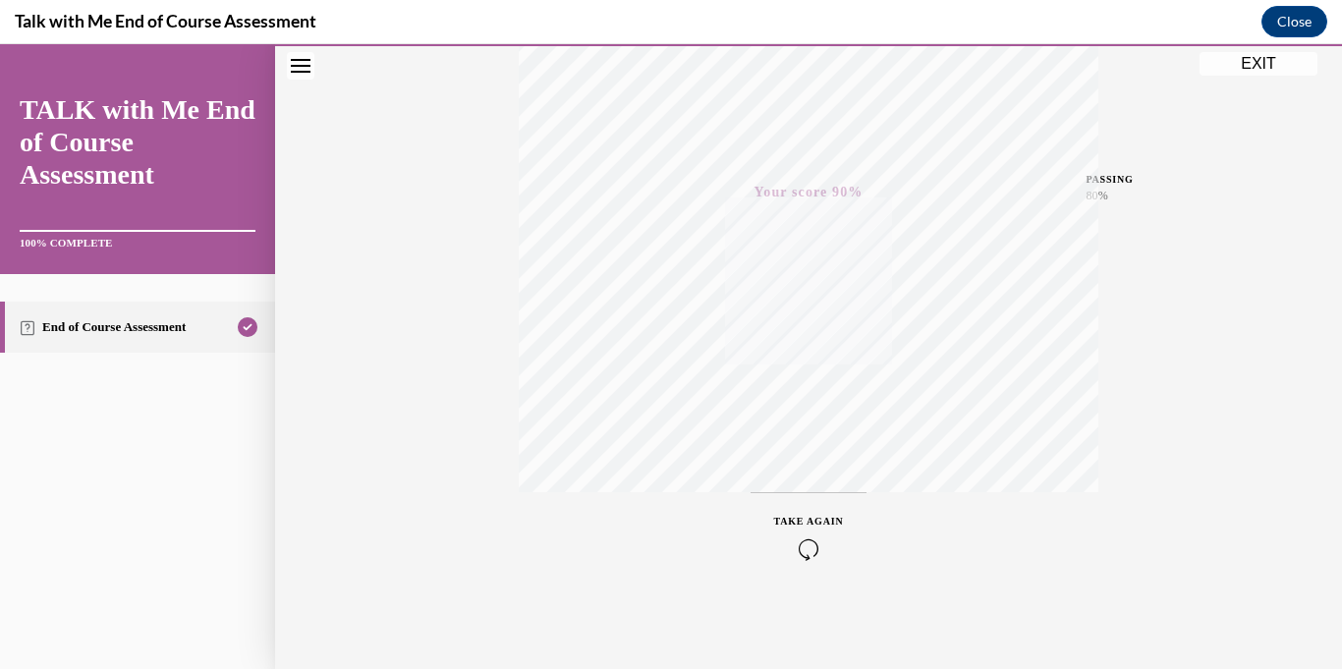
scroll to position [0, 0]
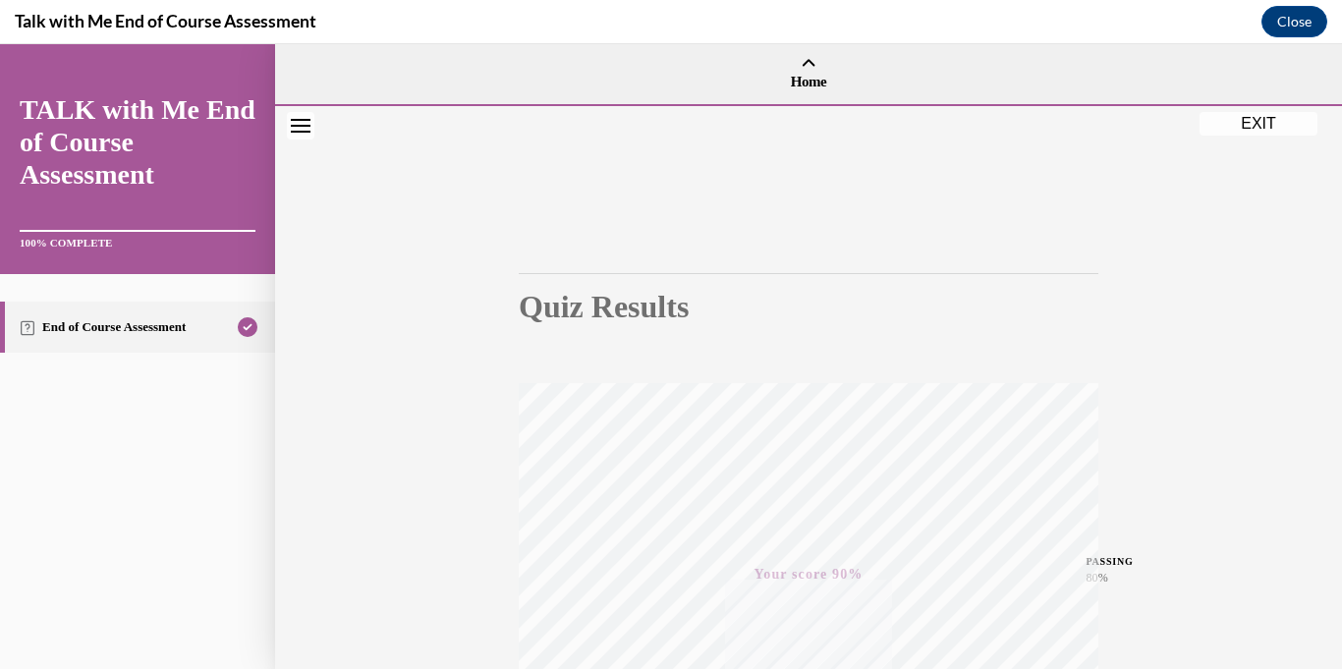
click at [1258, 119] on button "EXIT" at bounding box center [1259, 124] width 118 height 24
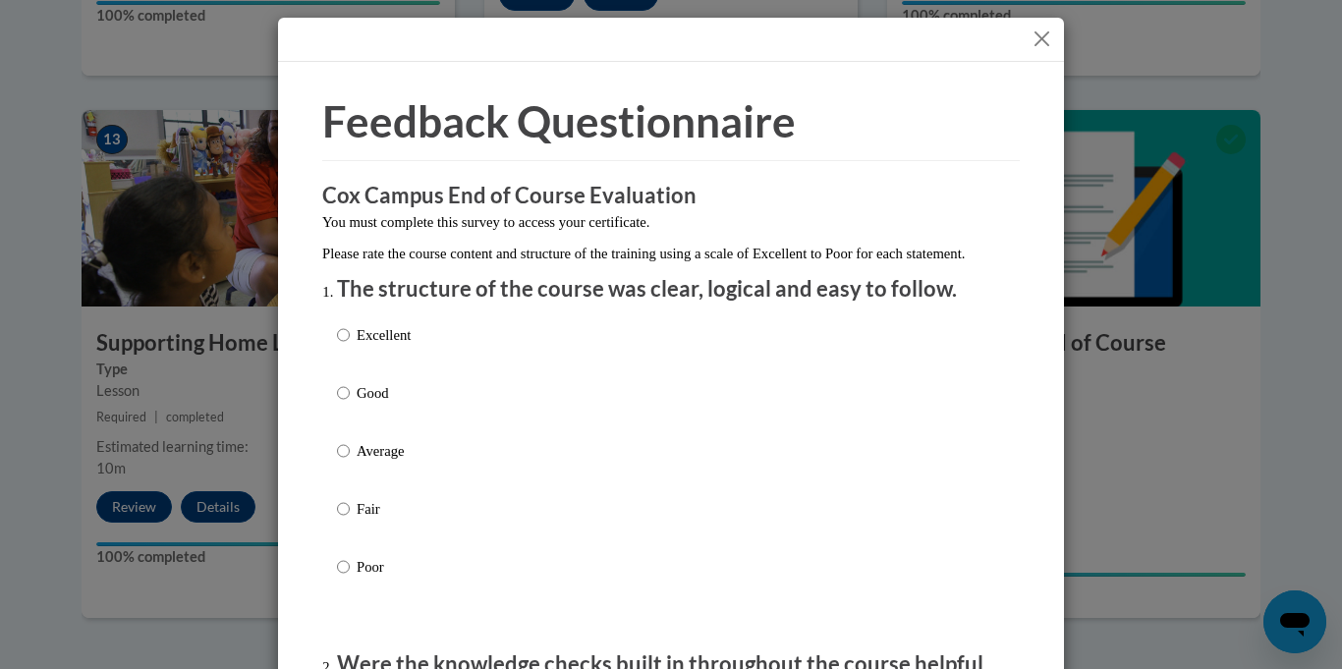
scroll to position [124, 0]
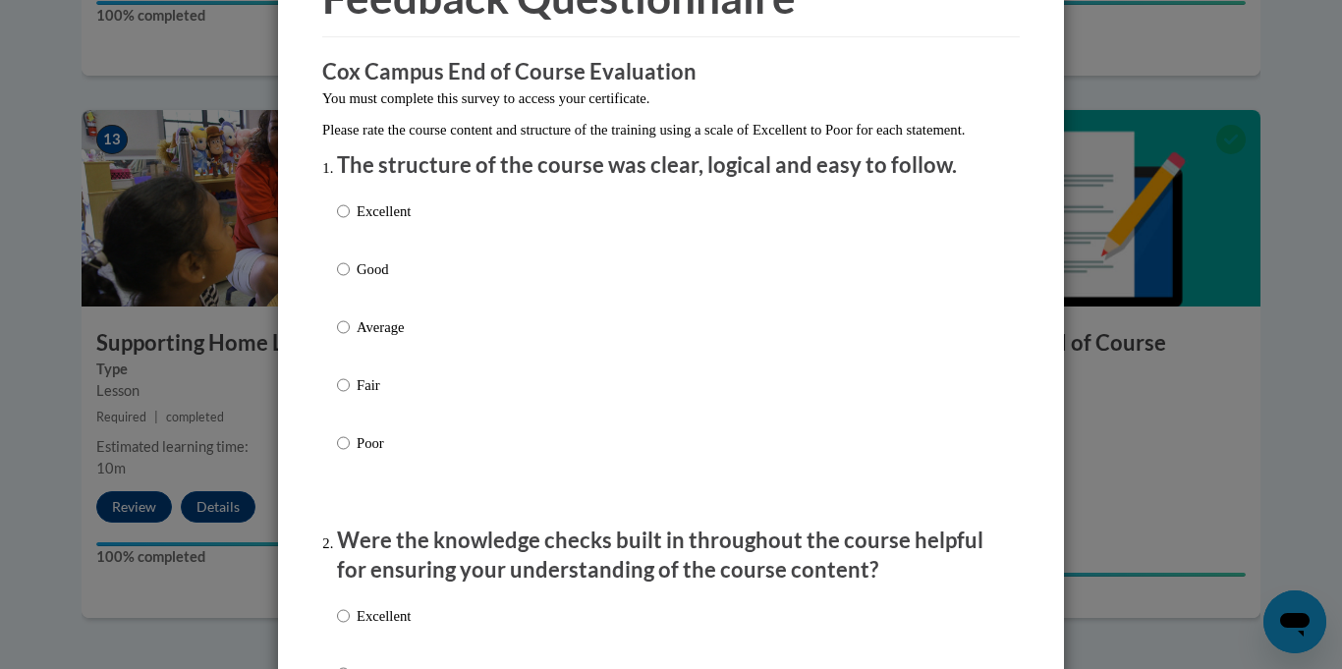
click at [350, 245] on label "Excellent" at bounding box center [374, 226] width 74 height 53
click at [350, 222] on input "Excellent" at bounding box center [343, 211] width 13 height 22
radio input "true"
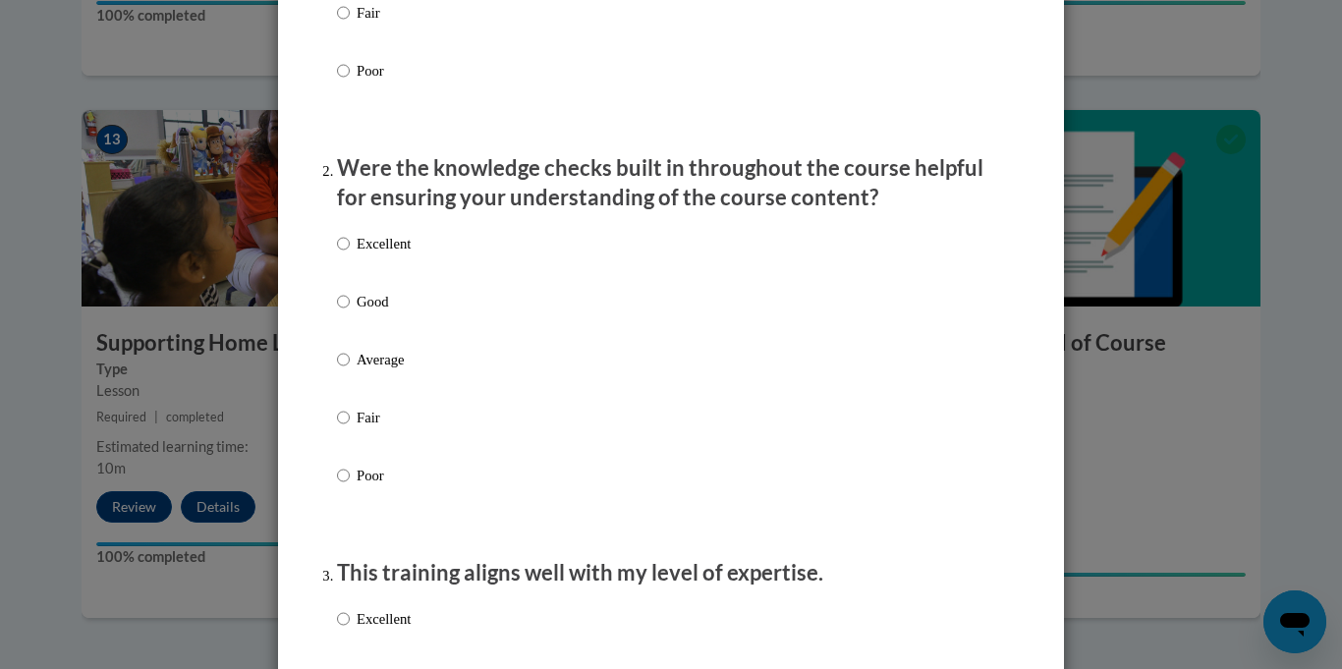
scroll to position [498, 0]
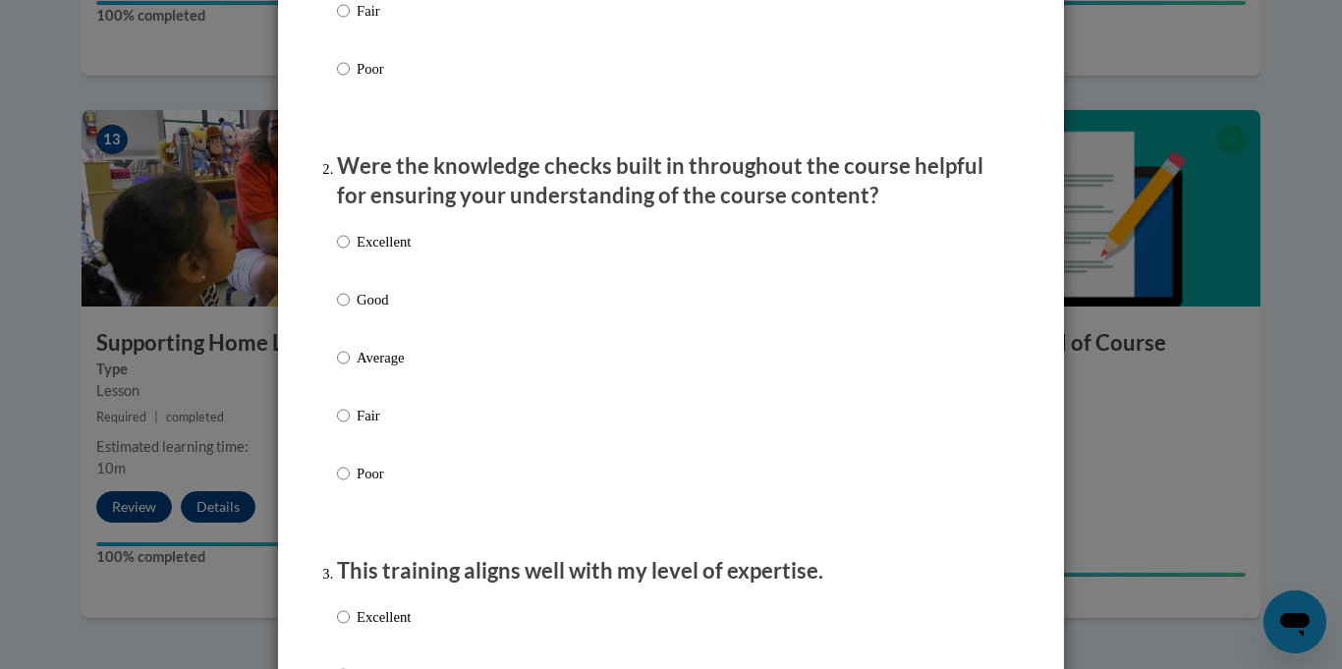
click at [350, 268] on label "Excellent" at bounding box center [374, 257] width 74 height 53
click at [350, 253] on input "Excellent" at bounding box center [343, 242] width 13 height 22
radio input "true"
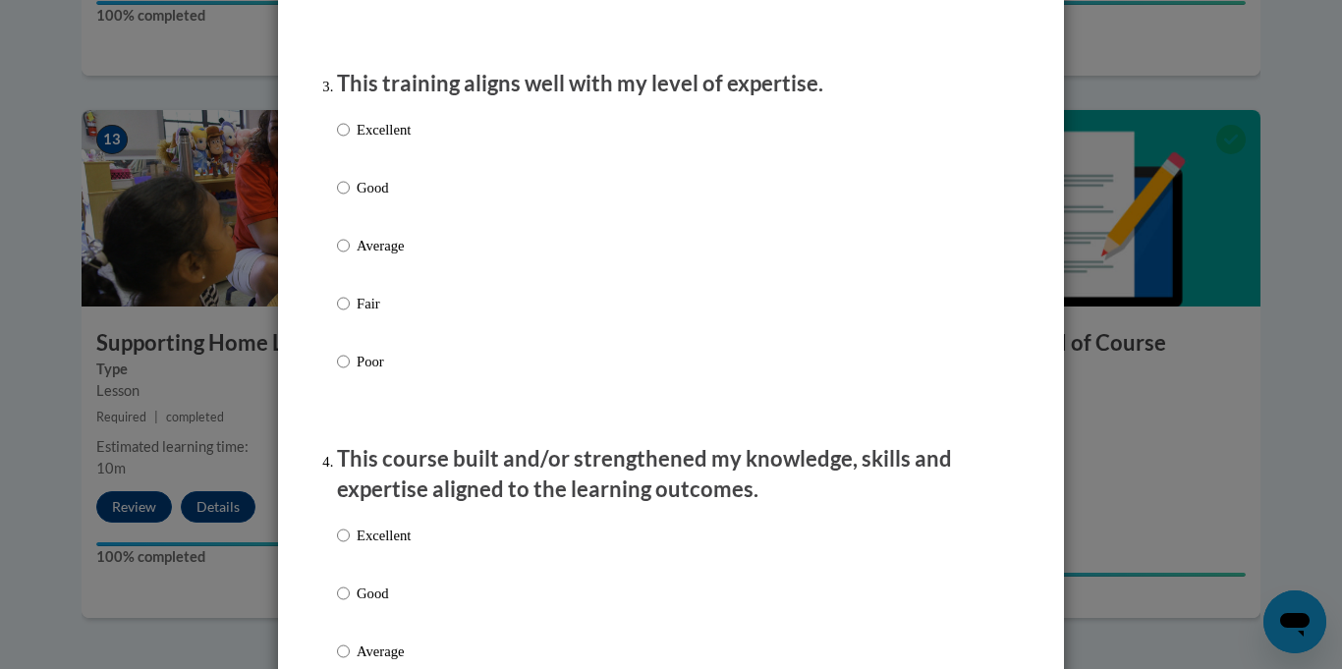
scroll to position [989, 0]
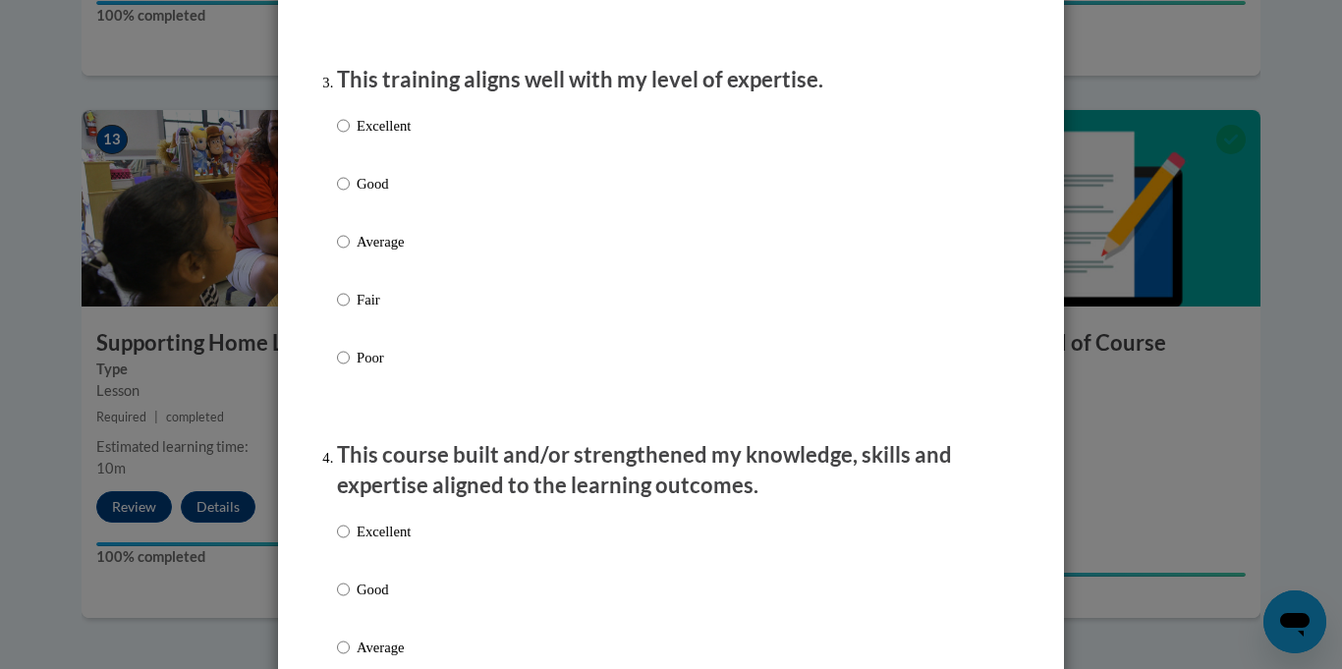
click at [354, 202] on label "Good" at bounding box center [374, 199] width 74 height 53
click at [350, 195] on input "Good" at bounding box center [343, 184] width 13 height 22
radio input "true"
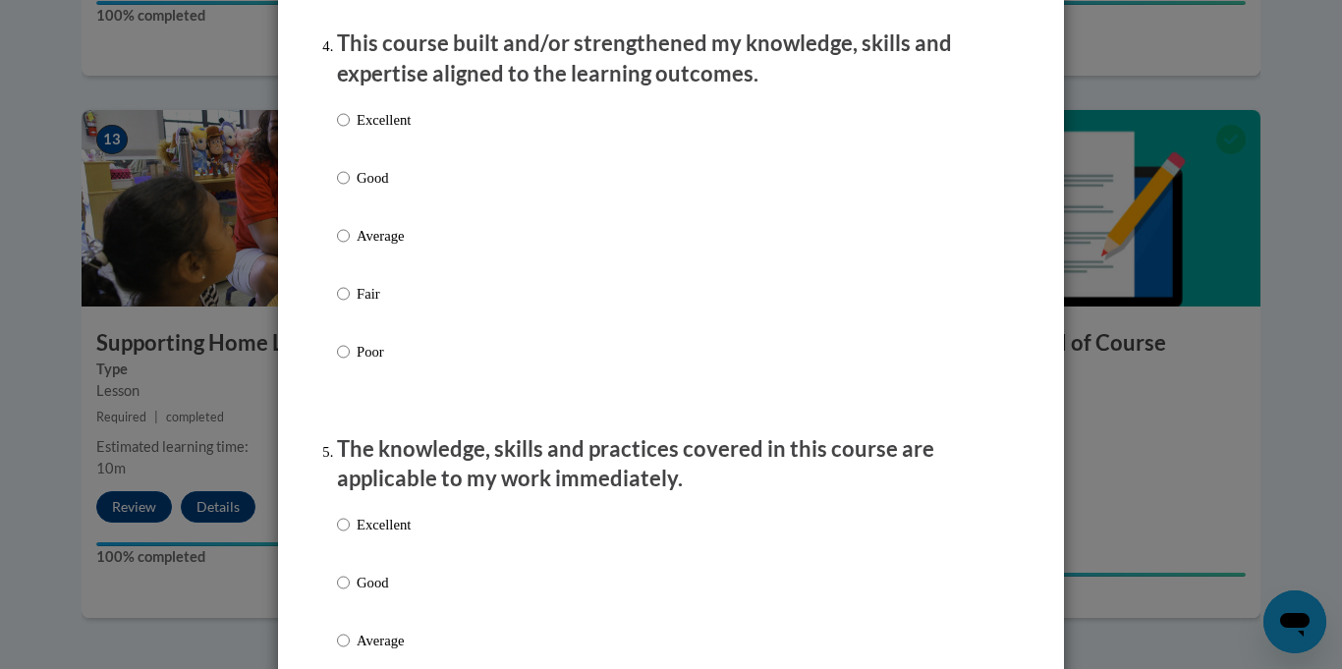
click at [354, 202] on label "Good" at bounding box center [374, 193] width 74 height 53
click at [350, 189] on input "Good" at bounding box center [343, 178] width 13 height 22
radio input "true"
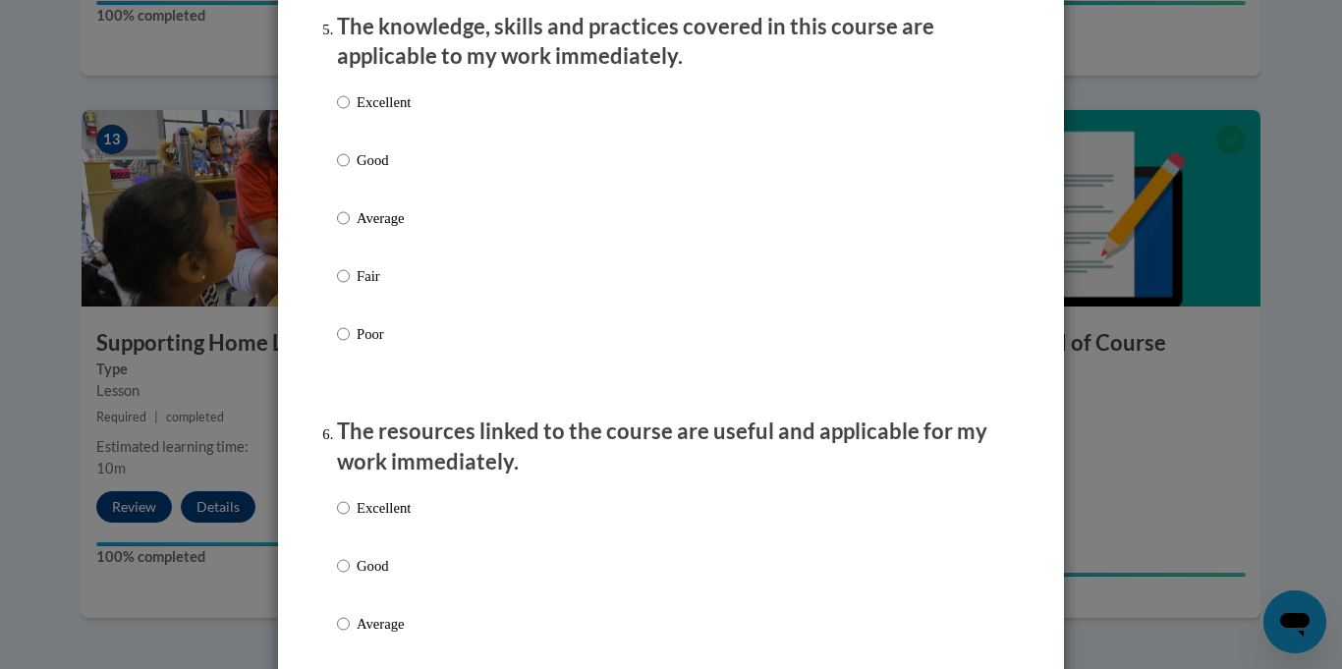
click at [354, 202] on label "Good" at bounding box center [374, 175] width 74 height 53
click at [350, 171] on input "Good" at bounding box center [343, 160] width 13 height 22
radio input "true"
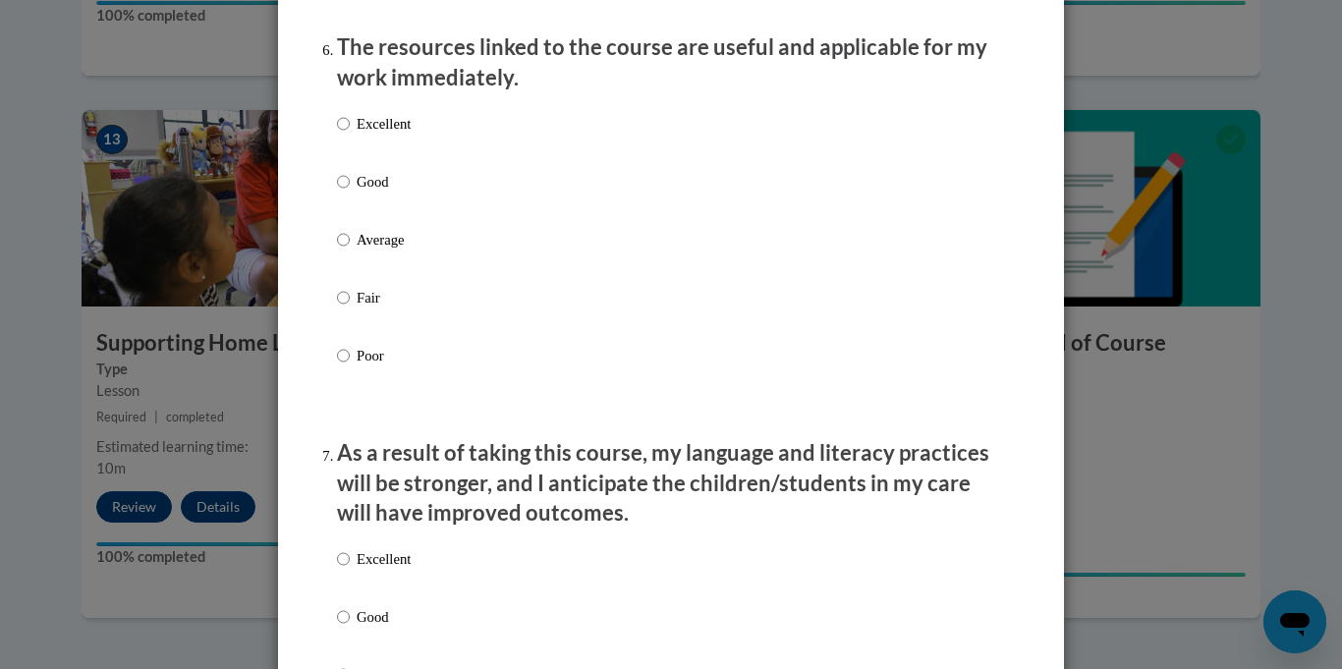
scroll to position [2244, 0]
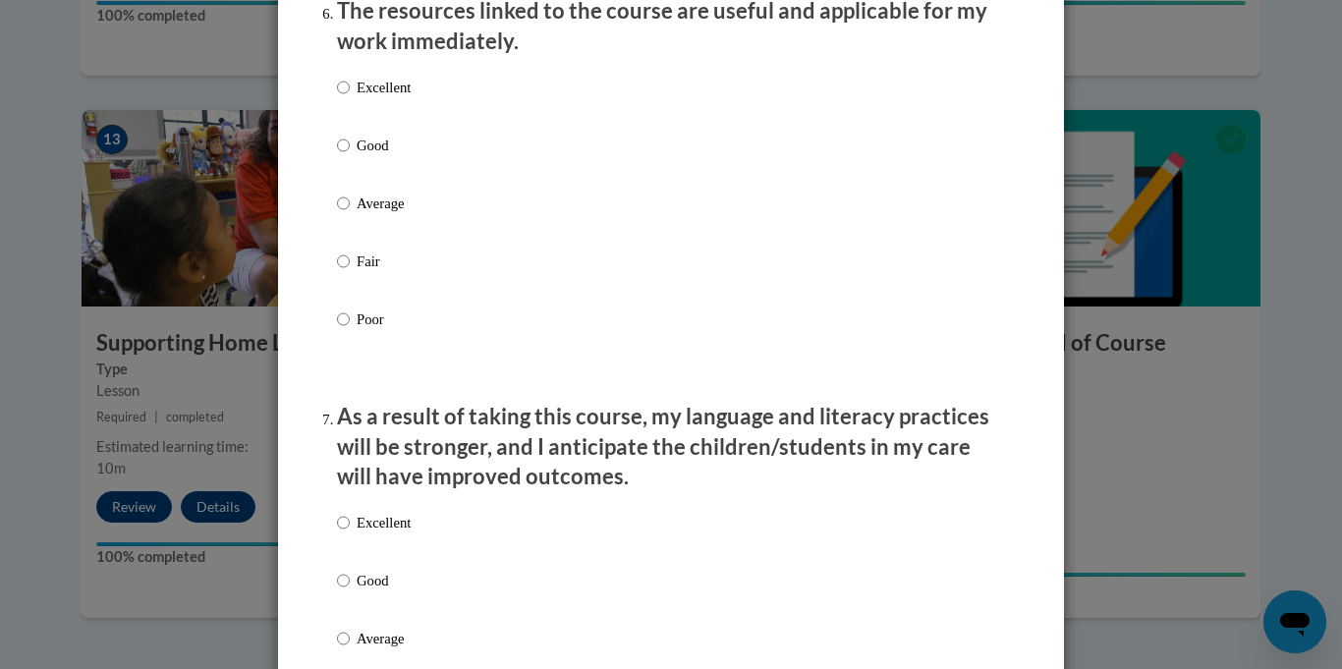
click at [350, 214] on label "Average" at bounding box center [374, 219] width 74 height 53
click at [350, 214] on input "Average" at bounding box center [343, 204] width 13 height 22
radio input "true"
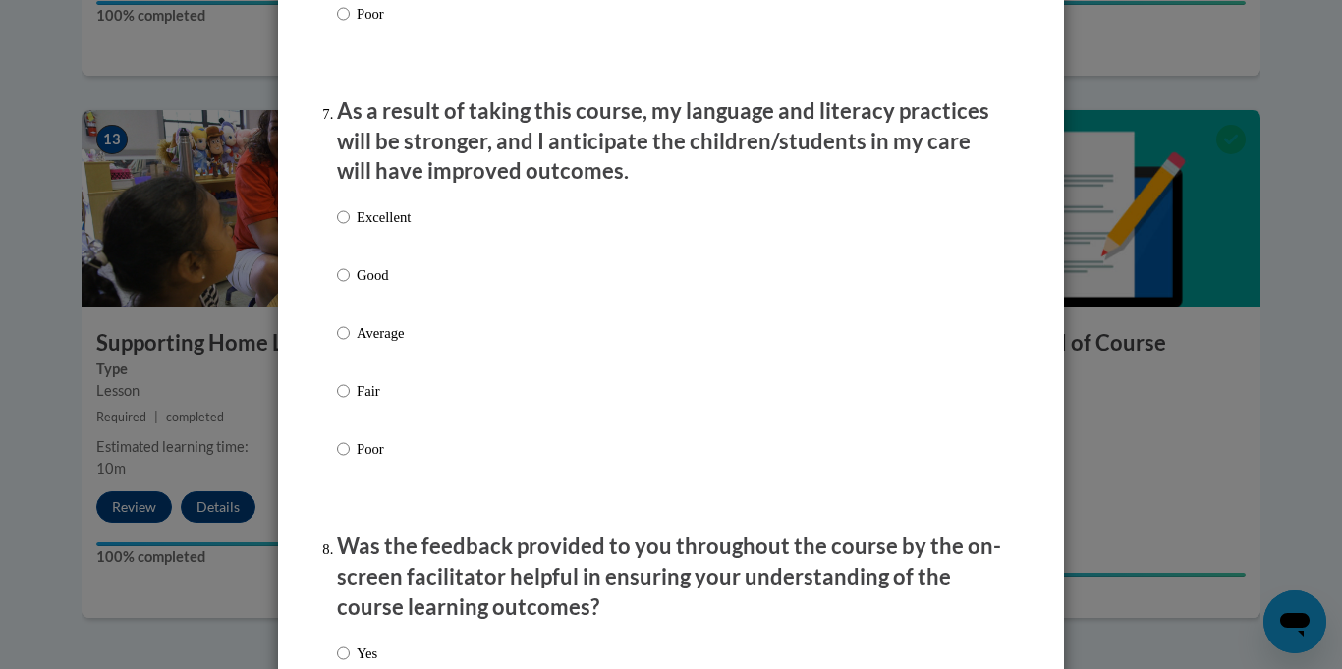
scroll to position [2551, 0]
click at [350, 214] on div "Excellent Good Average Fair Poor" at bounding box center [374, 348] width 74 height 305
click at [345, 227] on input "Excellent" at bounding box center [343, 216] width 13 height 22
radio input "true"
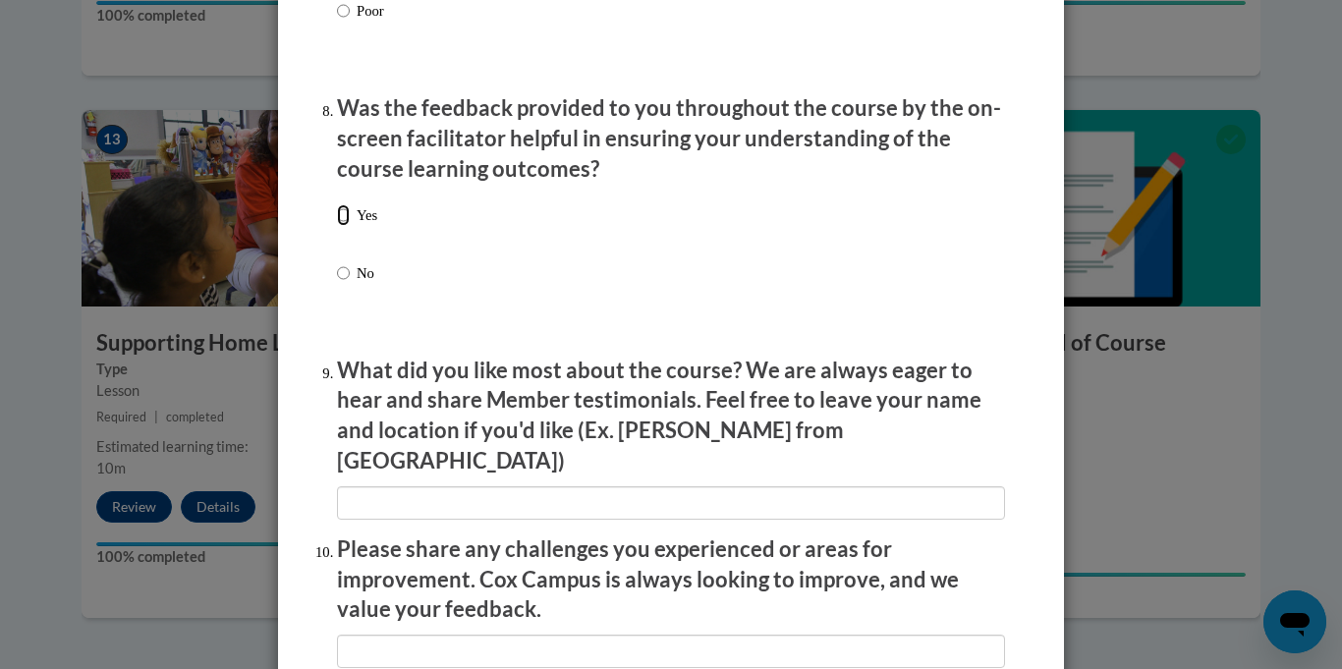
click at [345, 226] on input "Yes" at bounding box center [343, 215] width 13 height 22
radio input "true"
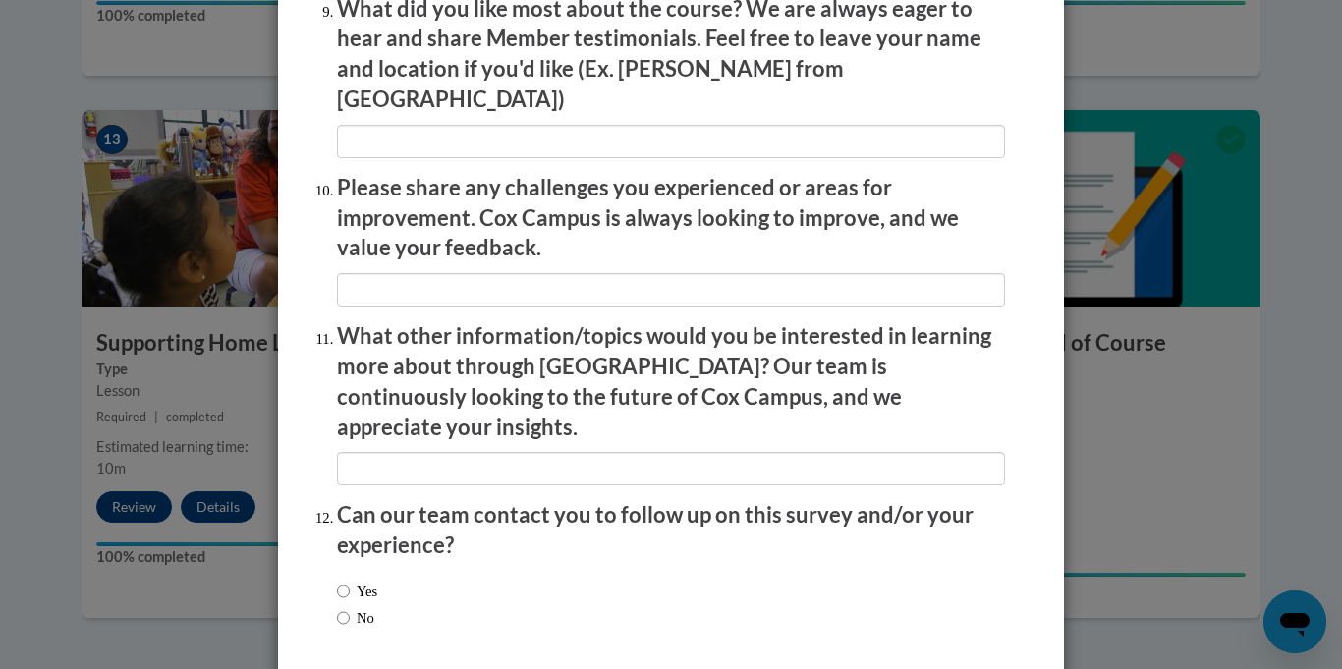
scroll to position [3413, 0]
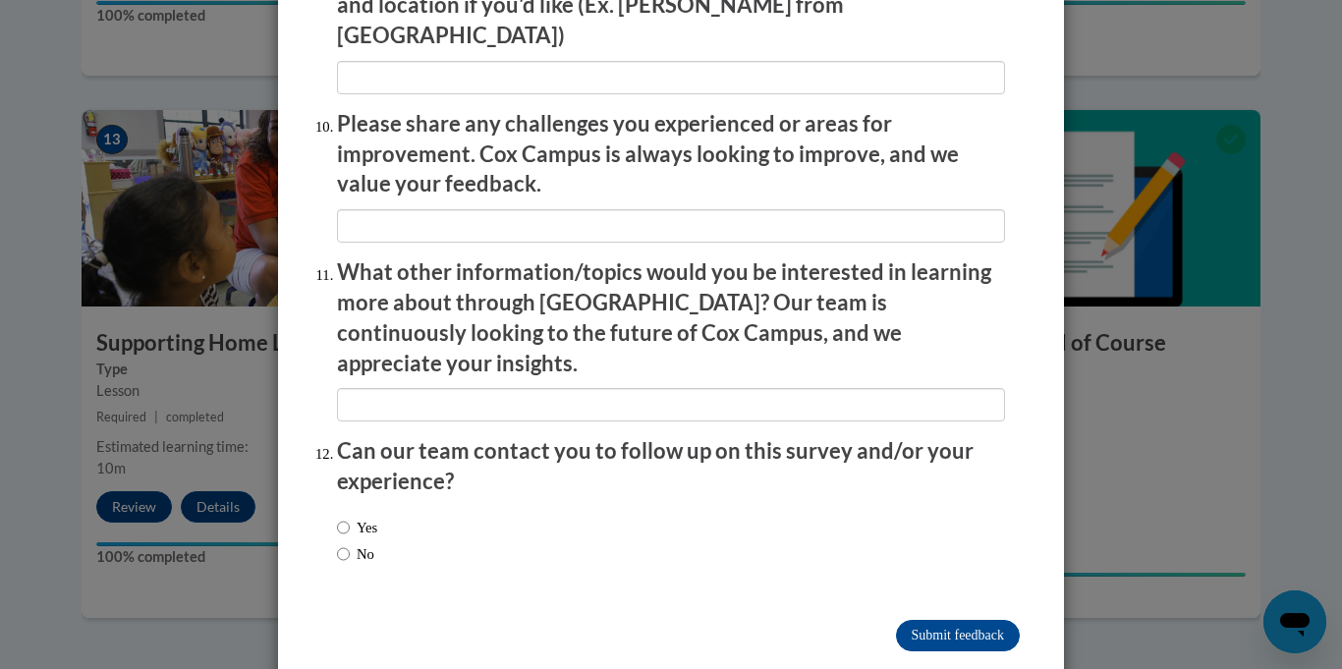
click at [352, 543] on label "No" at bounding box center [355, 554] width 37 height 22
click at [350, 543] on input "No" at bounding box center [343, 554] width 13 height 22
radio input "true"
click at [992, 620] on input "Submit feedback" at bounding box center [958, 635] width 124 height 31
